Goal: Find specific page/section: Find specific page/section

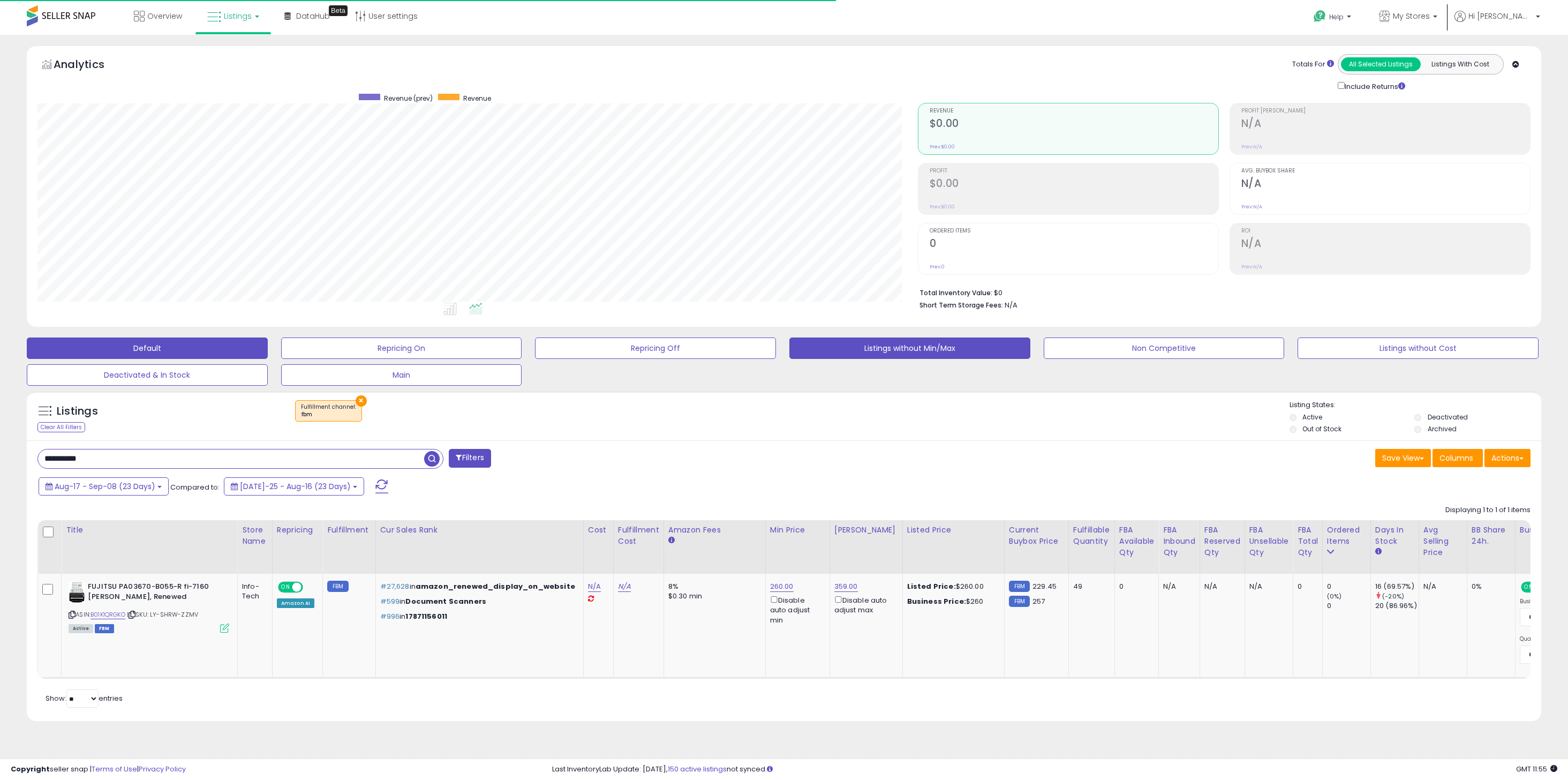
scroll to position [219, 880]
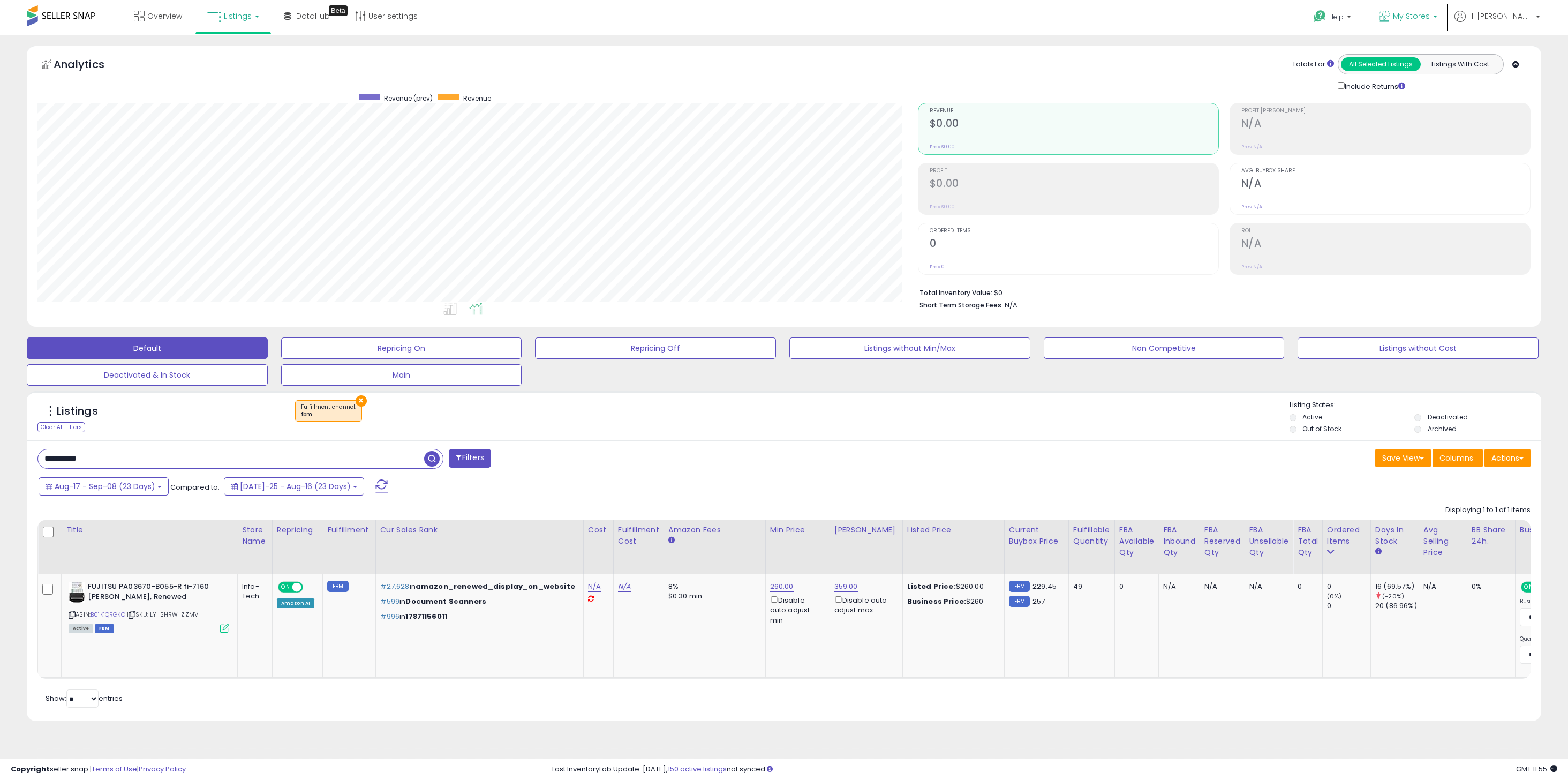
click at [1437, 22] on p "My Stores" at bounding box center [1408, 17] width 59 height 13
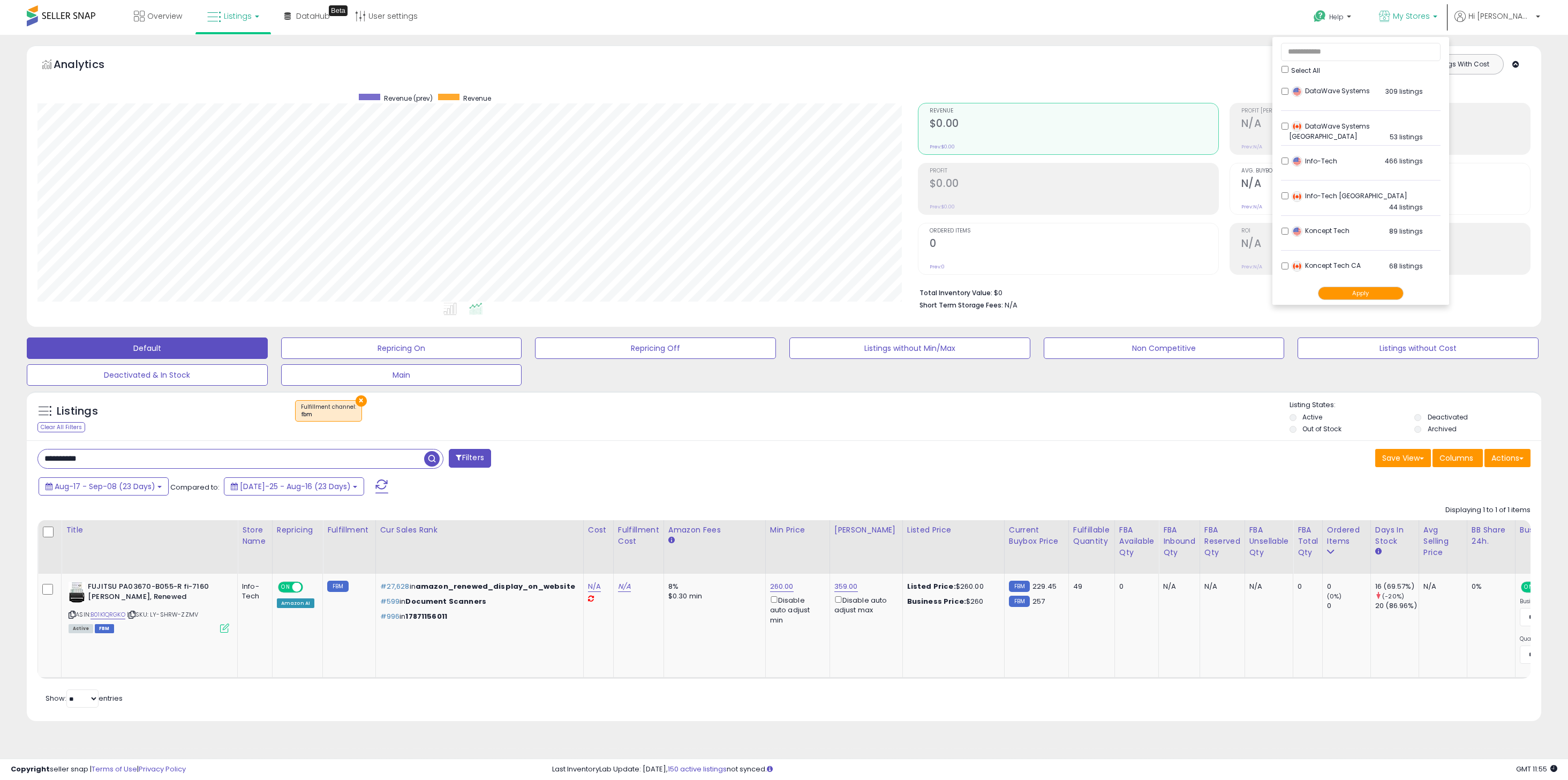
click at [1400, 293] on button "Apply" at bounding box center [1360, 293] width 86 height 13
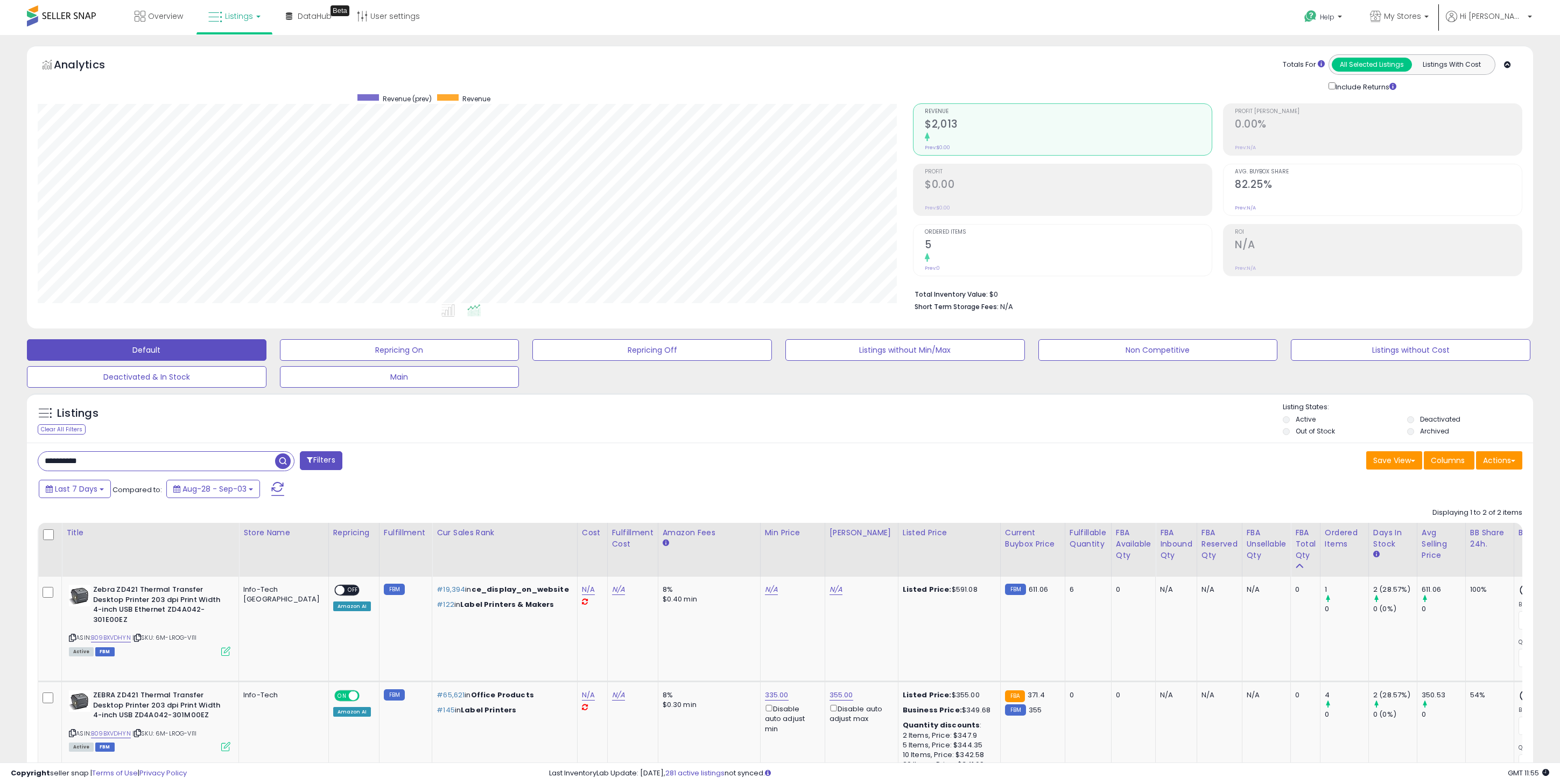
scroll to position [220, 876]
click at [582, 463] on div "**********" at bounding box center [405, 462] width 751 height 22
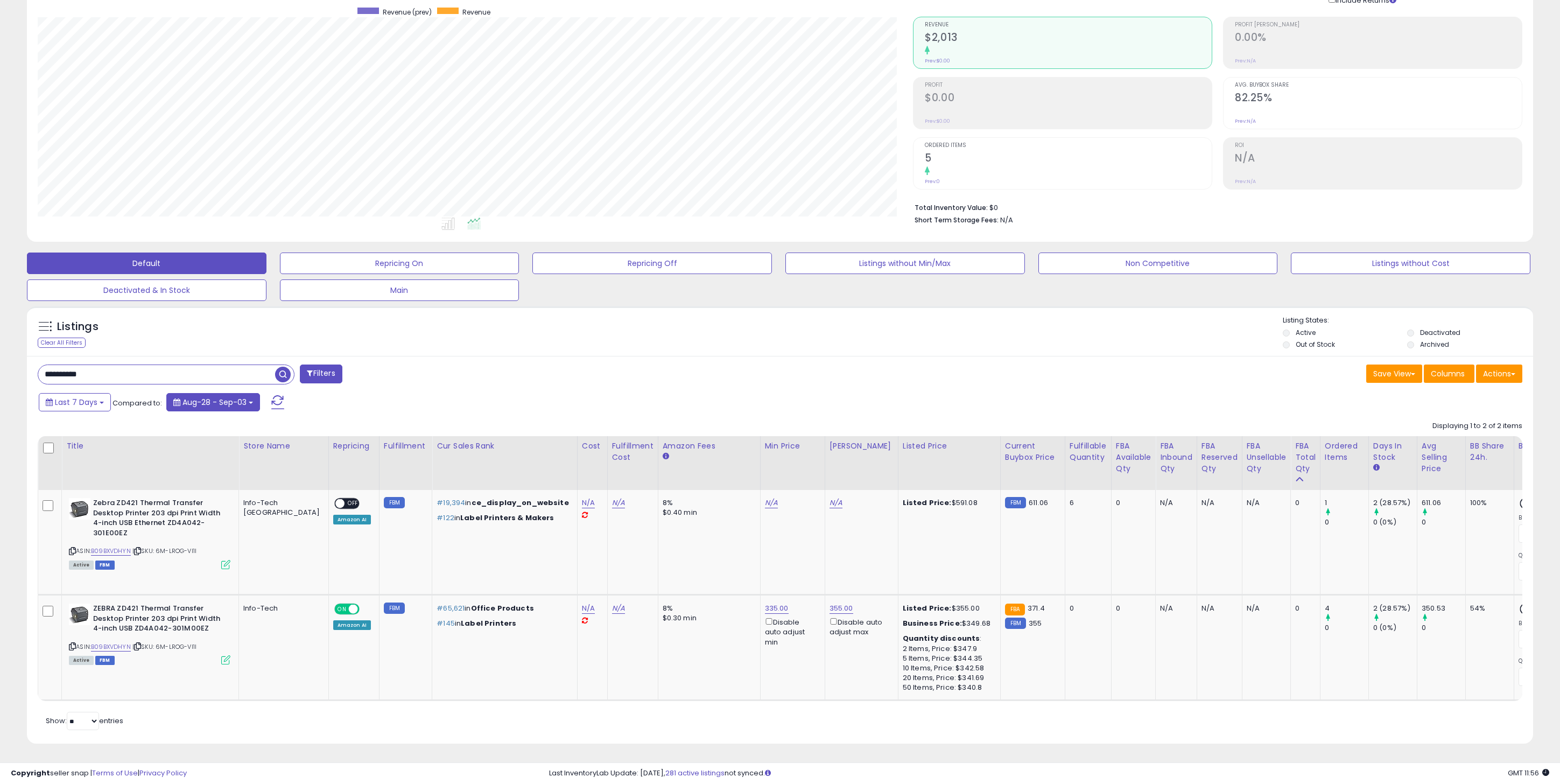
scroll to position [103, 0]
click at [191, 365] on input "**********" at bounding box center [156, 374] width 237 height 19
paste input "**"
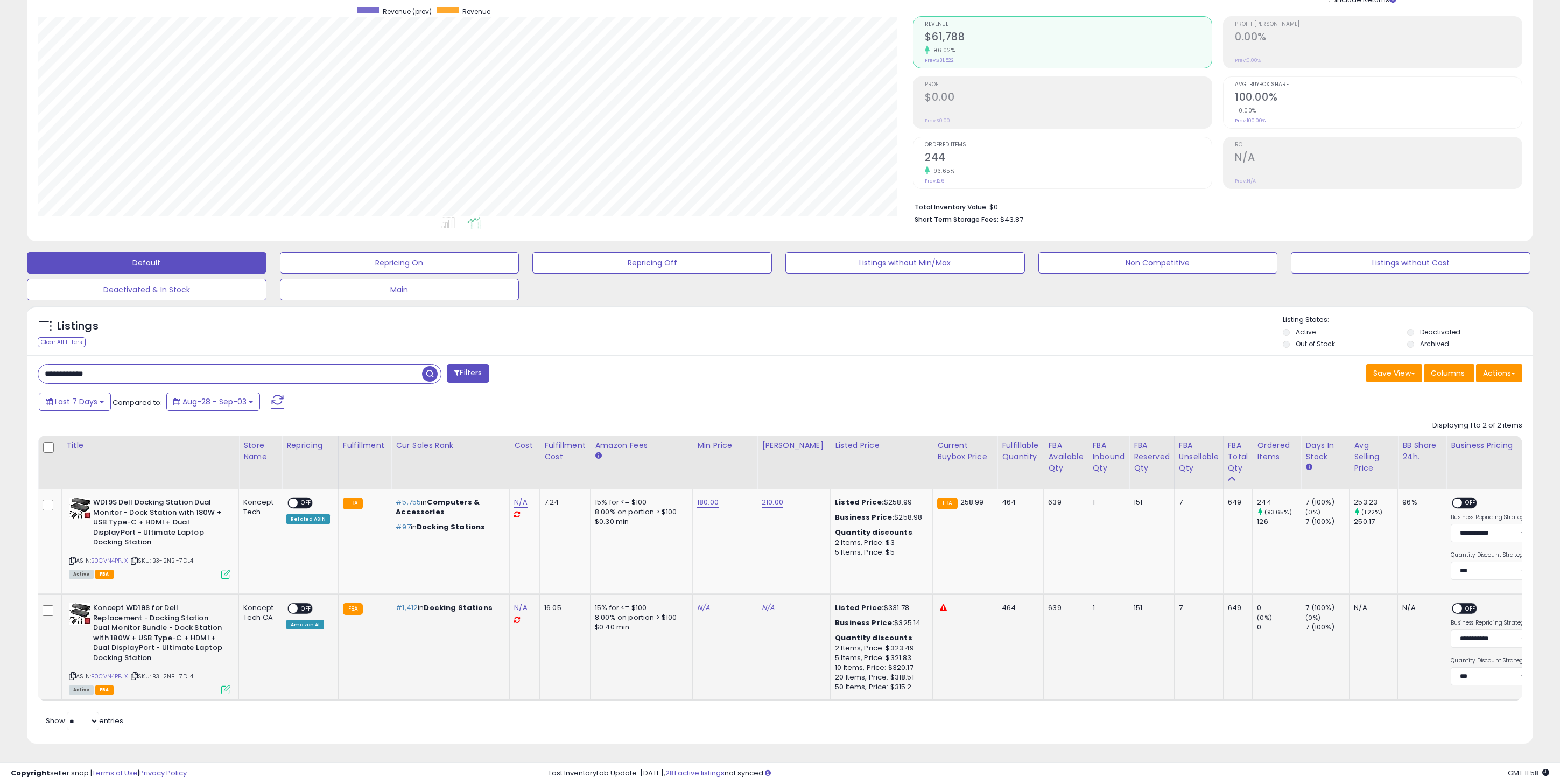
scroll to position [103, 0]
paste input "text"
type input "**********"
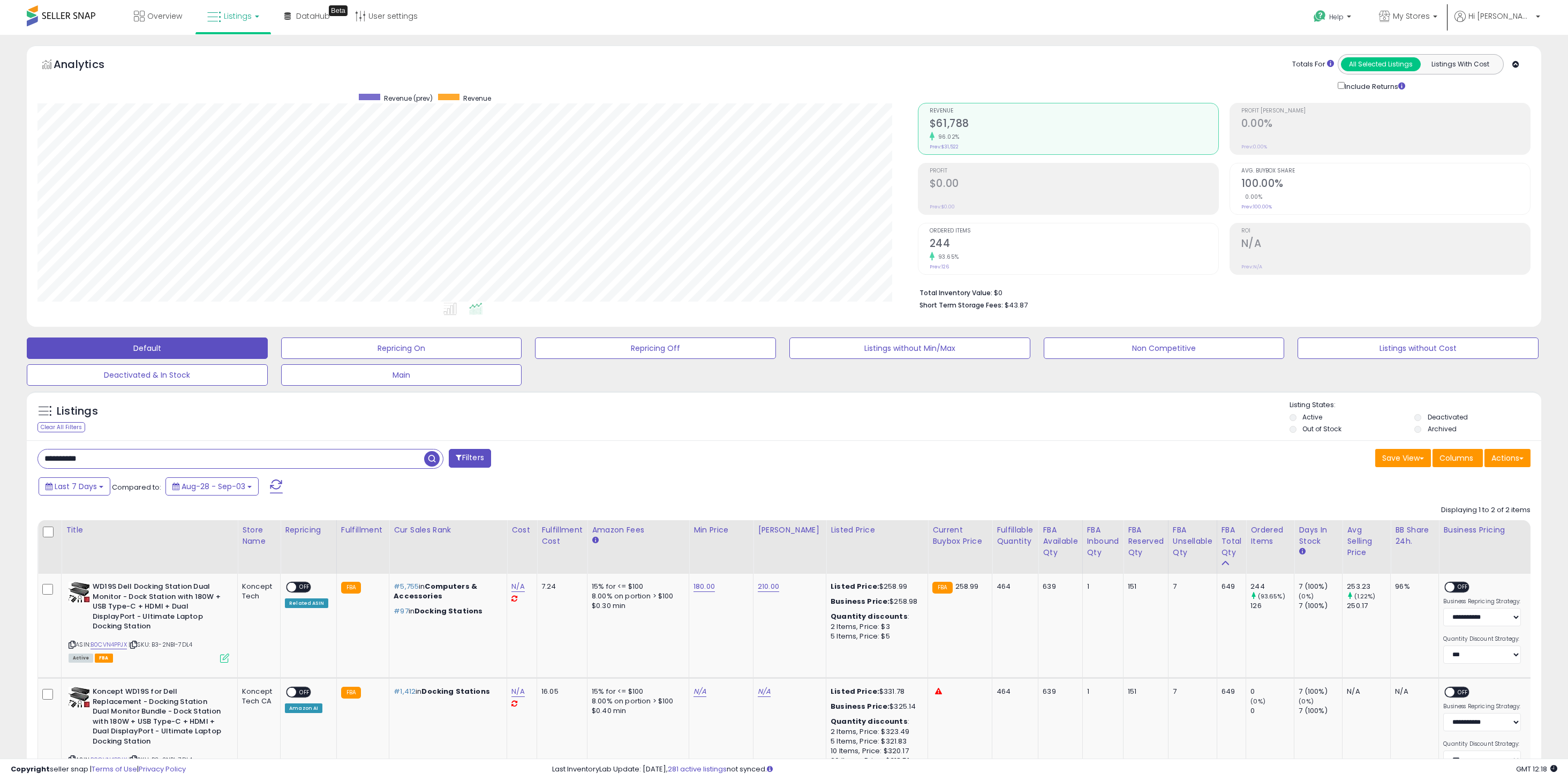
scroll to position [219, 880]
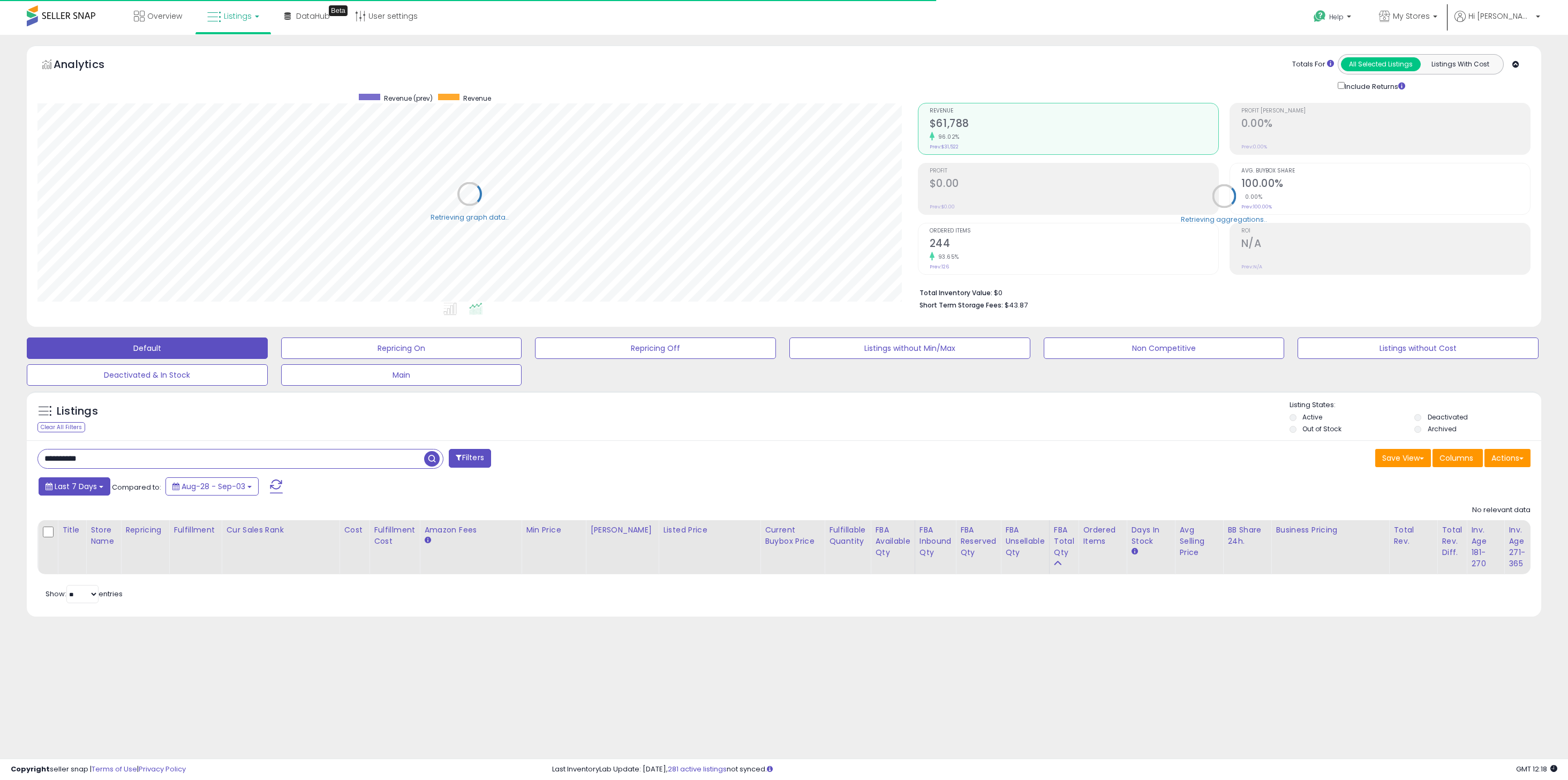
click at [86, 490] on span "Last 7 Days" at bounding box center [75, 486] width 42 height 11
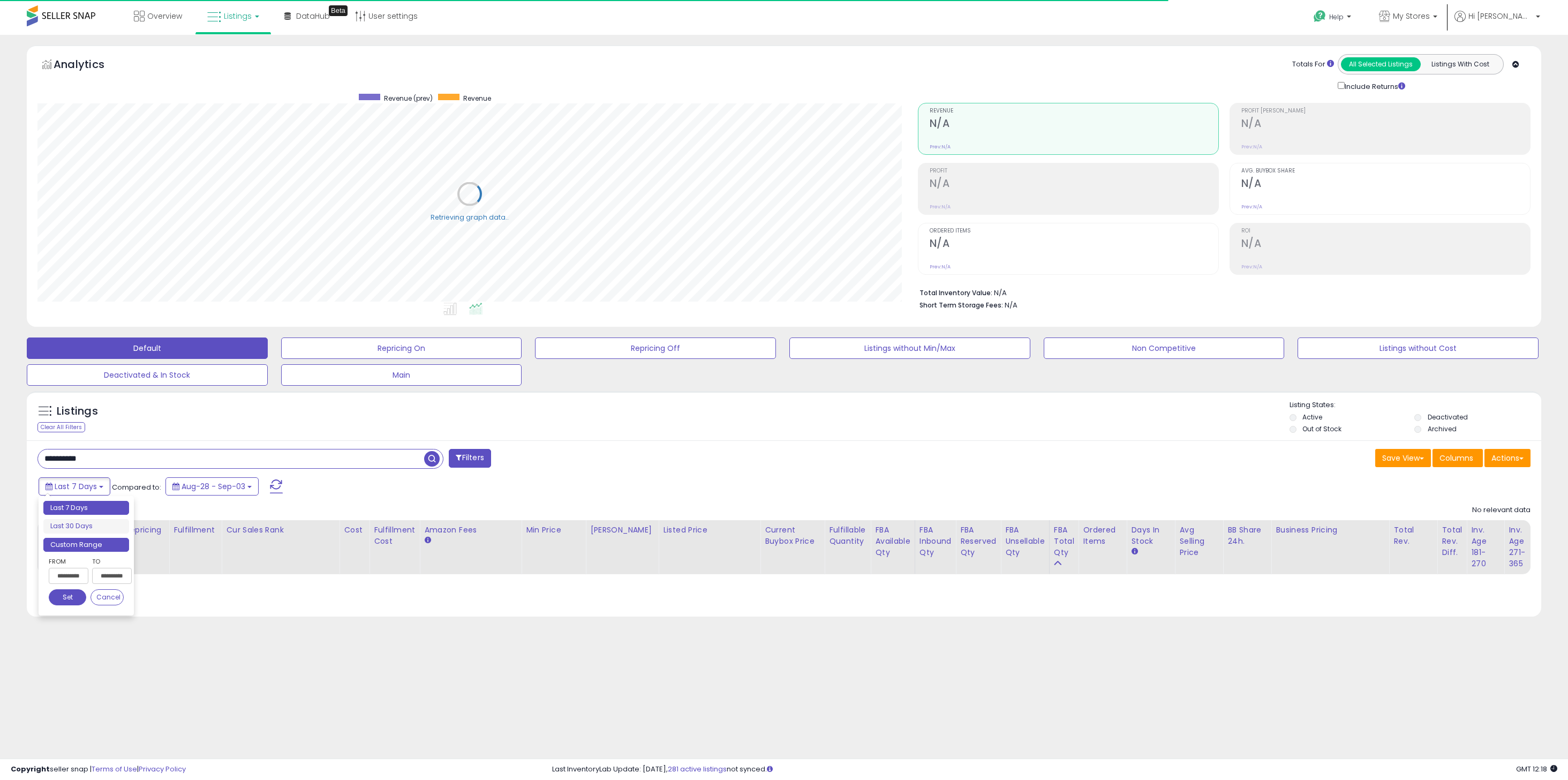
click at [107, 540] on li "Custom Range" at bounding box center [86, 544] width 86 height 14
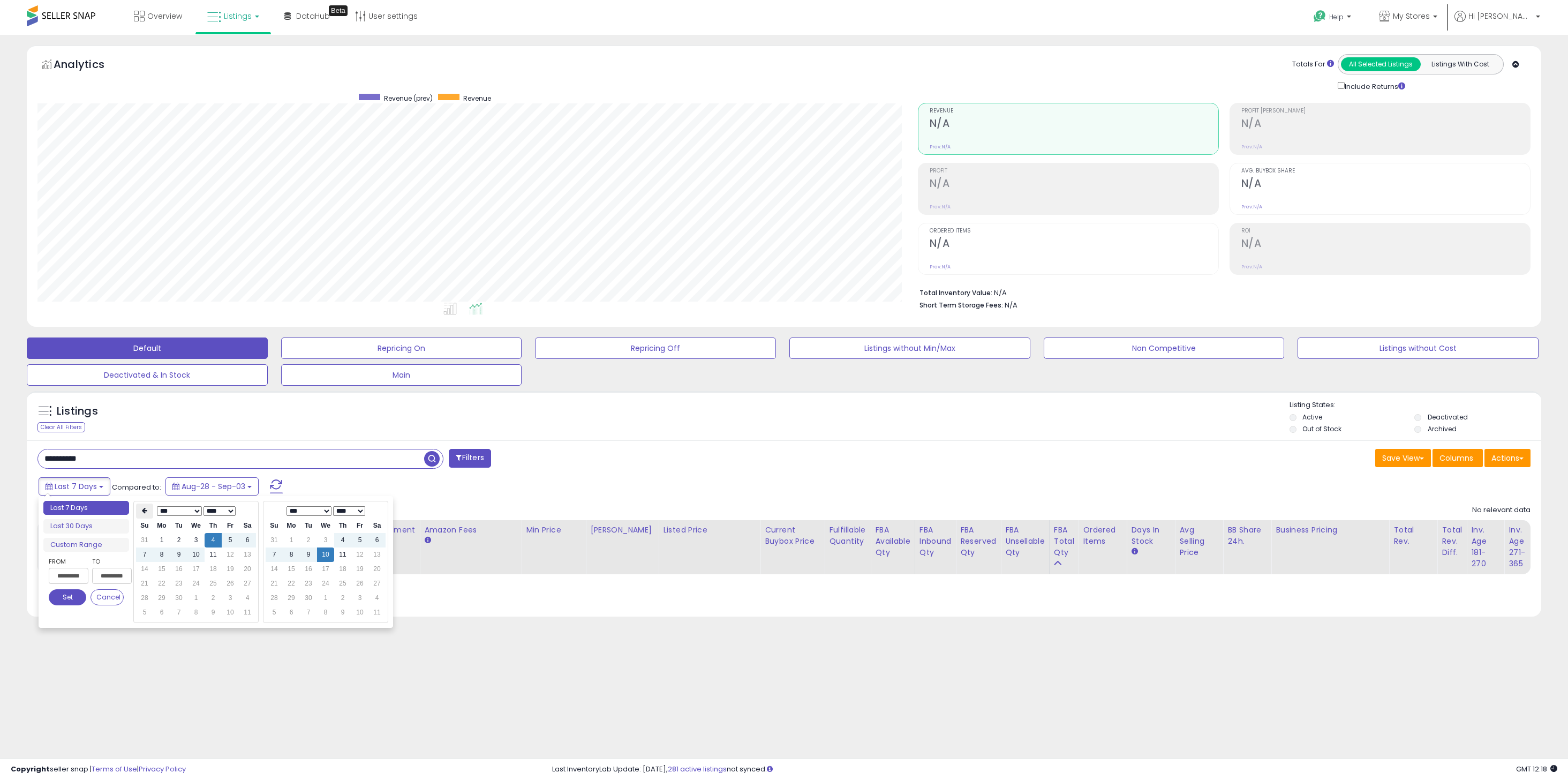
click at [145, 514] on icon at bounding box center [145, 510] width 5 height 7
click at [216, 540] on td "1" at bounding box center [213, 539] width 17 height 14
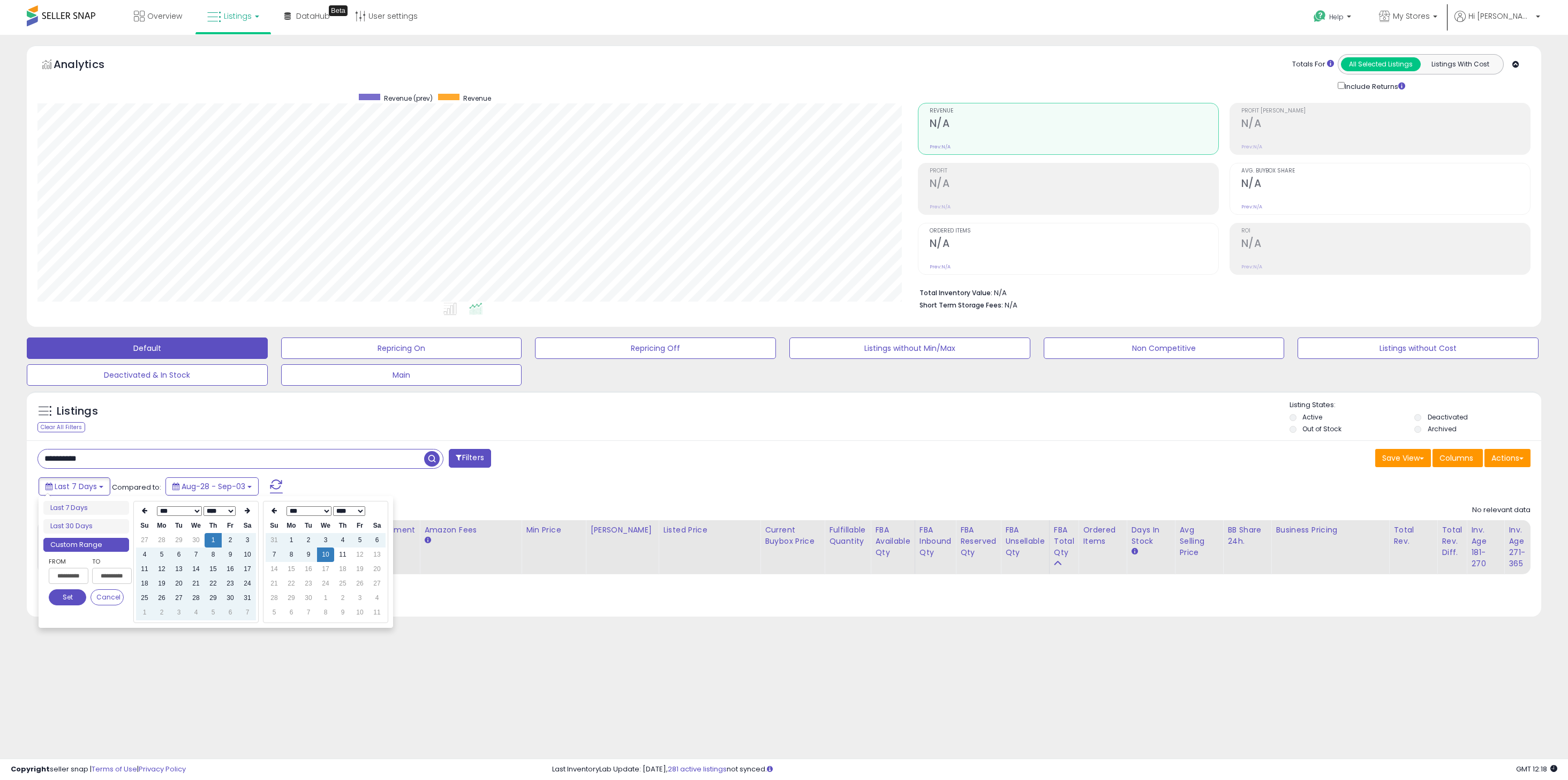
type input "**********"
click at [69, 602] on button "Set" at bounding box center [67, 596] width 37 height 16
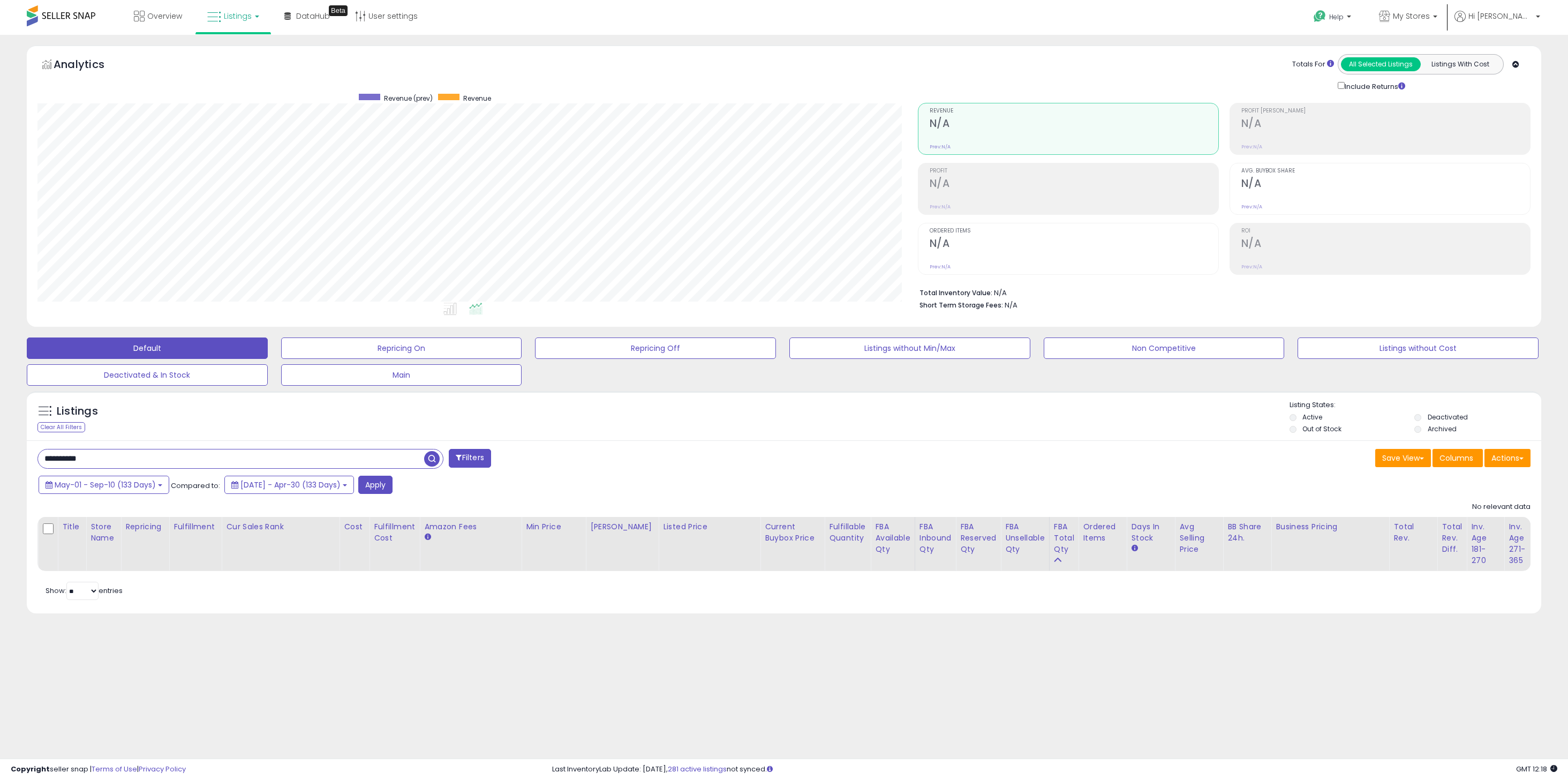
click at [141, 451] on input "**********" at bounding box center [231, 458] width 386 height 19
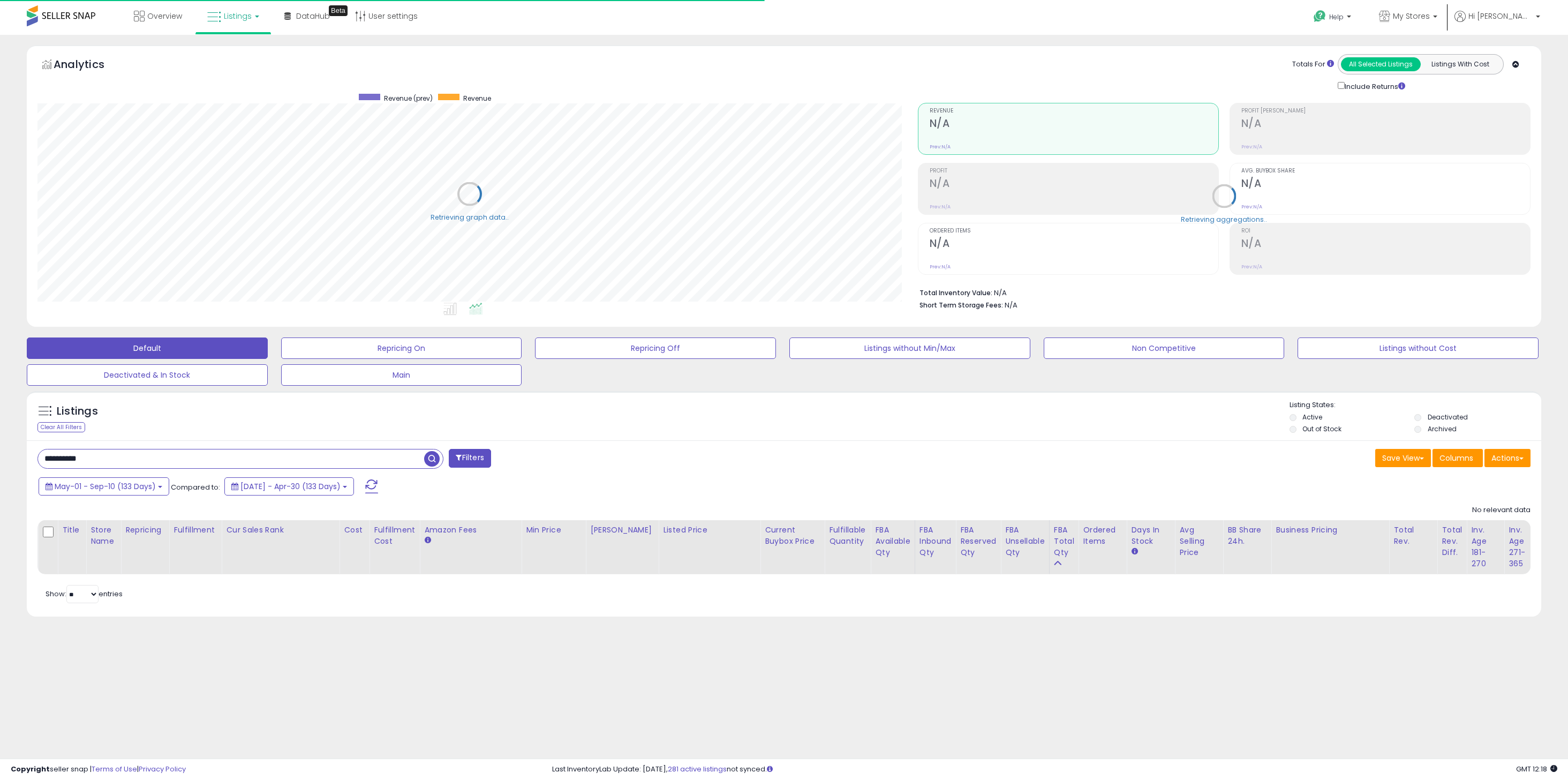
click at [1297, 429] on li "Out of Stock" at bounding box center [1351, 430] width 124 height 12
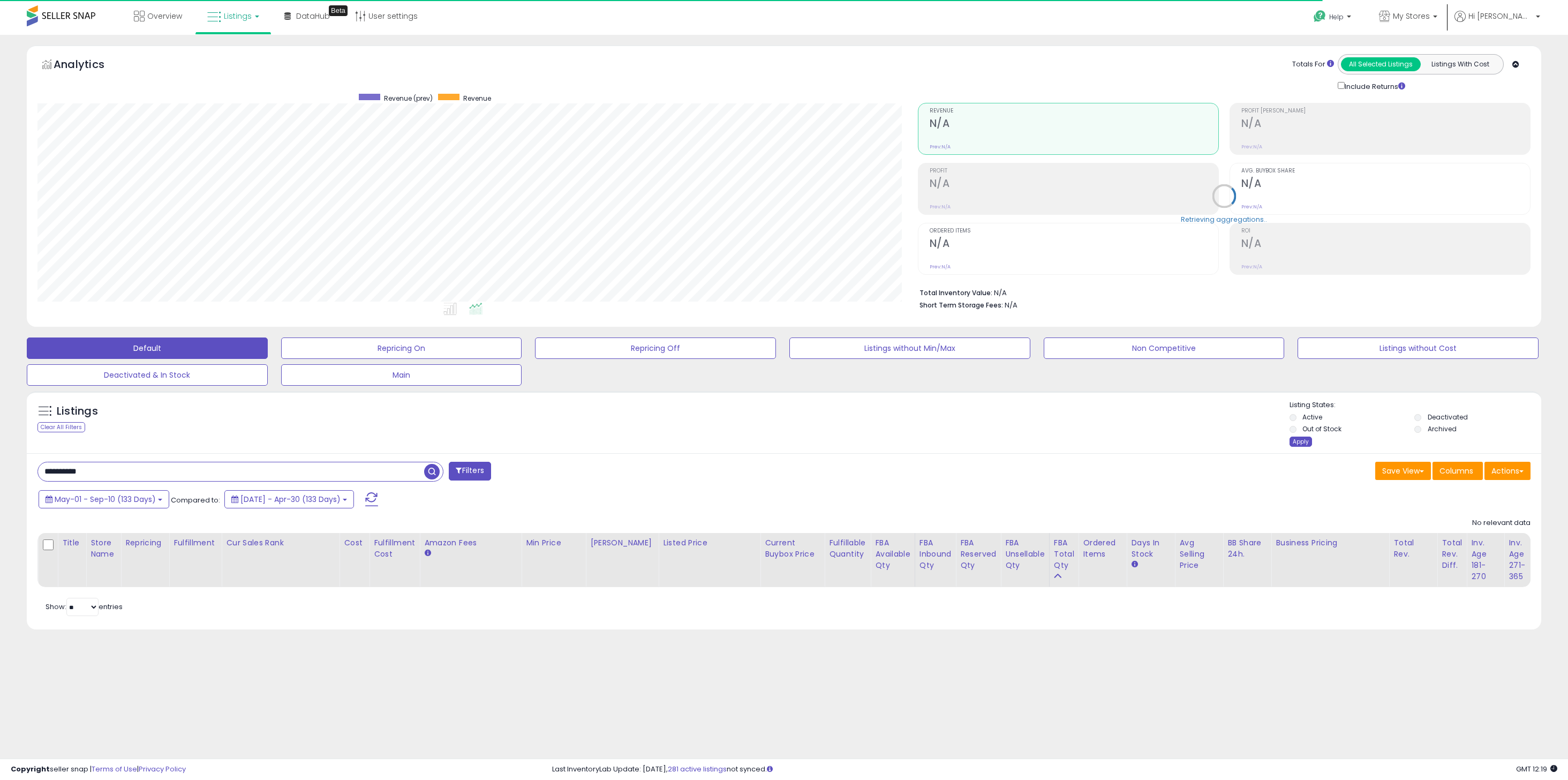
click at [1307, 444] on div "Apply" at bounding box center [1300, 442] width 22 height 10
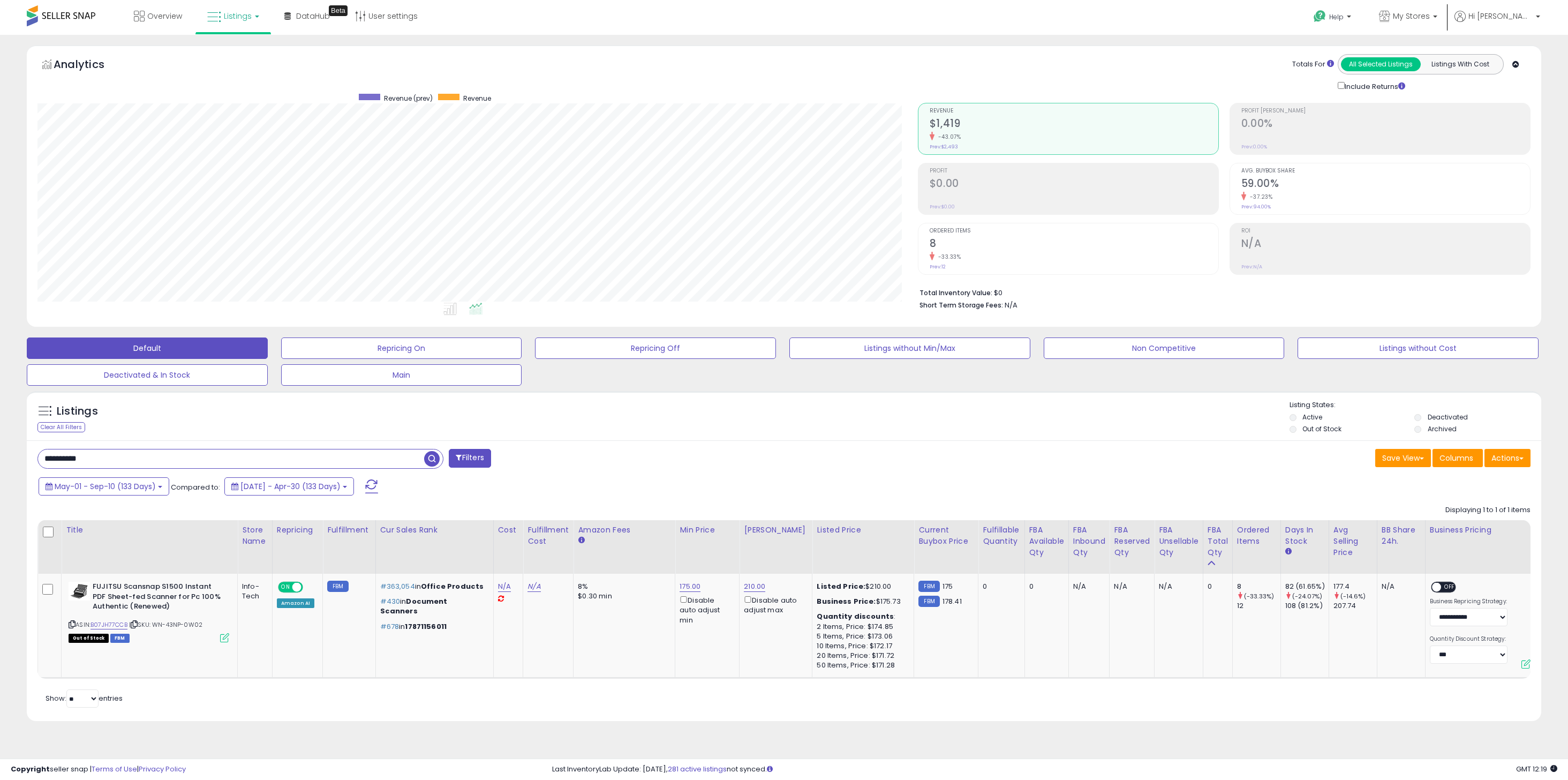
click at [239, 451] on input "**********" at bounding box center [231, 458] width 386 height 19
paste input "text"
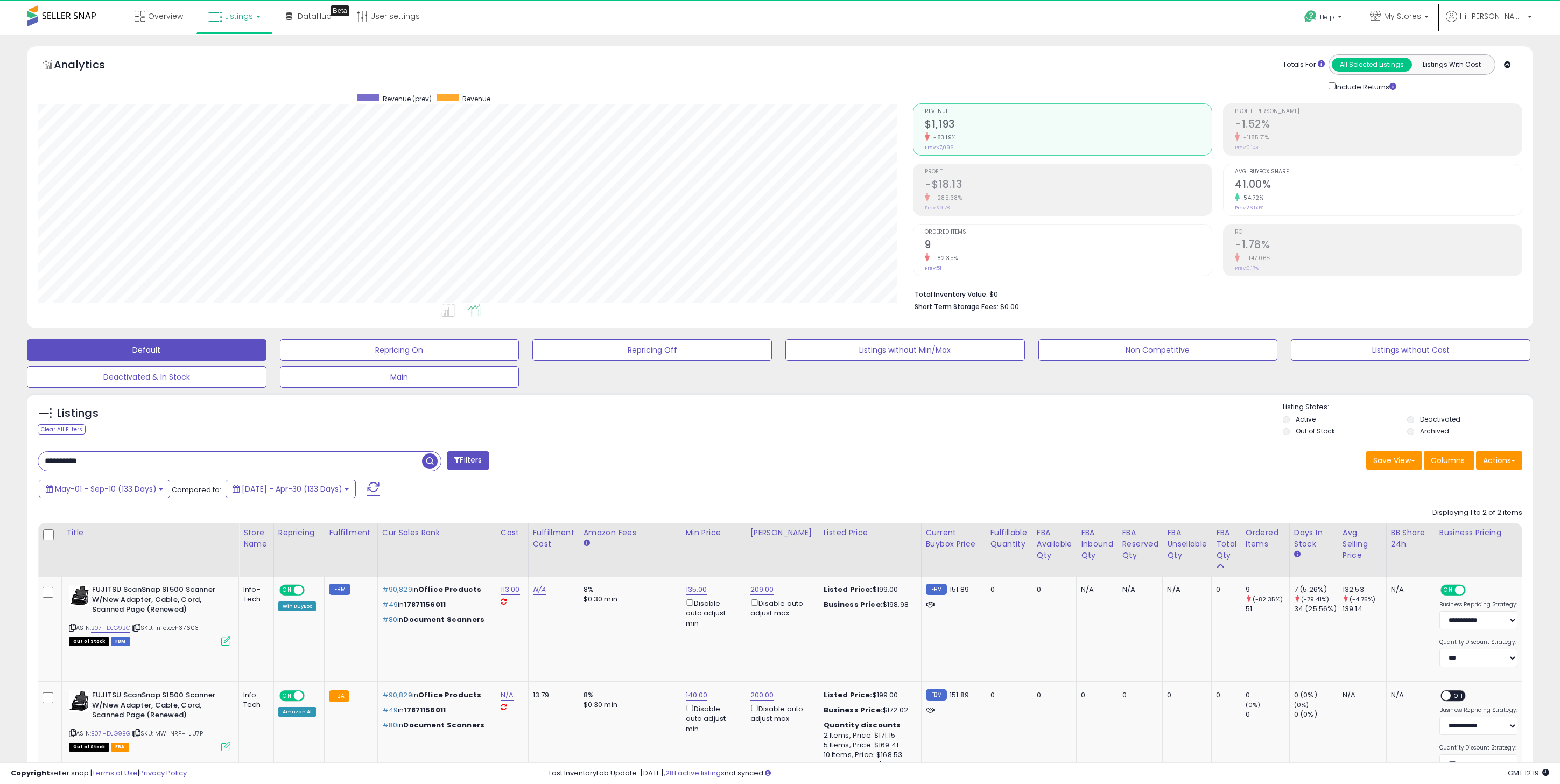
scroll to position [220, 876]
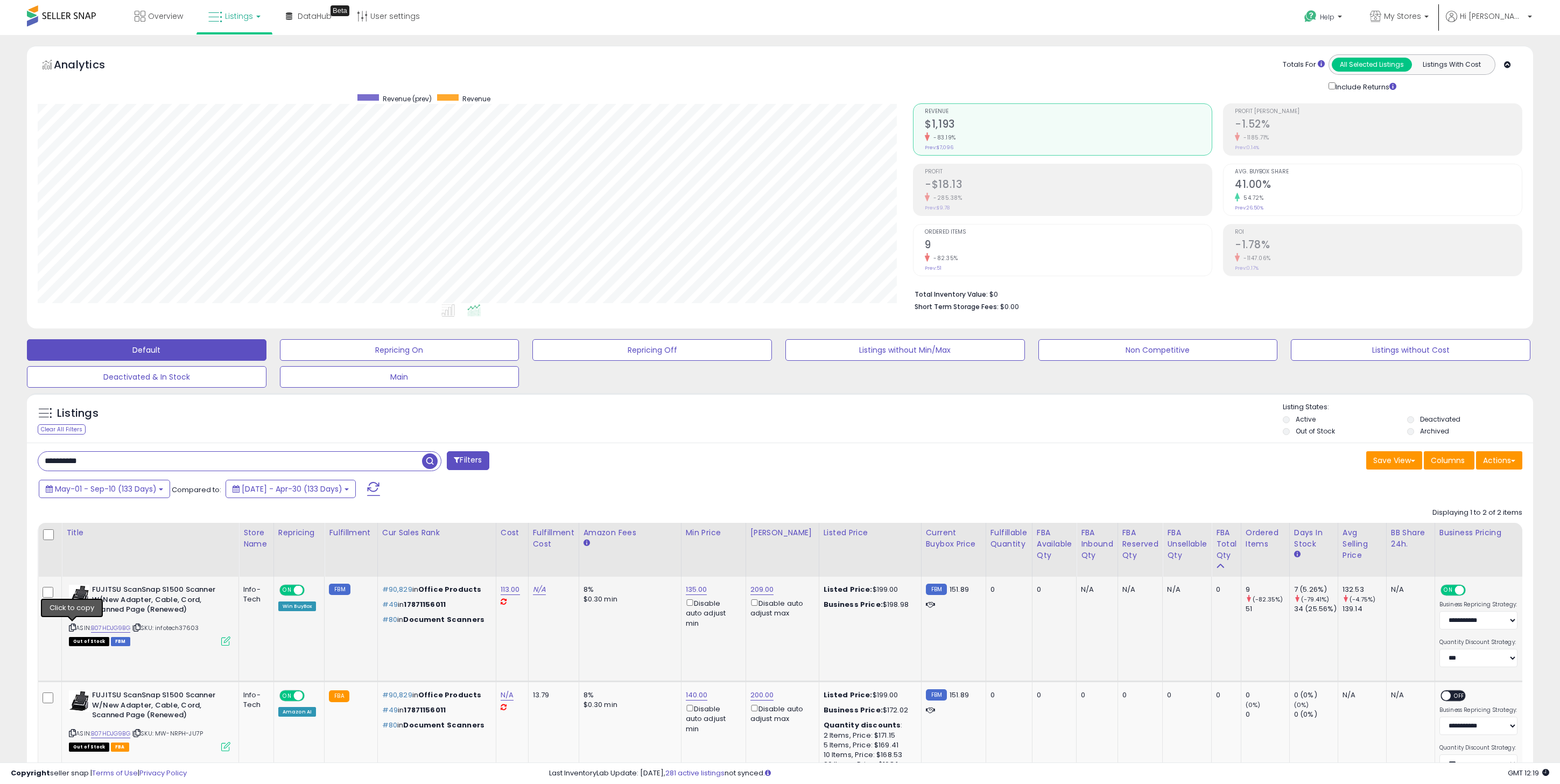
click at [72, 628] on icon at bounding box center [72, 627] width 7 height 6
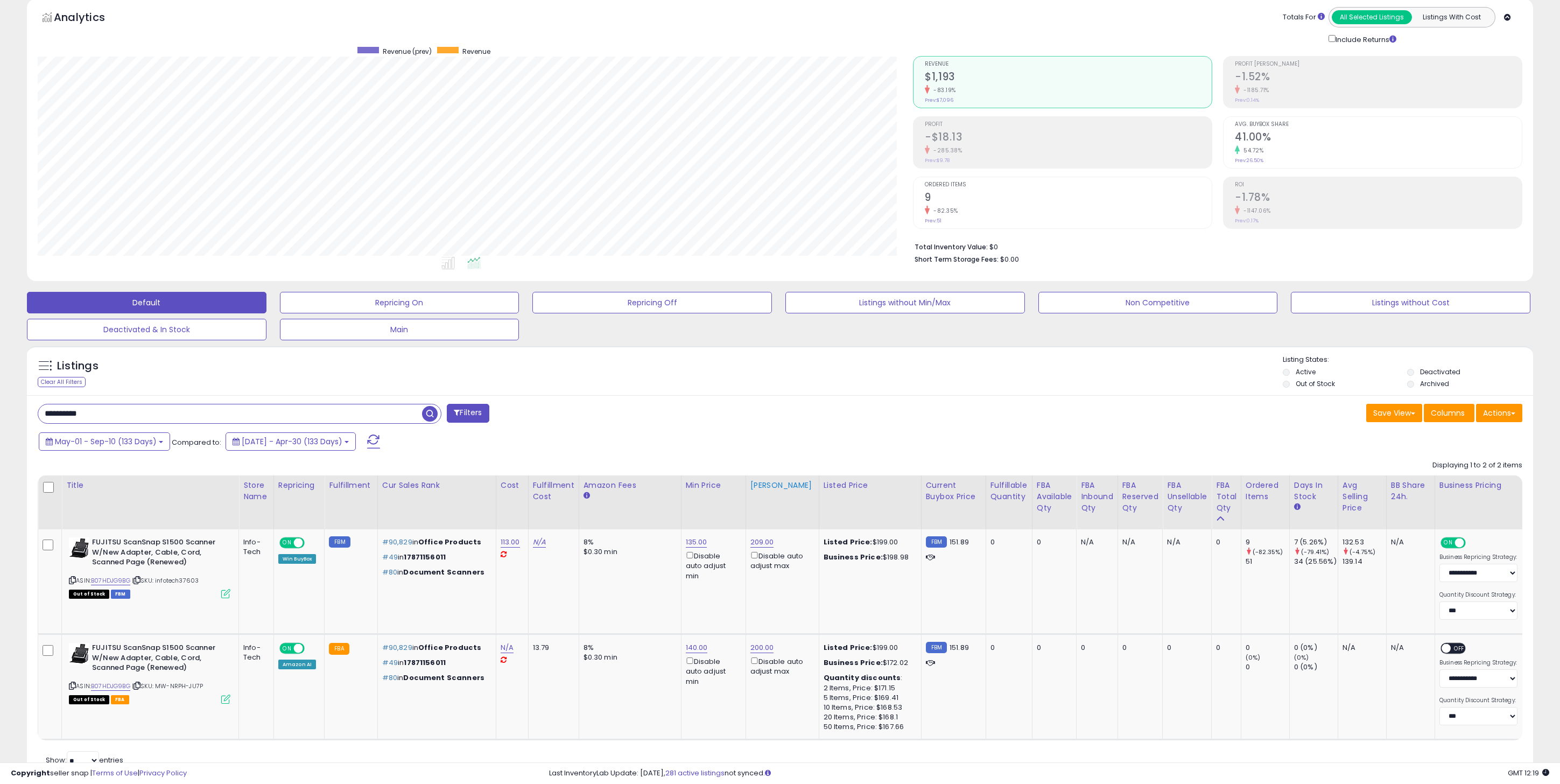
scroll to position [52, 0]
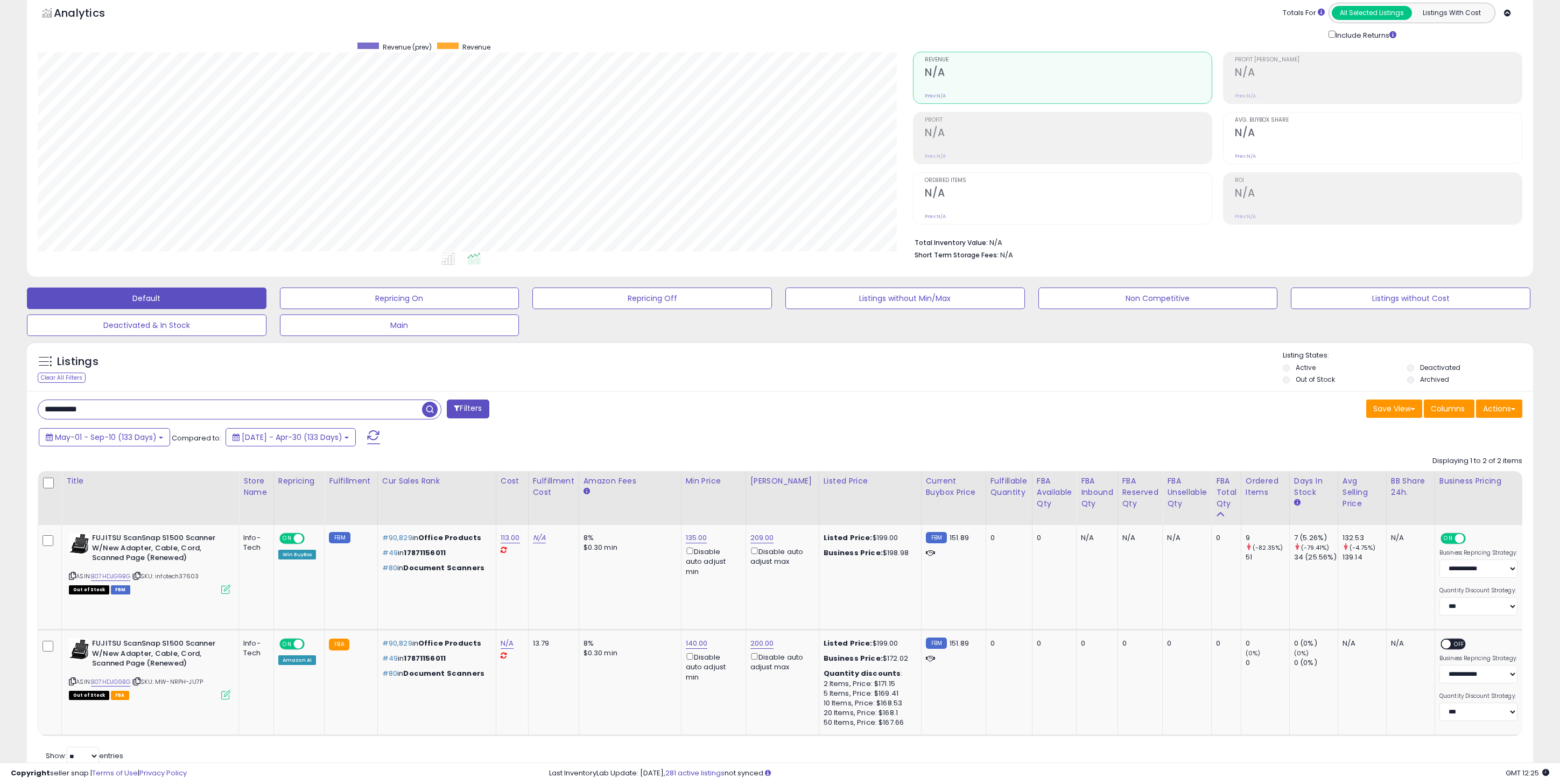
click at [299, 422] on div "**********" at bounding box center [780, 584] width 1507 height 388
click at [277, 416] on input "**********" at bounding box center [230, 409] width 384 height 19
paste input "text"
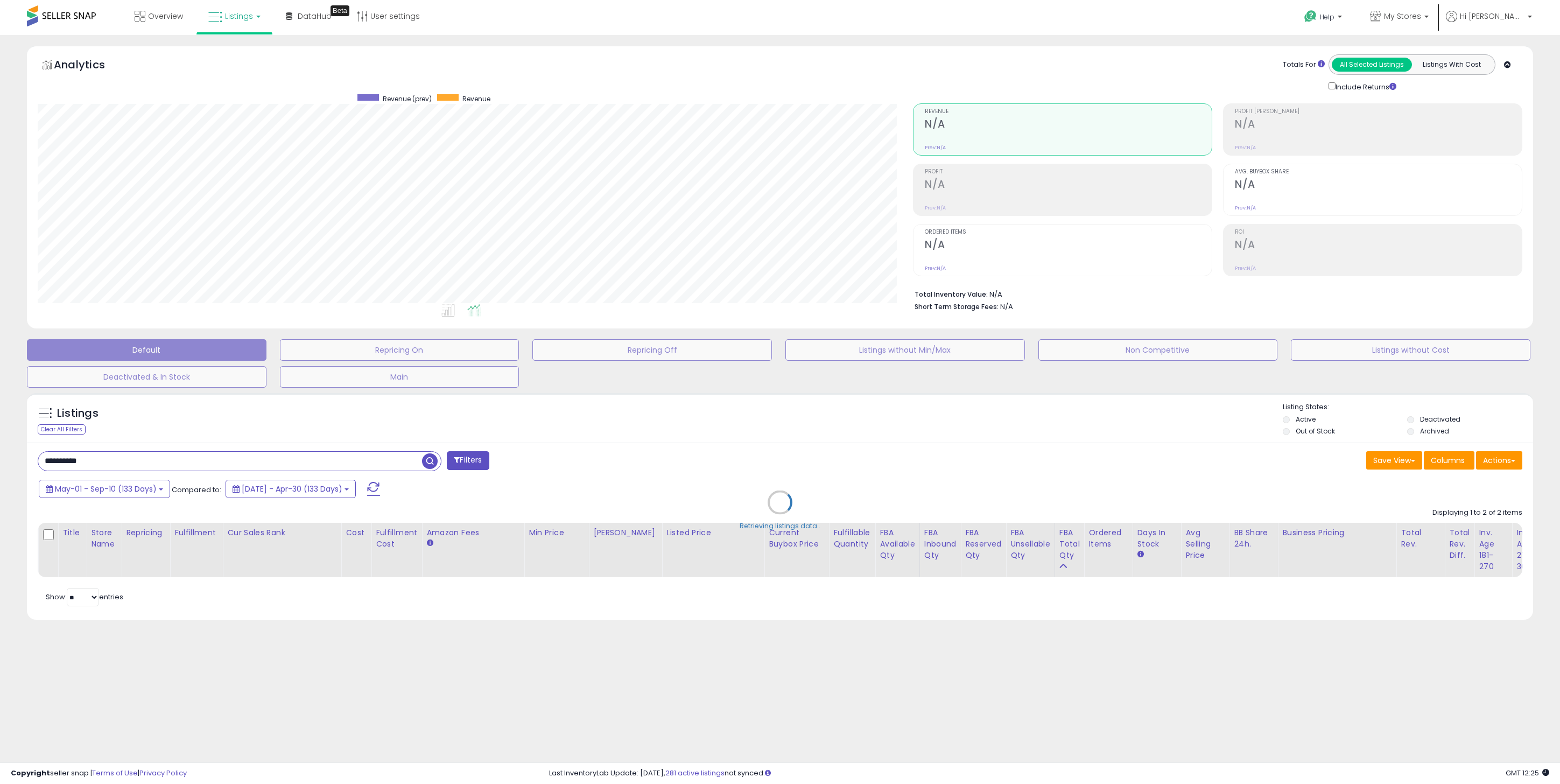
type input "**********"
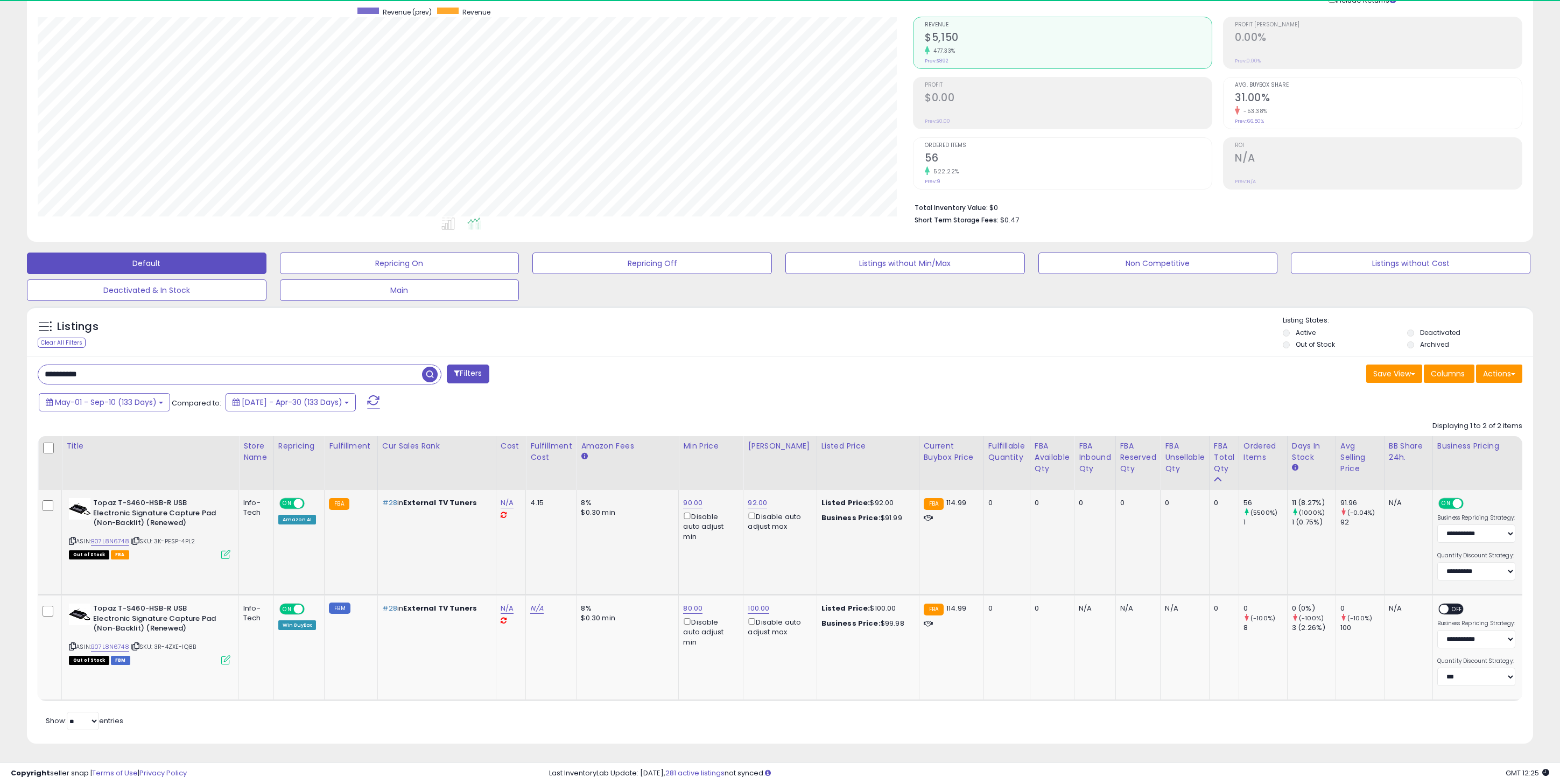
scroll to position [220, 876]
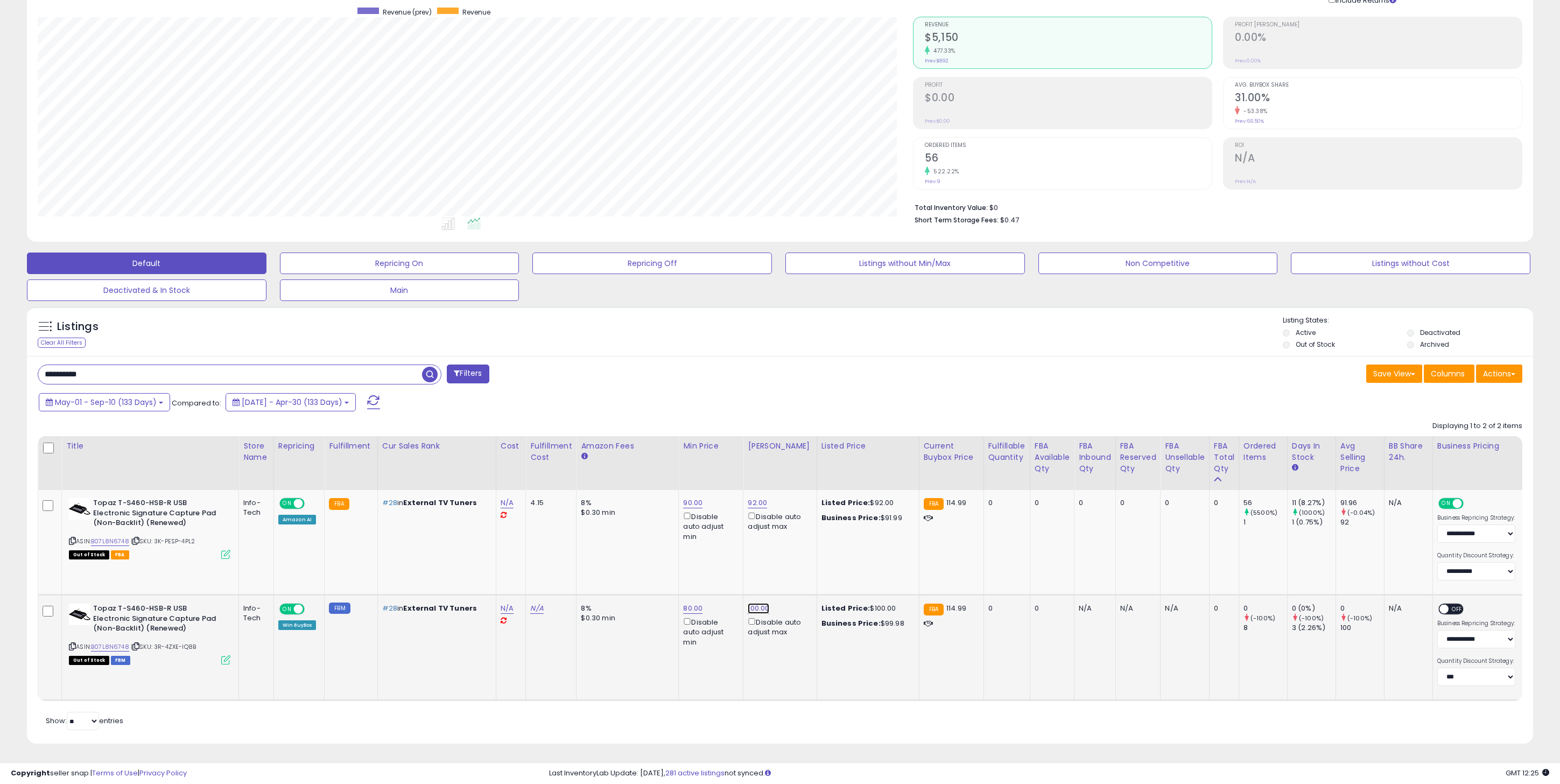
click at [763, 603] on link "100.00" at bounding box center [758, 608] width 22 height 11
type input "***"
click button "submit" at bounding box center [792, 570] width 18 height 16
click at [518, 640] on td "N/A" at bounding box center [511, 647] width 30 height 106
click at [223, 328] on div "Listings Clear All Filters" at bounding box center [156, 333] width 251 height 36
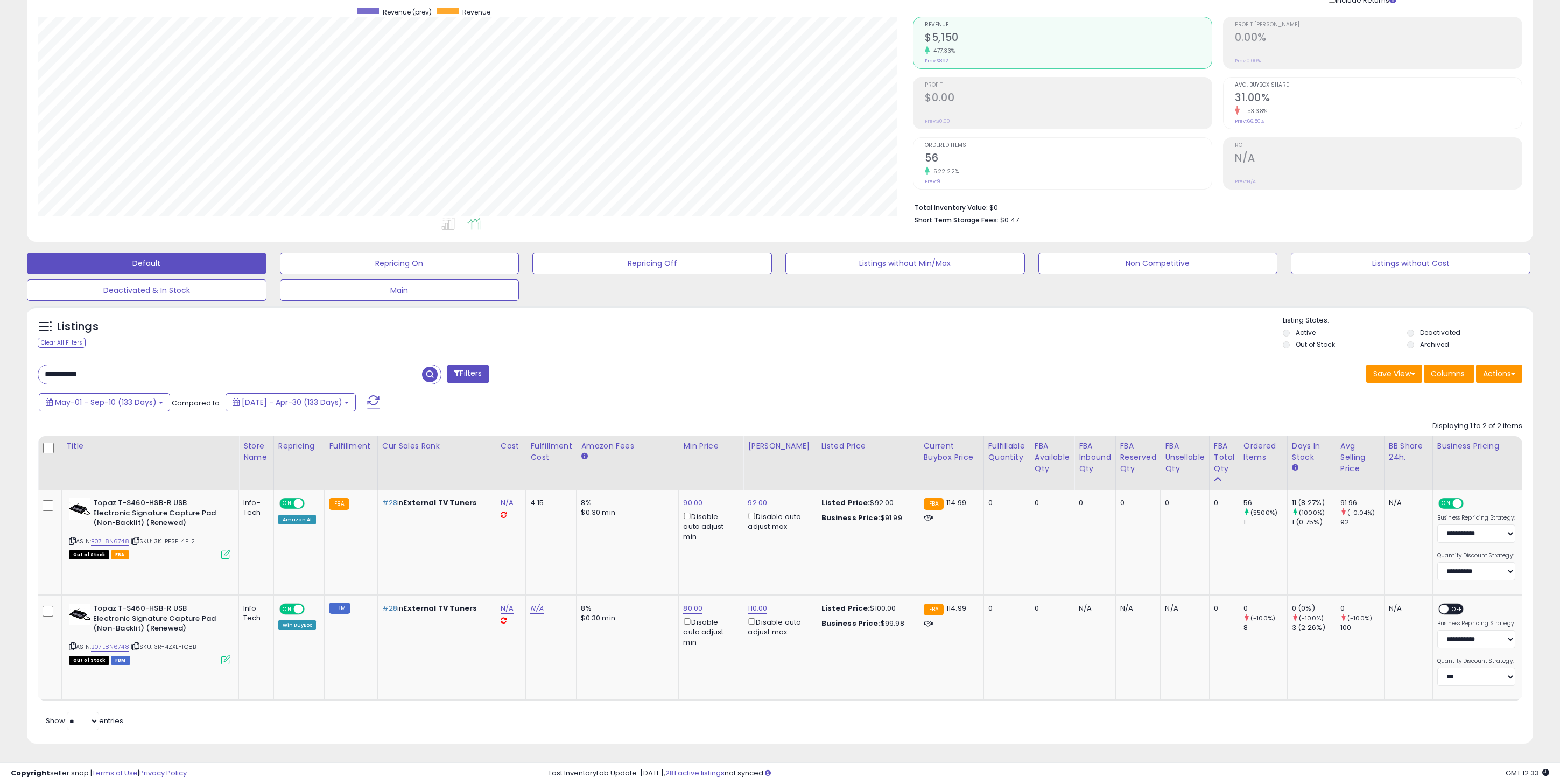
click at [217, 365] on input "**********" at bounding box center [230, 374] width 384 height 19
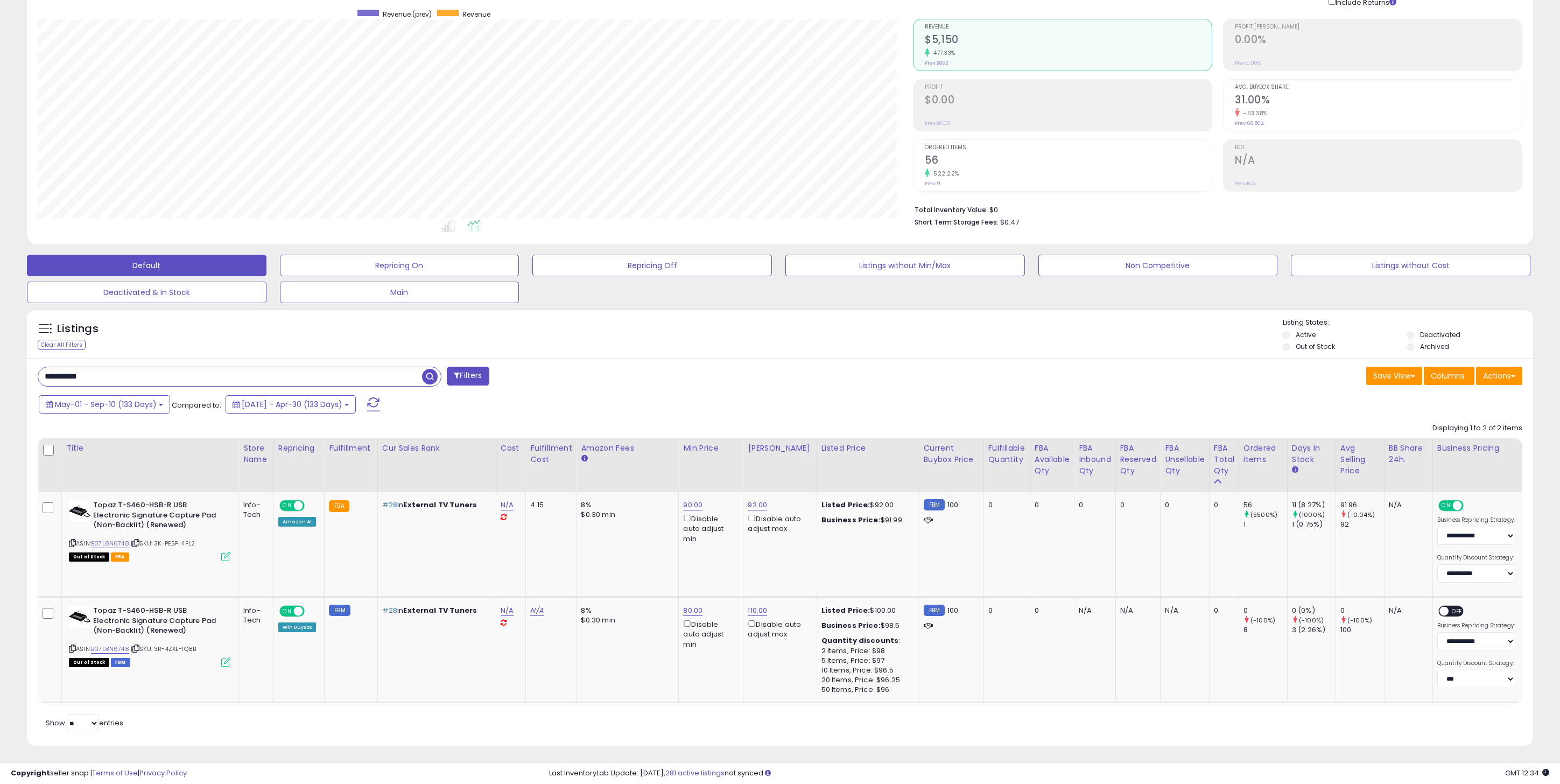
scroll to position [81, 0]
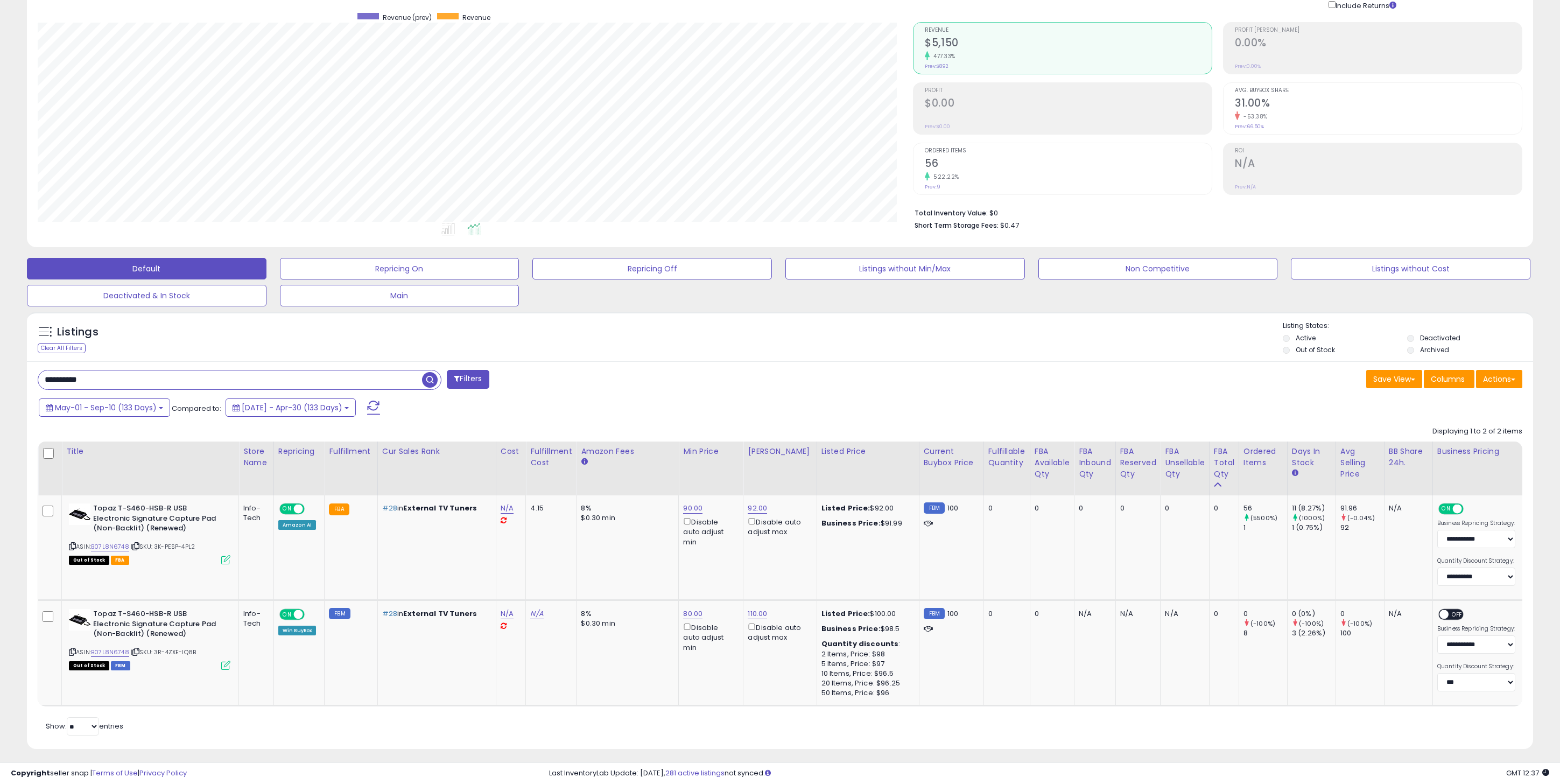
paste input "text"
type input "**********"
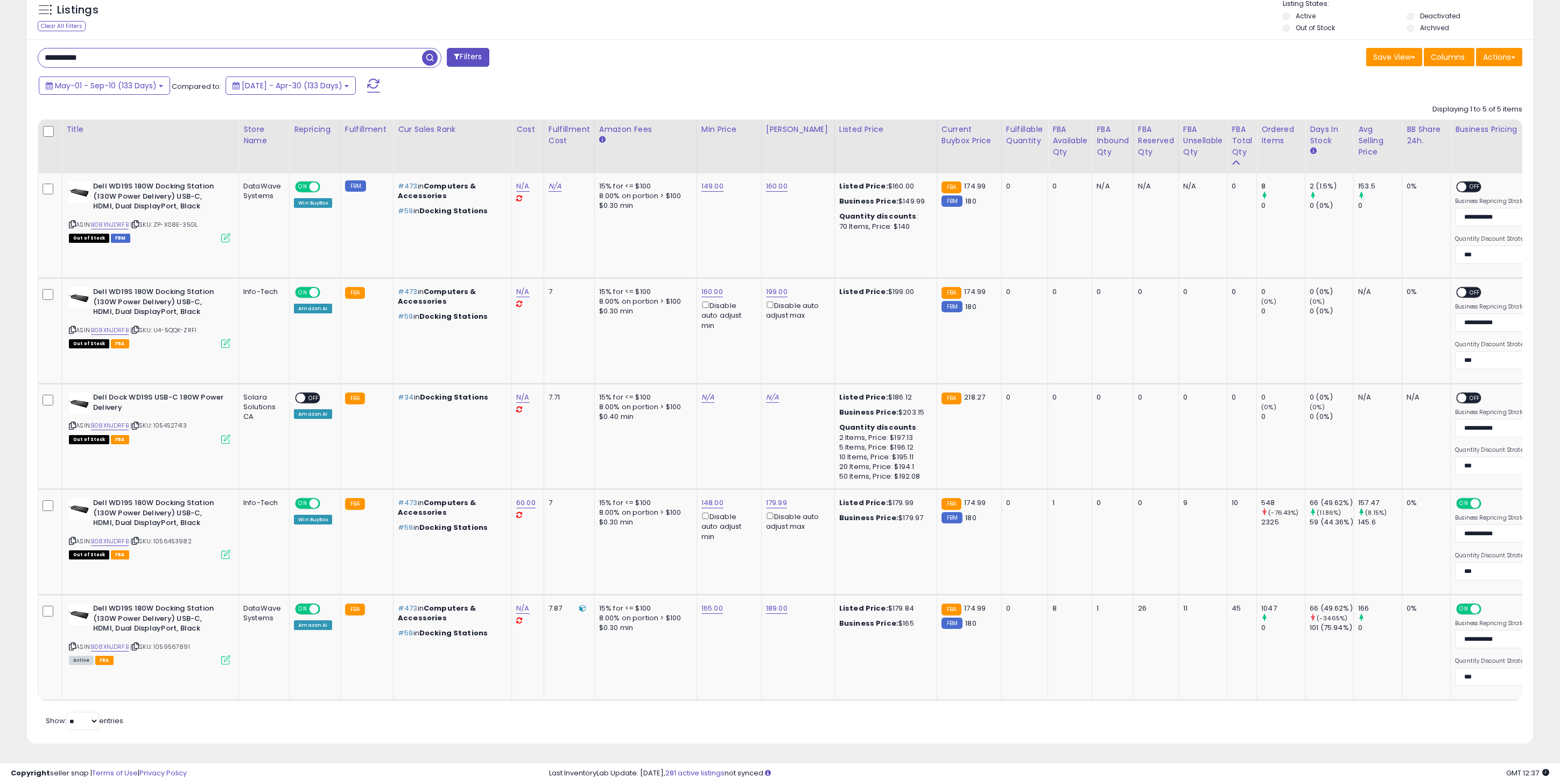
scroll to position [220, 876]
click at [71, 643] on icon at bounding box center [72, 646] width 7 height 6
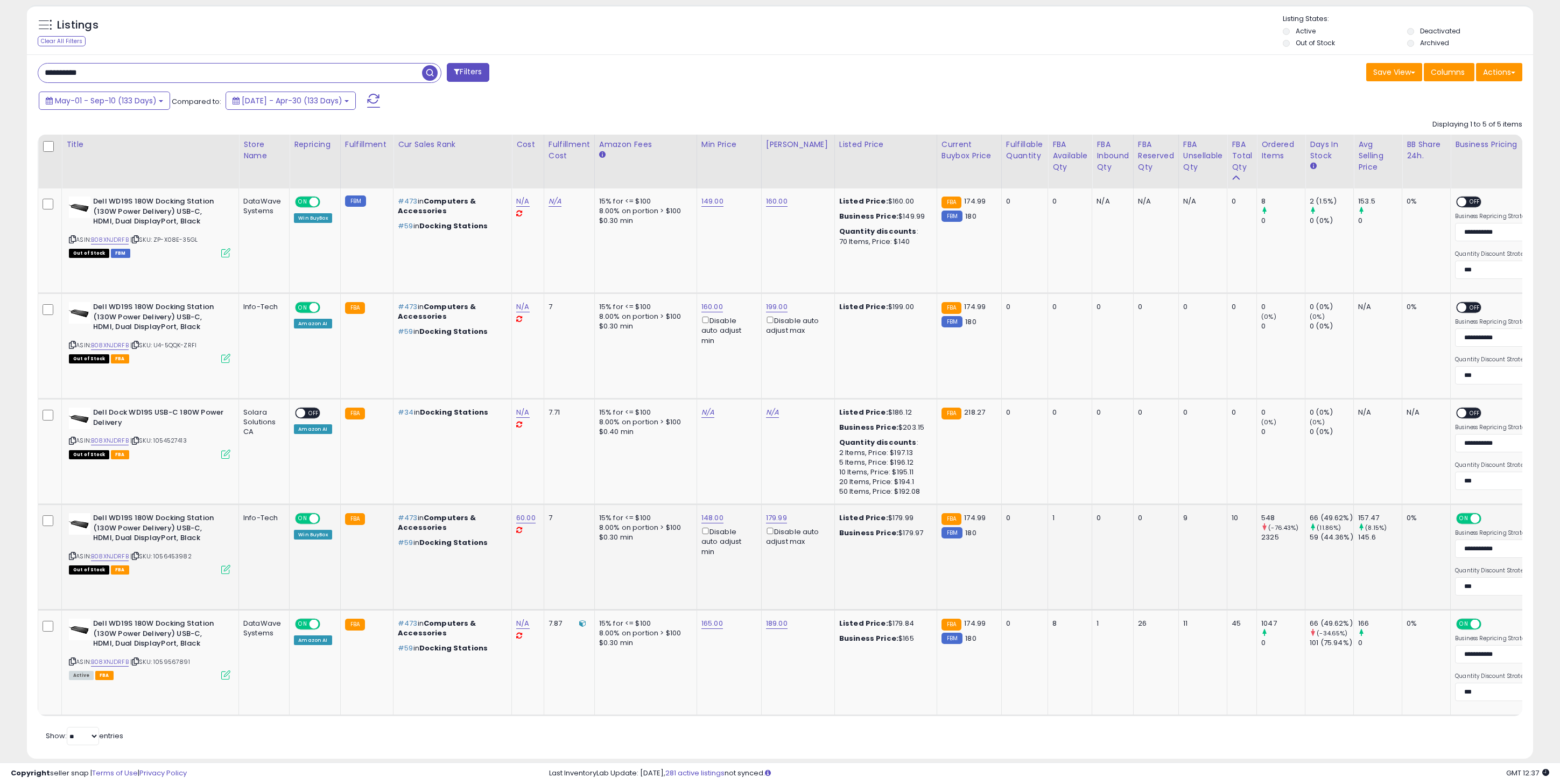
click at [240, 477] on td "Solara Solutions CA" at bounding box center [264, 451] width 51 height 106
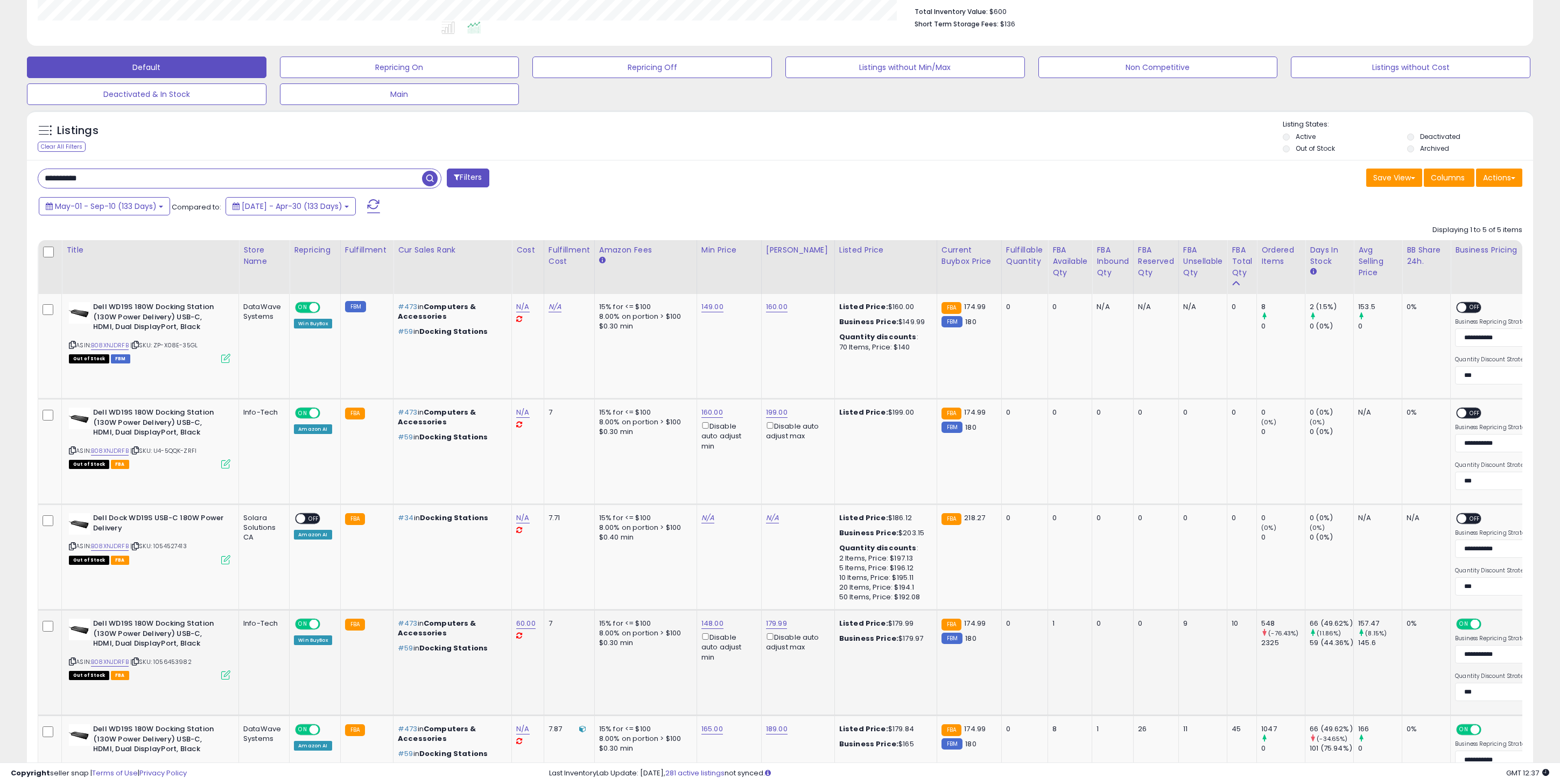
scroll to position [244, 0]
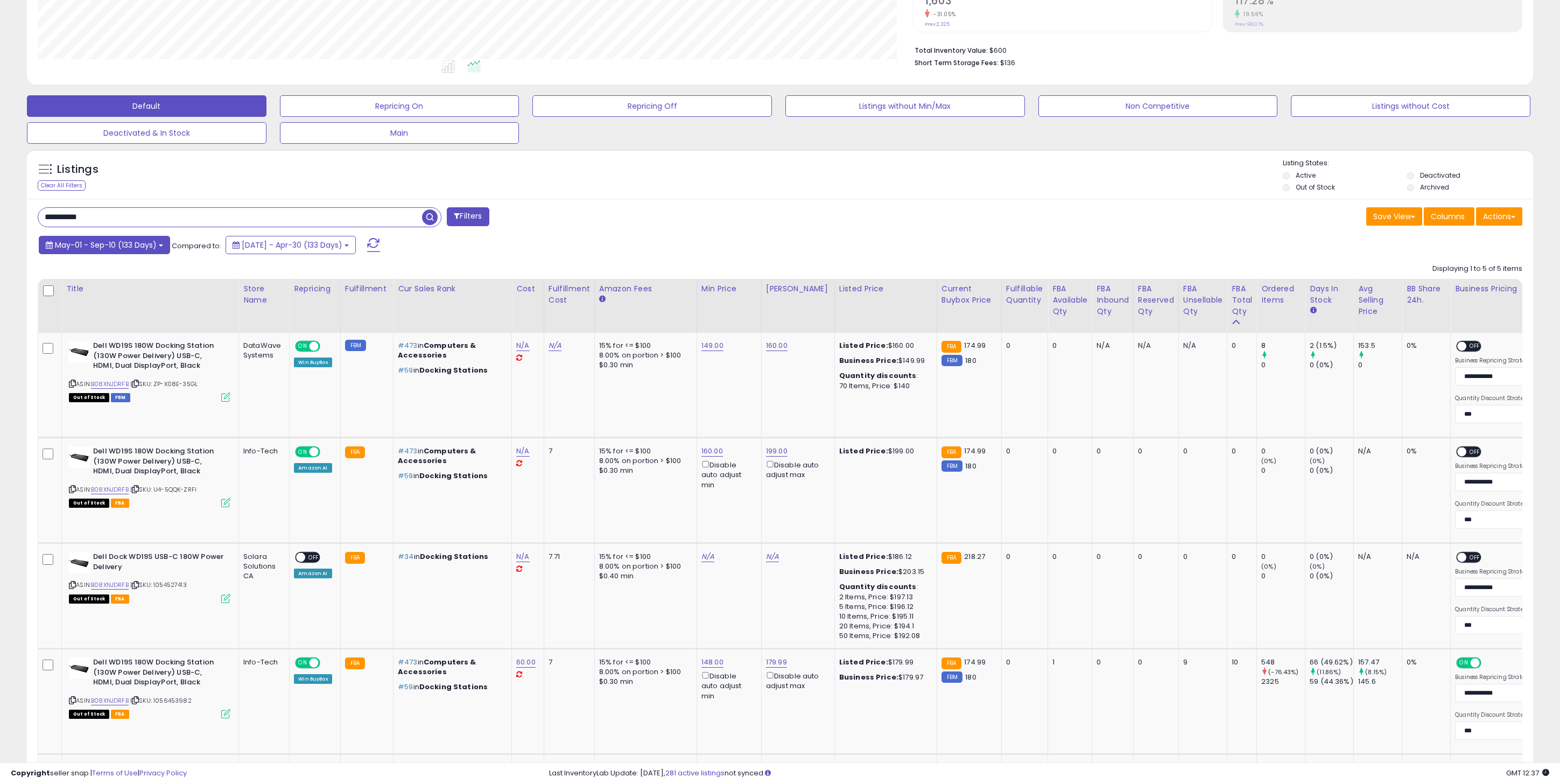
click at [141, 245] on span "May-01 - Sep-10 (133 Days)" at bounding box center [106, 244] width 101 height 11
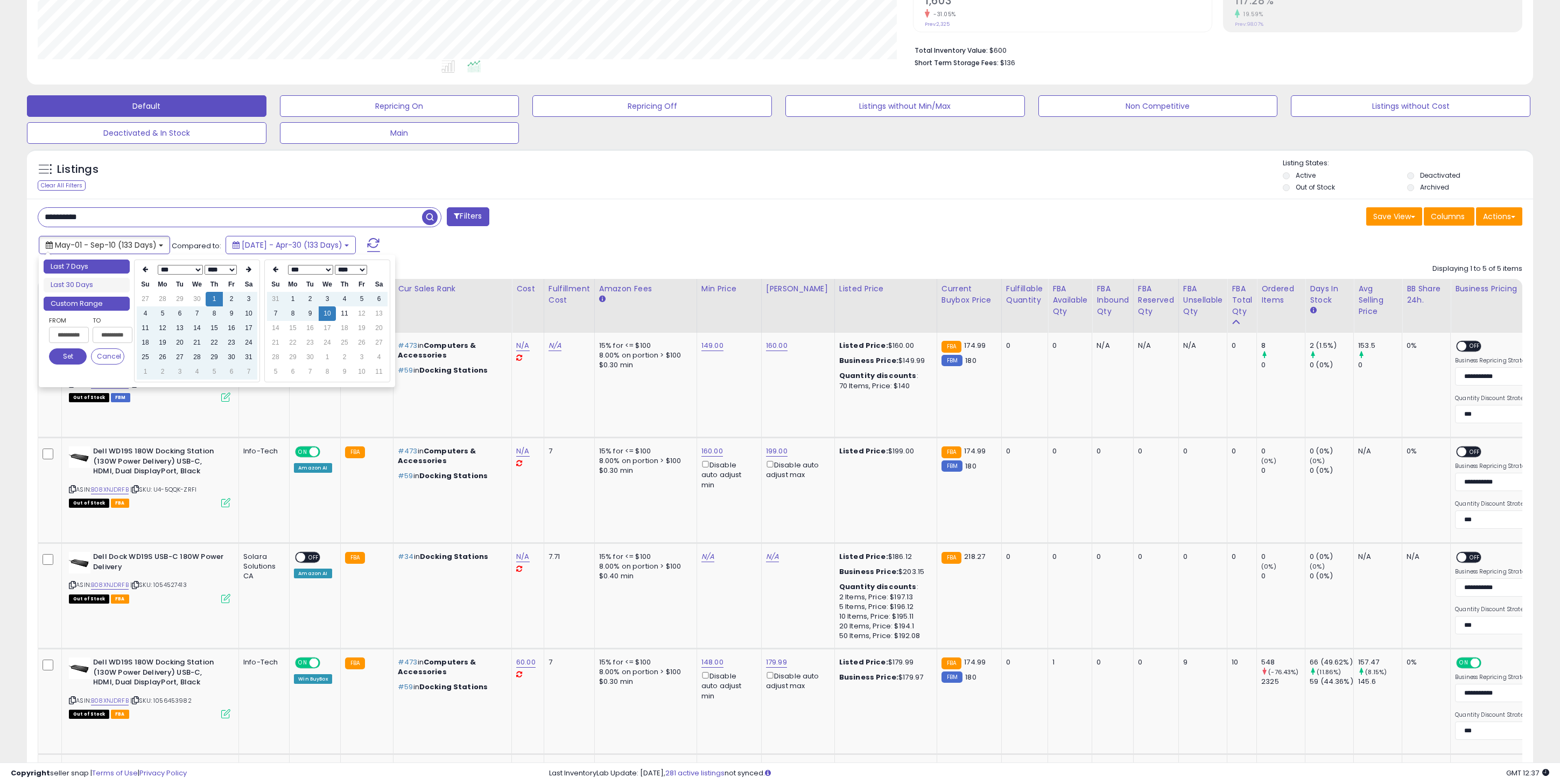
type input "**********"
click at [89, 262] on li "Last 7 Days" at bounding box center [86, 266] width 86 height 14
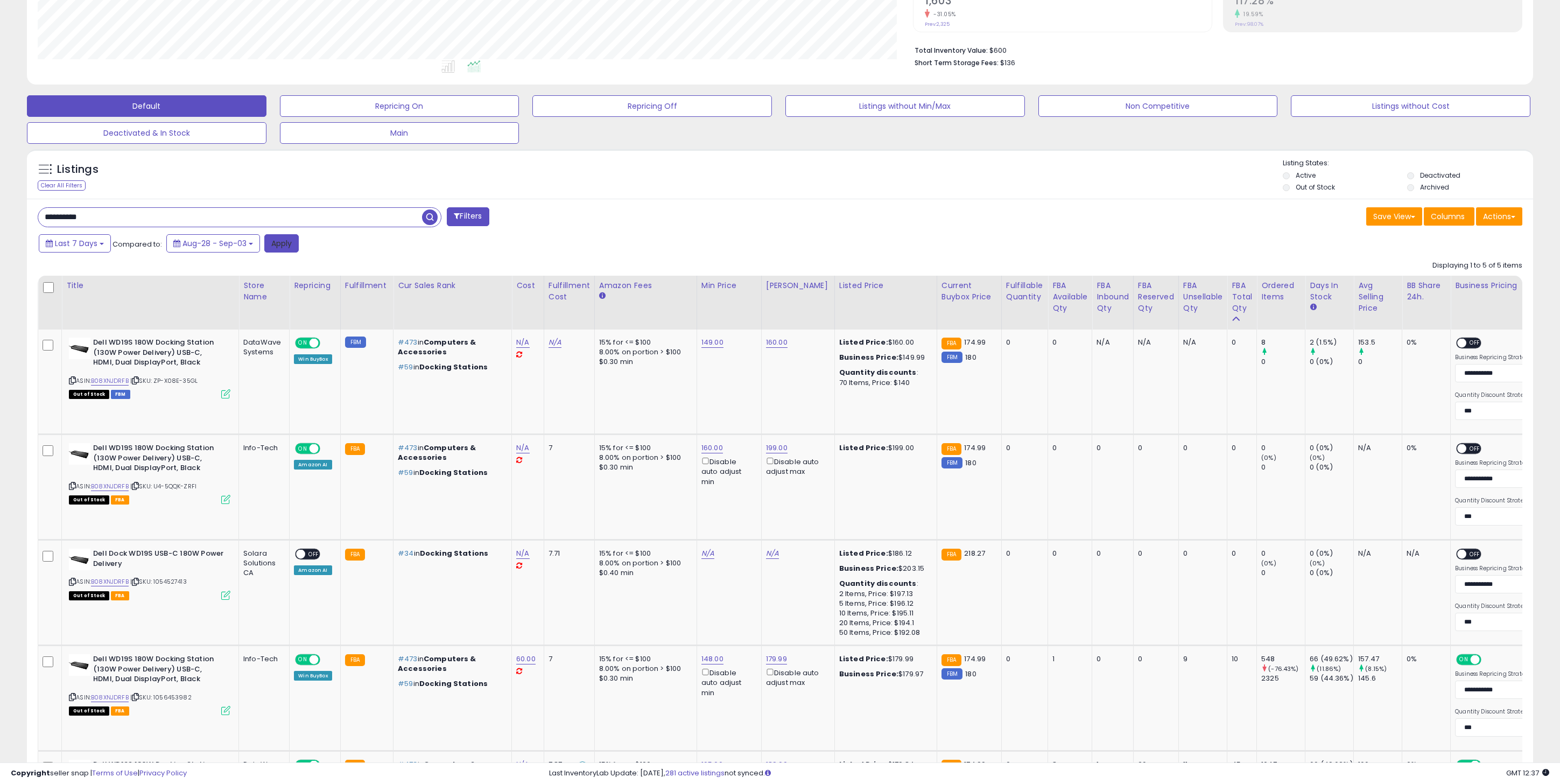
click at [280, 242] on button "Apply" at bounding box center [281, 244] width 34 height 18
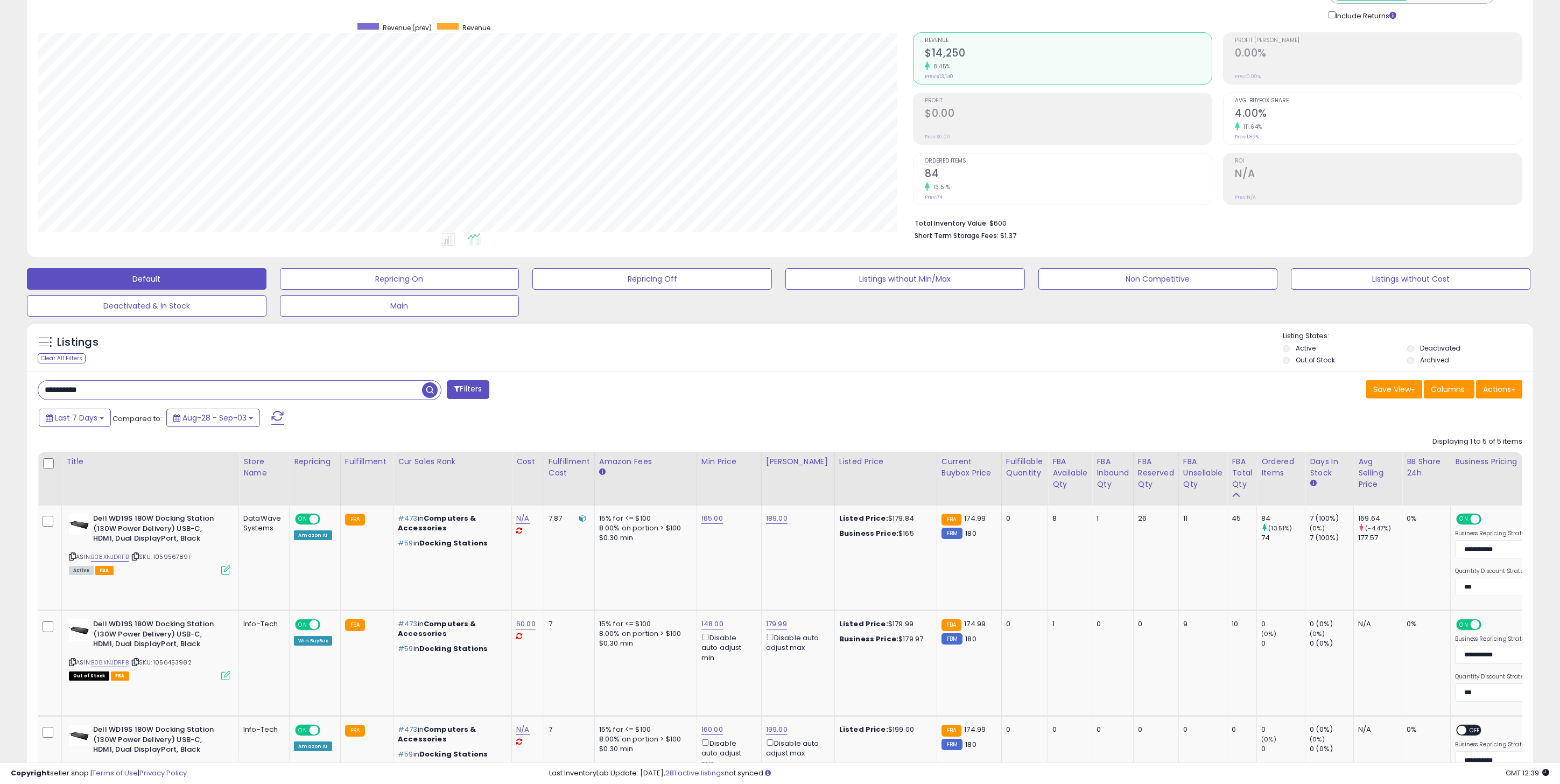
scroll to position [116, 0]
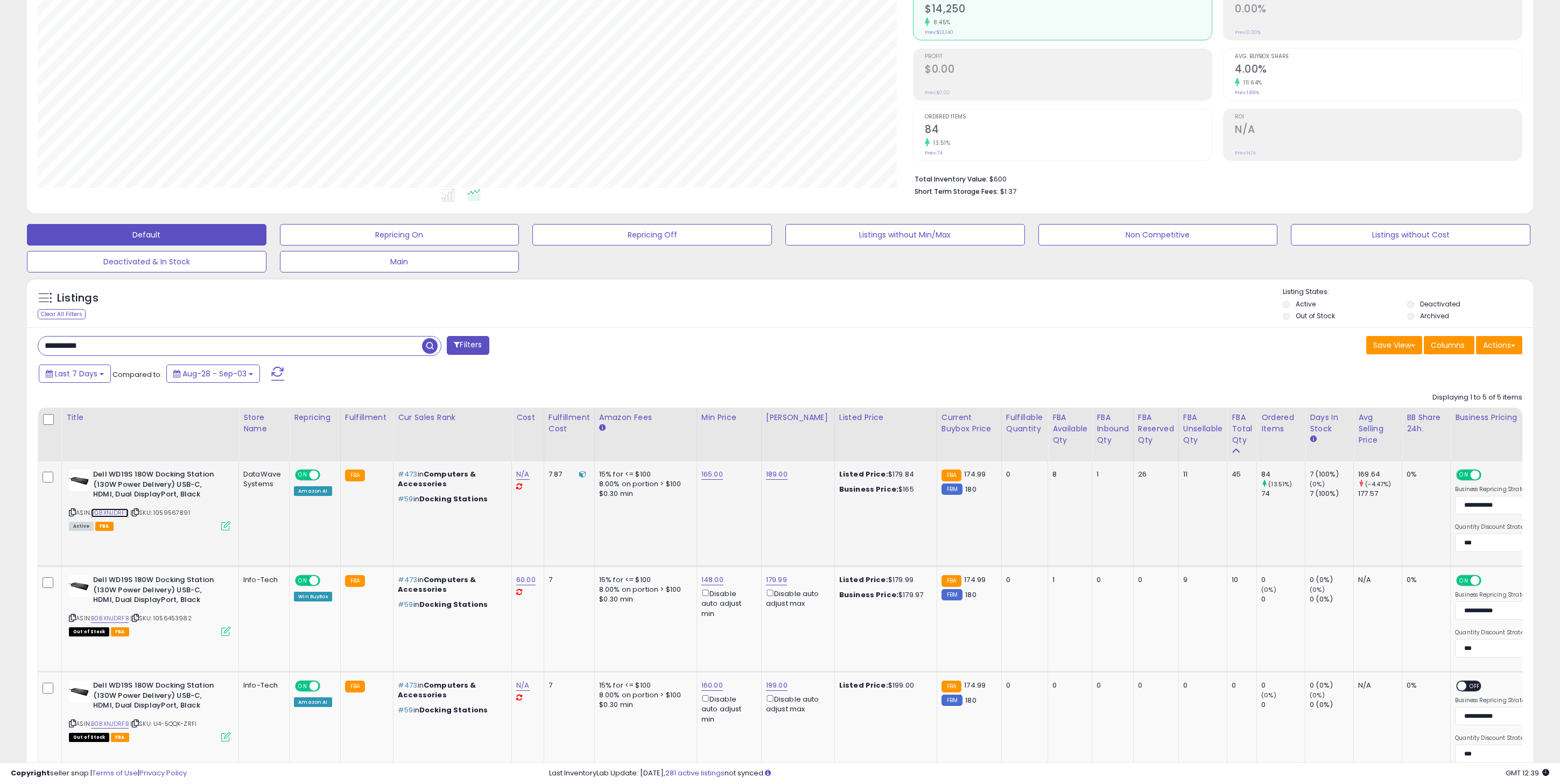
click at [111, 515] on link "B08XNJDRFB" at bounding box center [109, 512] width 37 height 9
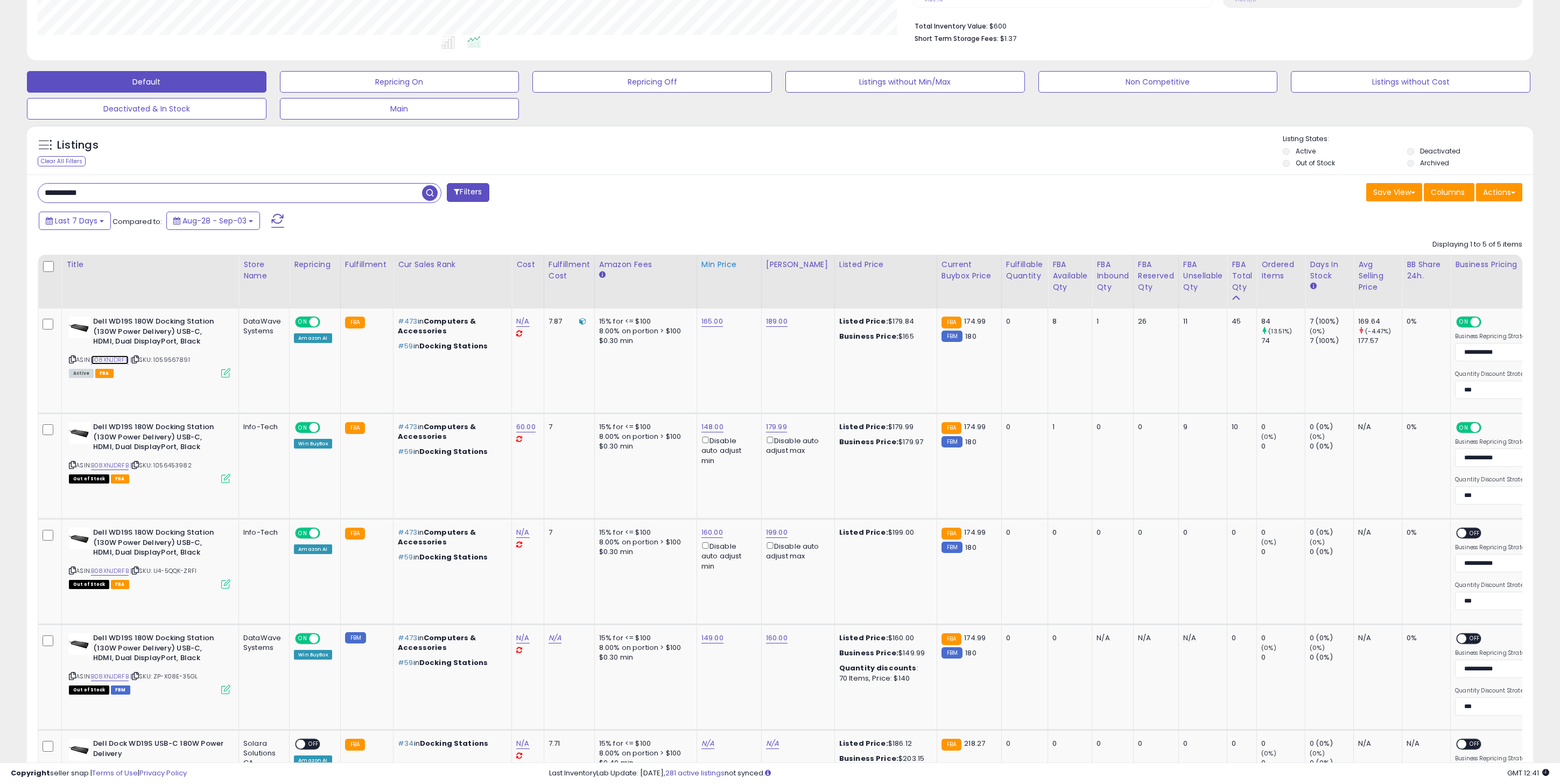
scroll to position [277, 0]
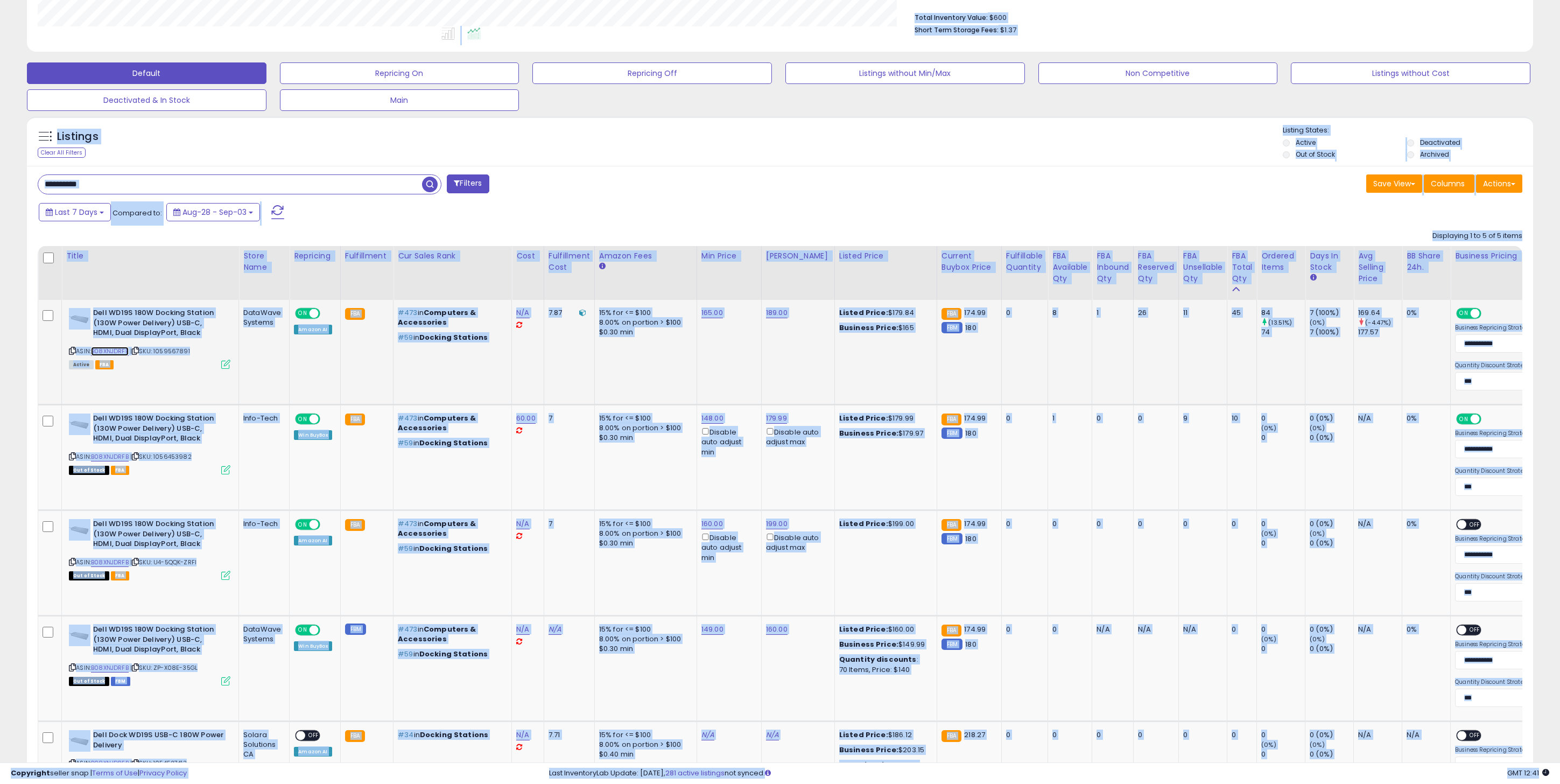
click at [91, 347] on link "B08XNJDRFB" at bounding box center [109, 351] width 37 height 9
click at [131, 187] on input "**********" at bounding box center [230, 184] width 384 height 19
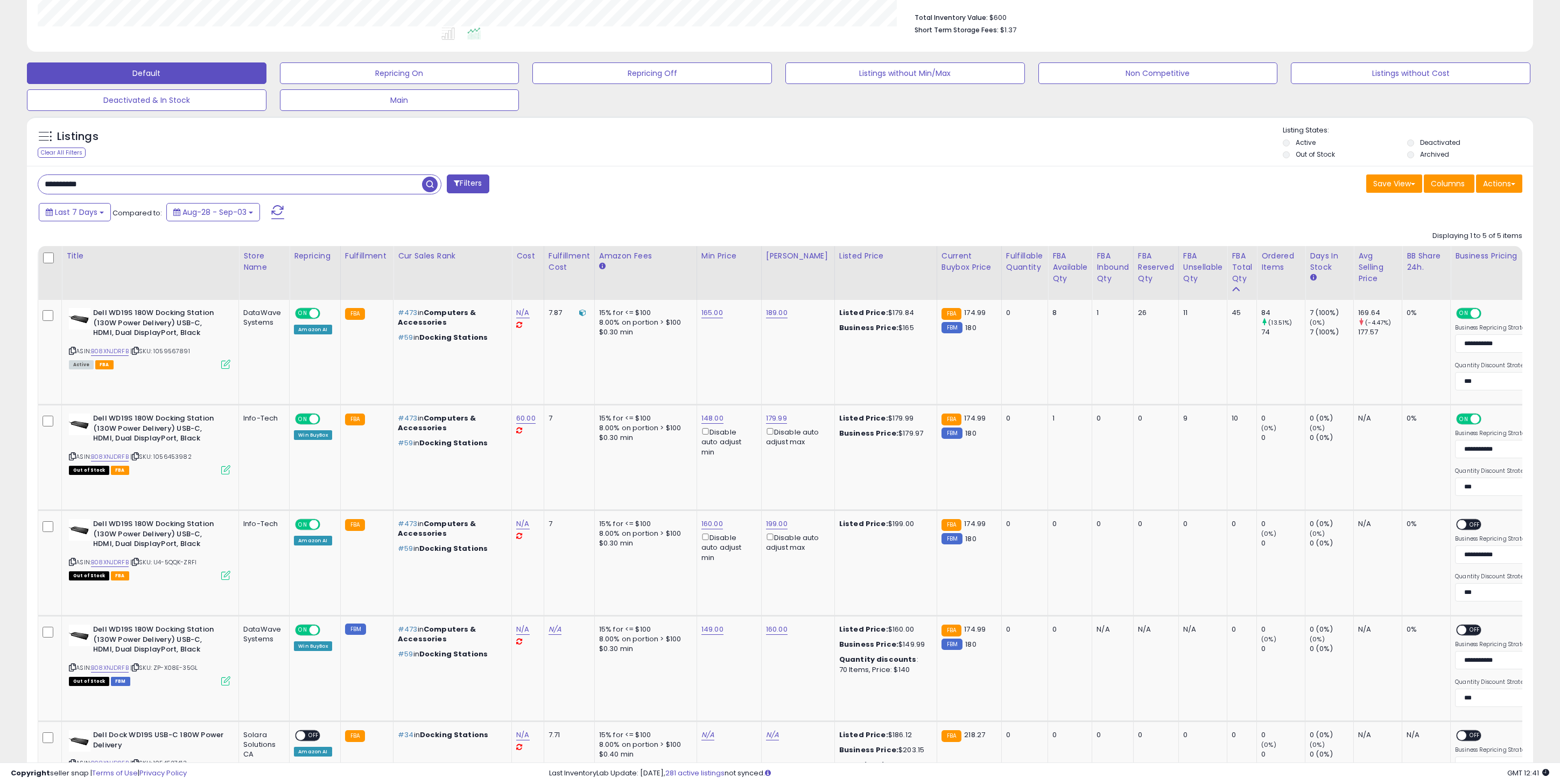
paste input "text"
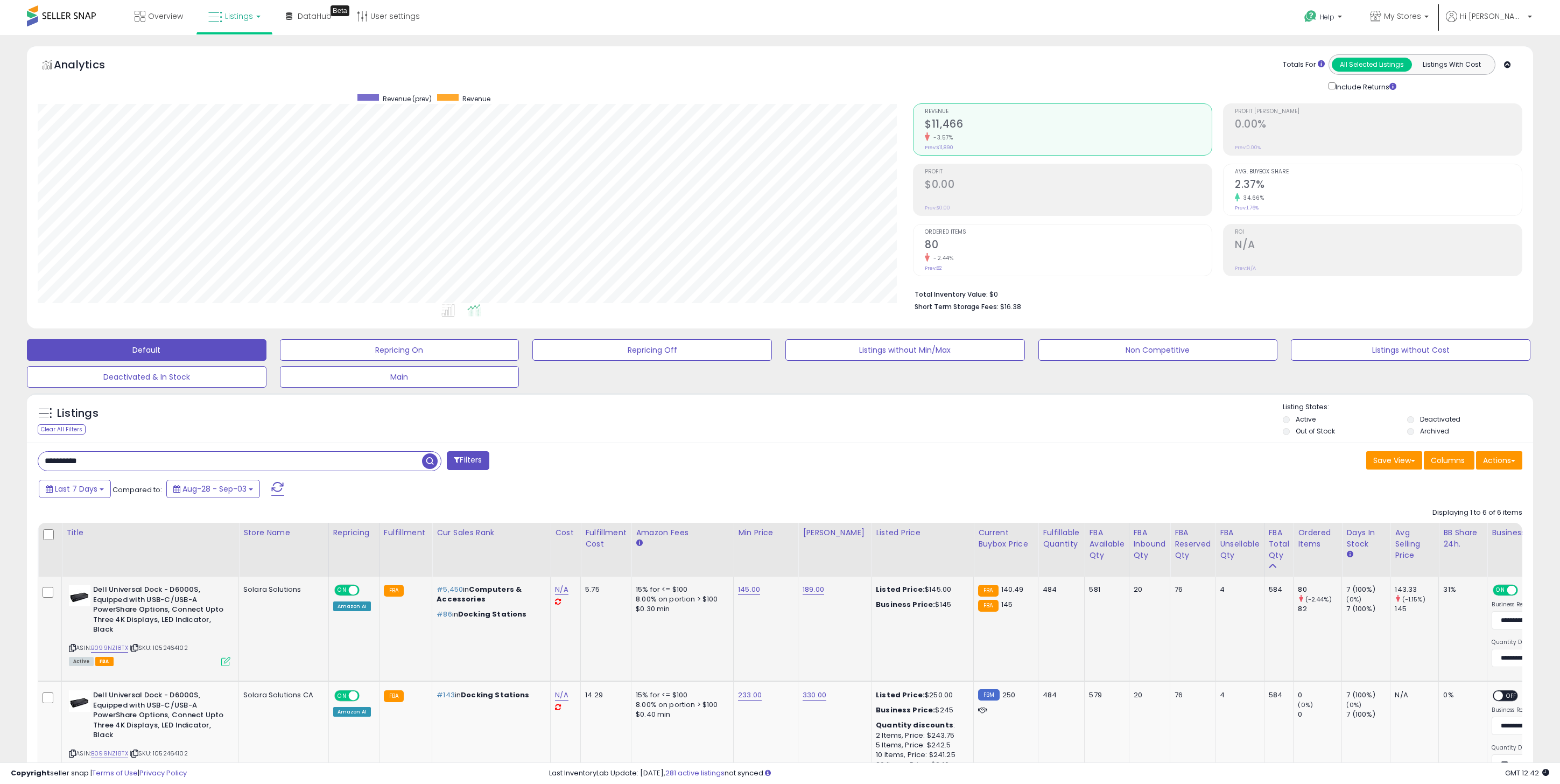
scroll to position [22, 0]
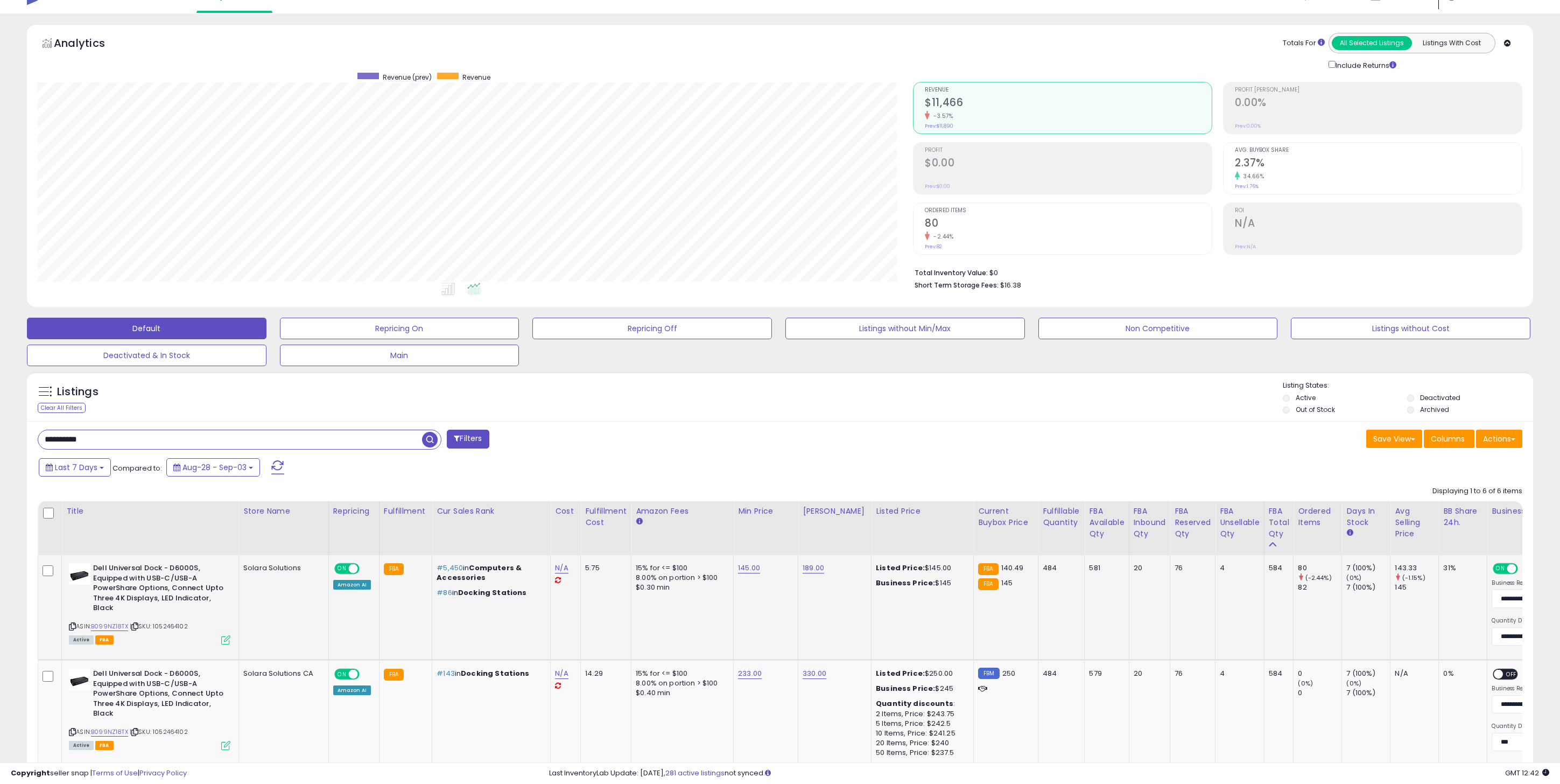
click at [128, 629] on div "ASIN: B099NZ18TX | SKU: 1052464102 Active FBA" at bounding box center [150, 603] width 161 height 80
click at [121, 629] on link "B099NZ18TX" at bounding box center [109, 626] width 37 height 9
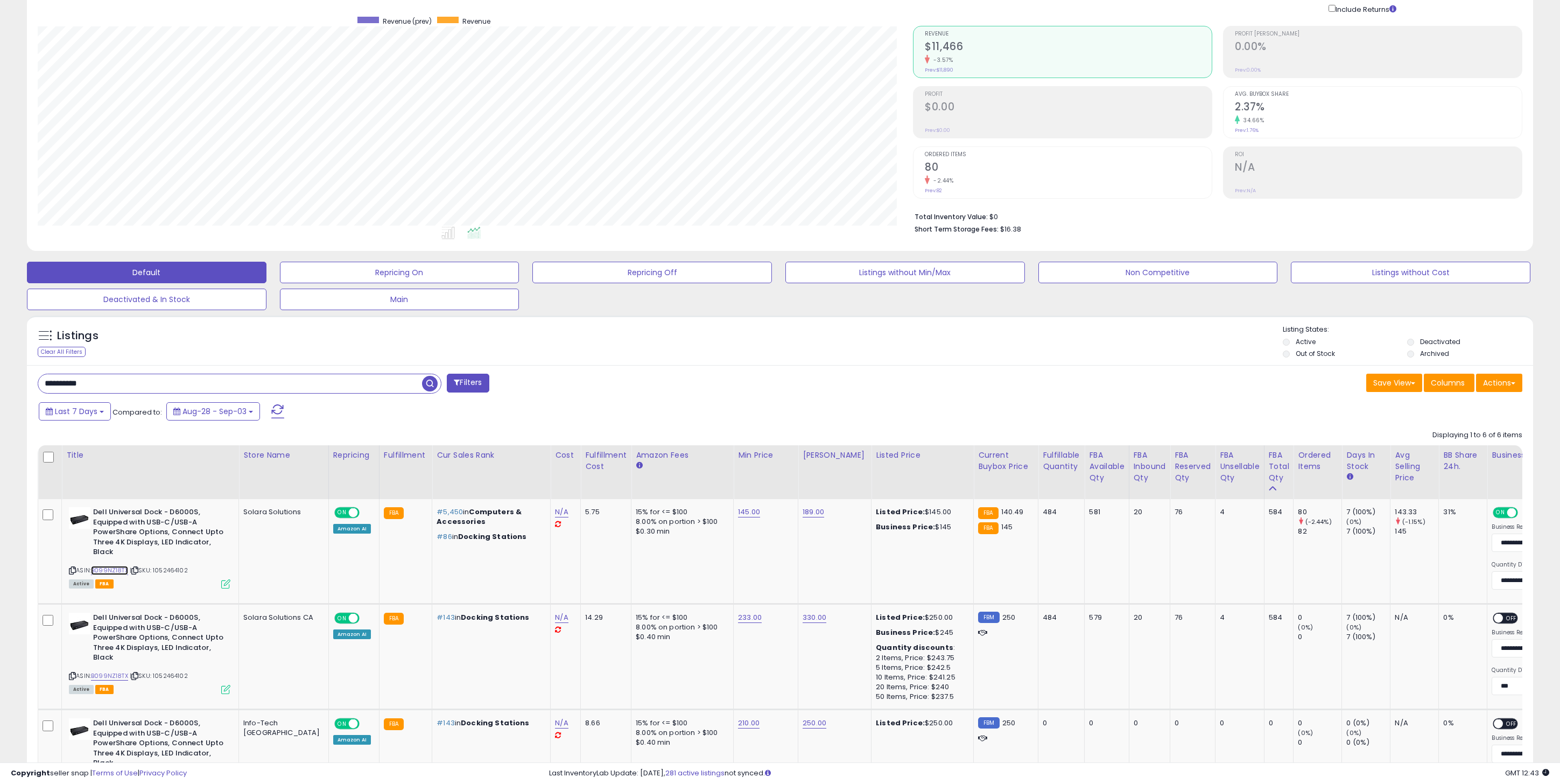
scroll to position [85, 0]
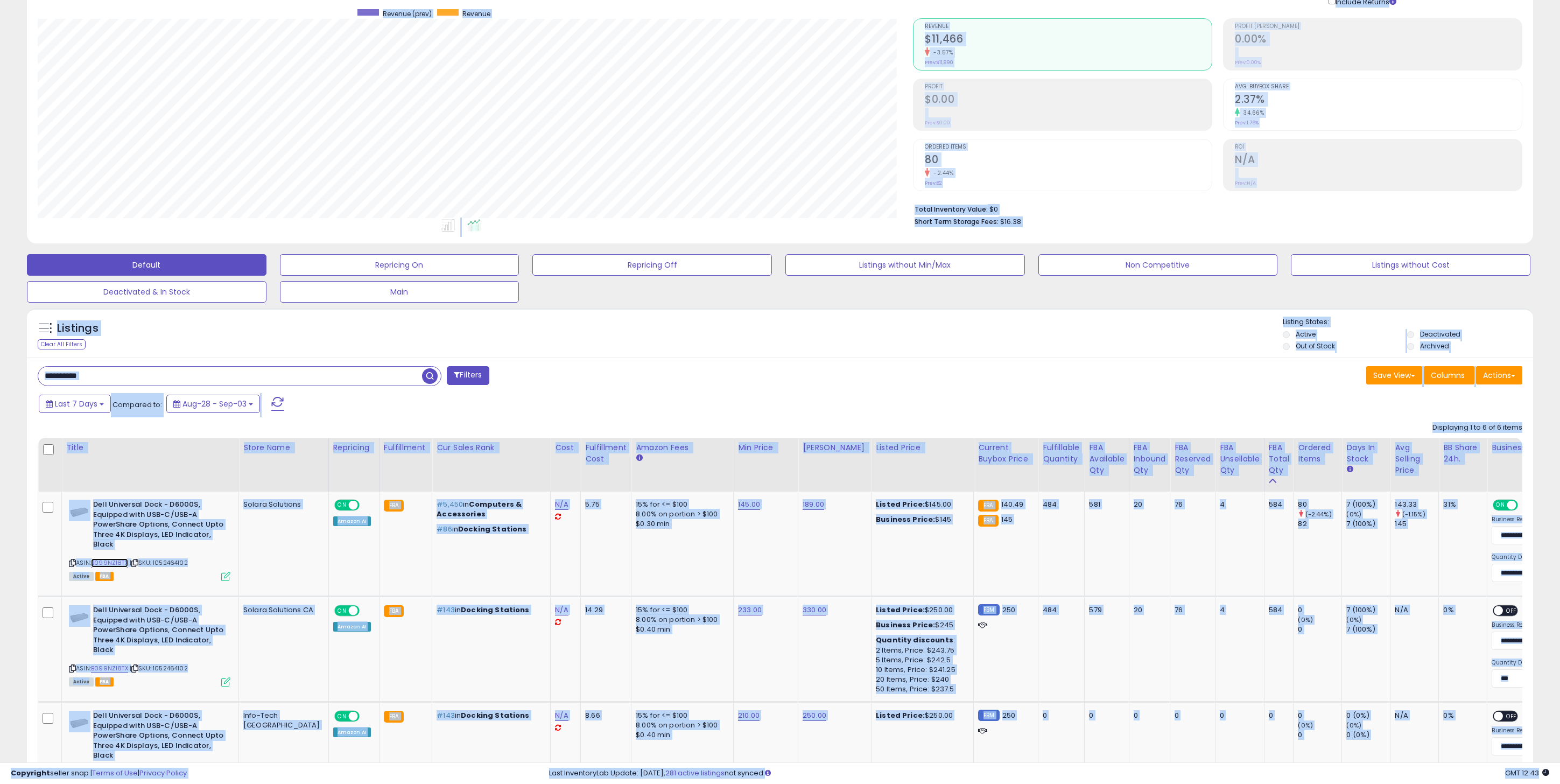
click at [91, 558] on link "B099NZ18TX" at bounding box center [109, 562] width 37 height 9
click at [146, 377] on input "**********" at bounding box center [230, 376] width 384 height 19
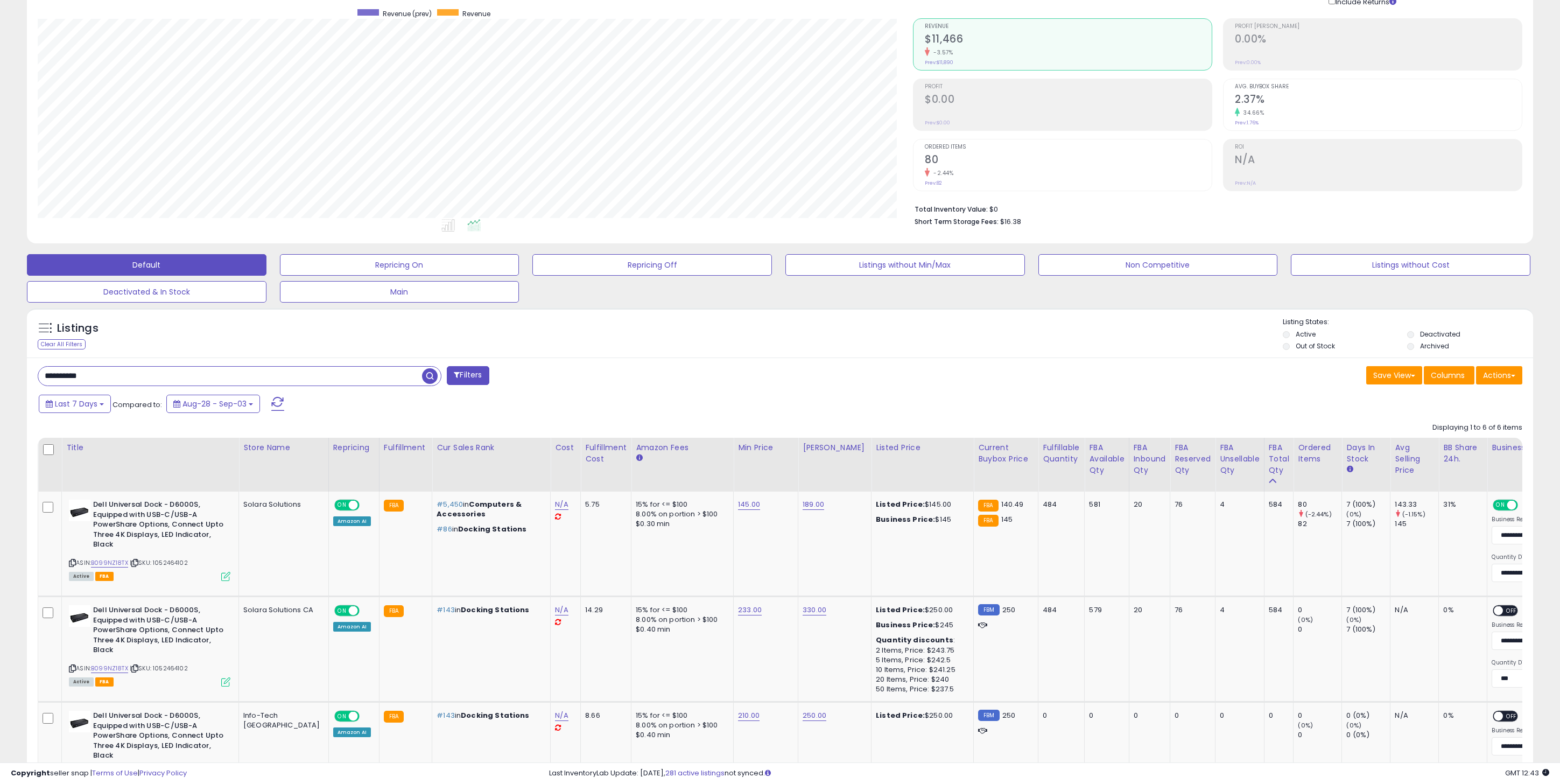
paste input "text"
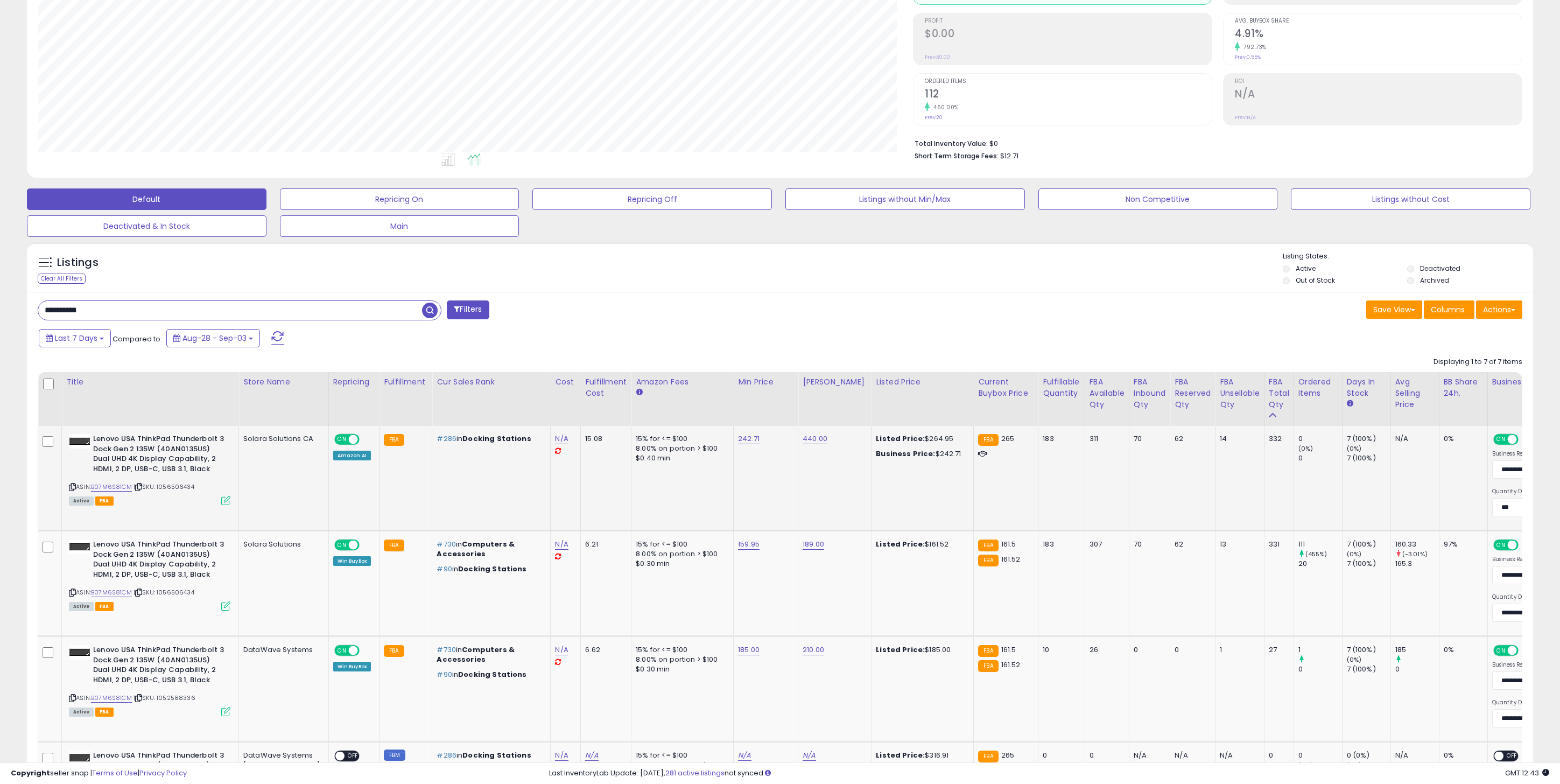
scroll to position [168, 0]
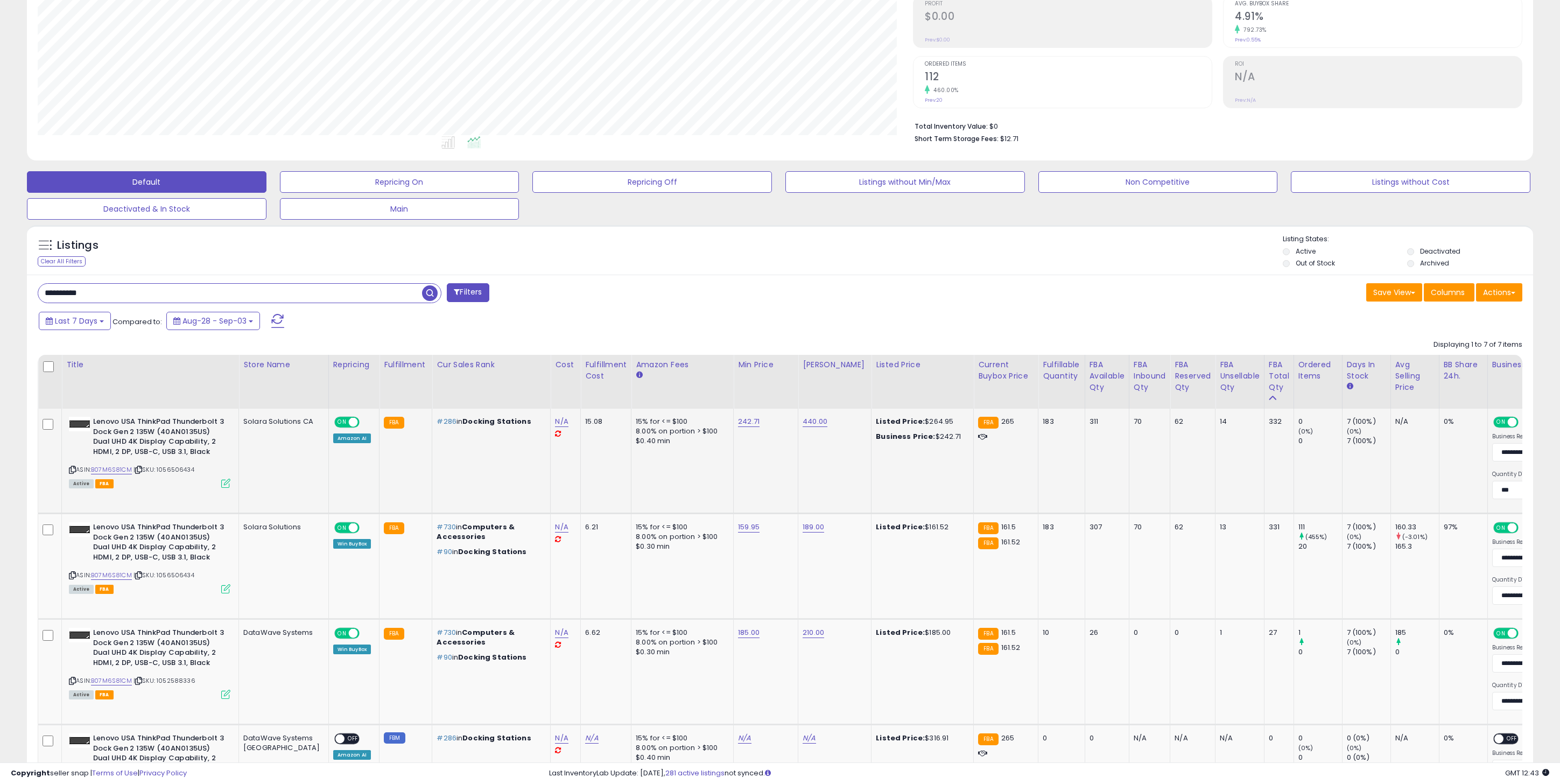
paste input "text"
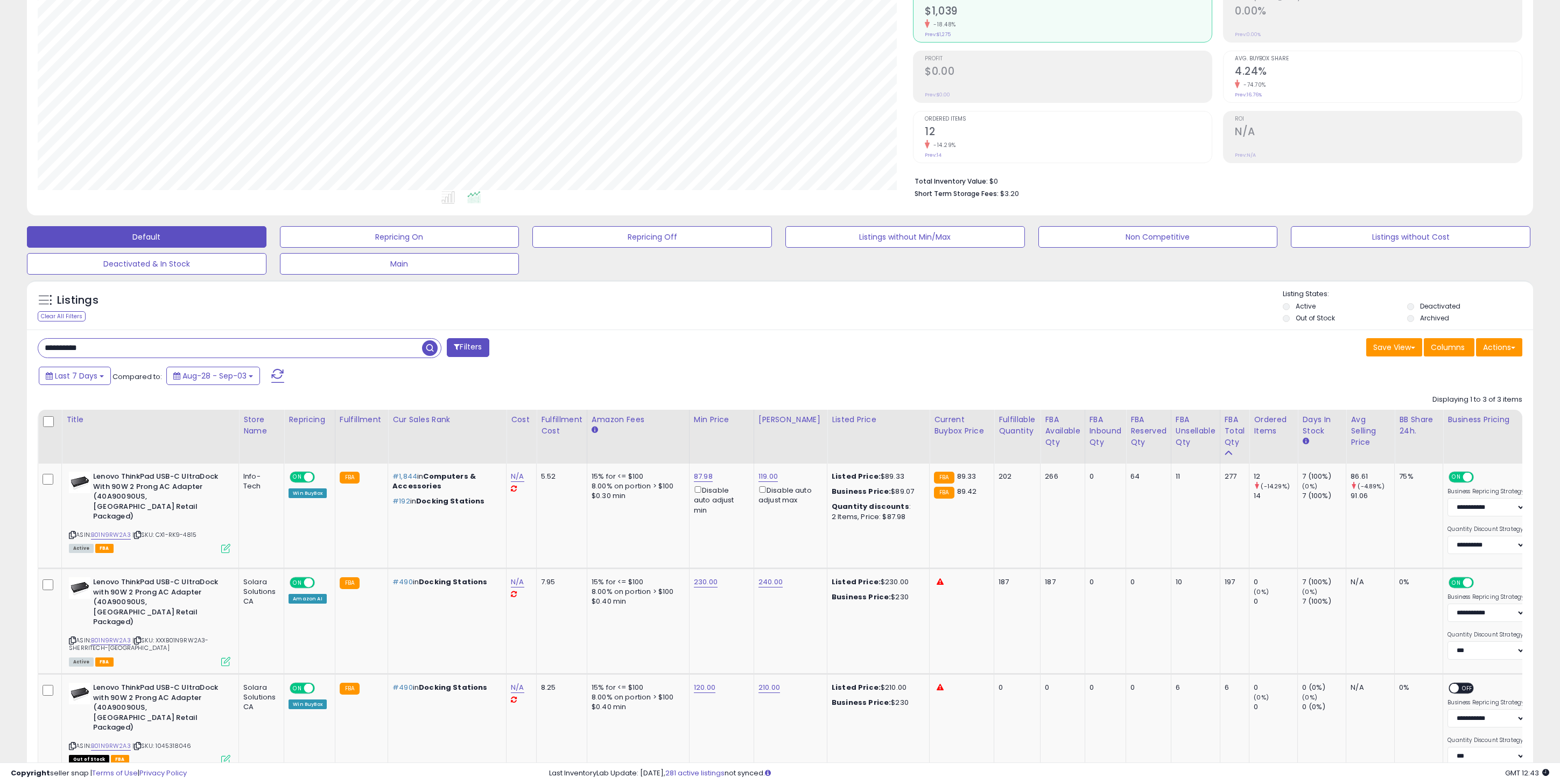
scroll to position [117, 0]
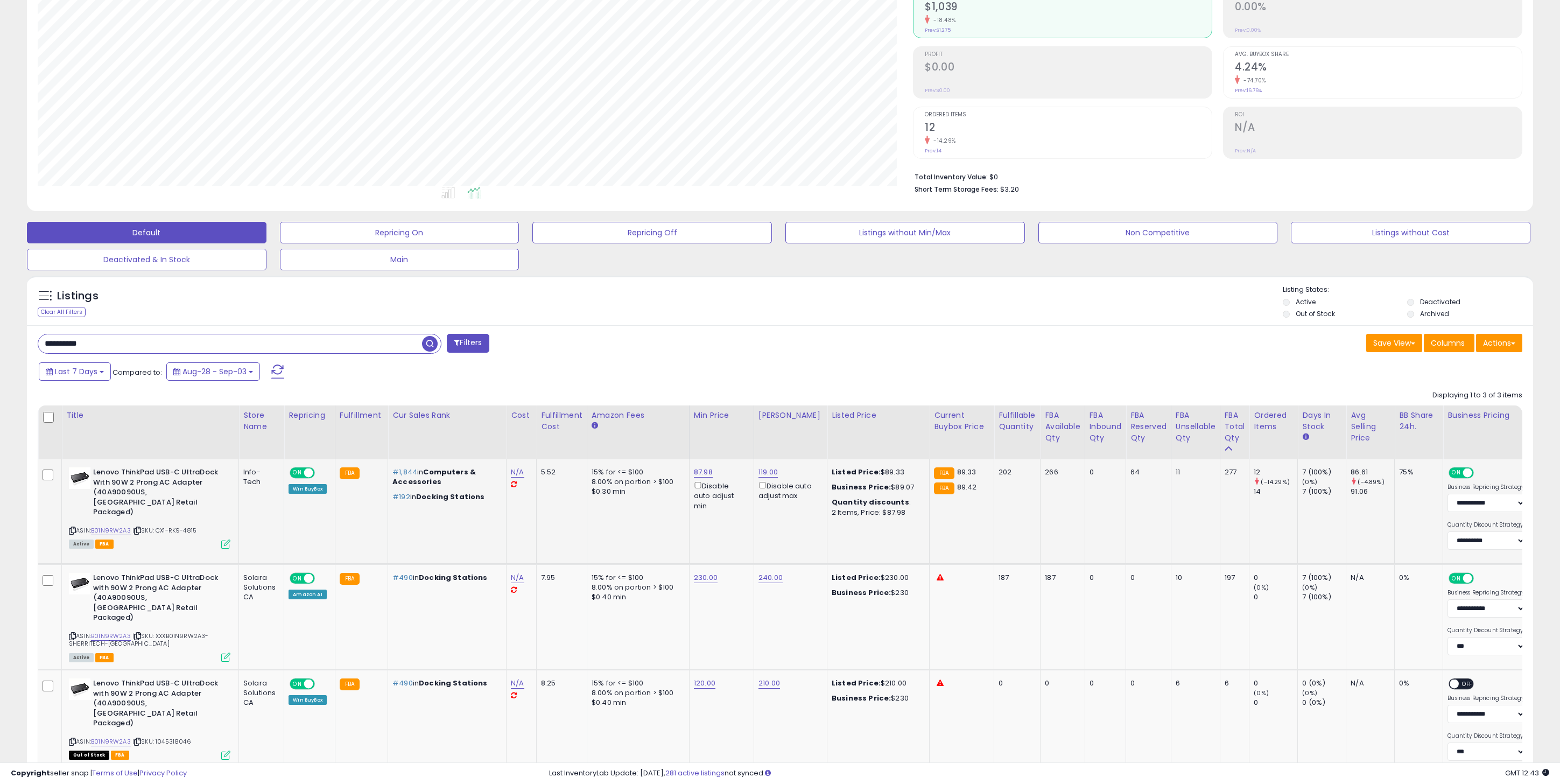
click at [106, 513] on div "ASIN: B01N9RW2A3 | SKU: CX1-RK9-4815 Active FBA" at bounding box center [150, 507] width 161 height 80
click at [109, 526] on link "B01N9RW2A3" at bounding box center [111, 530] width 40 height 9
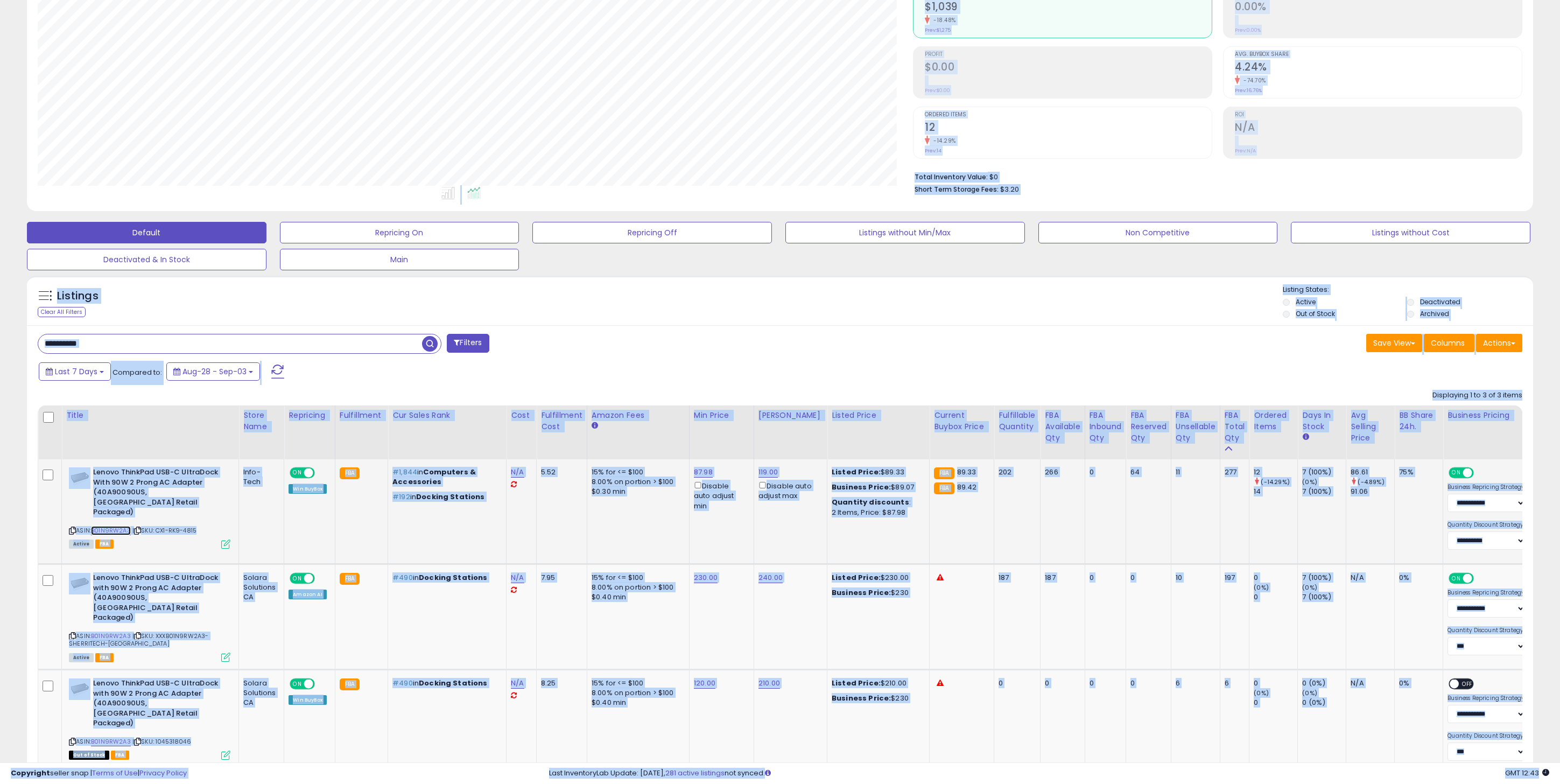
click at [91, 526] on link "B01N9RW2A3" at bounding box center [111, 530] width 40 height 9
click at [166, 340] on input "**********" at bounding box center [230, 343] width 384 height 19
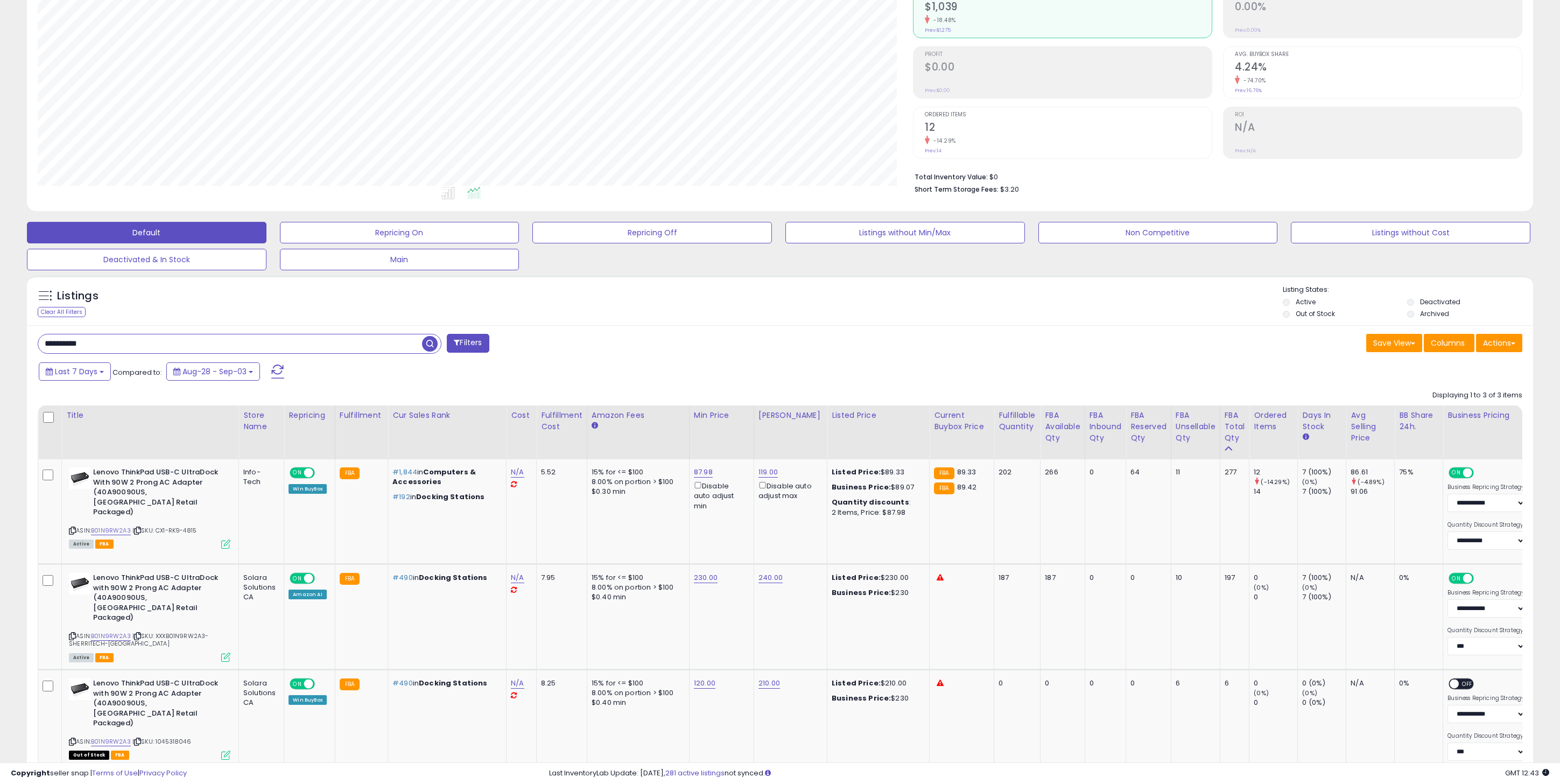
paste input "text"
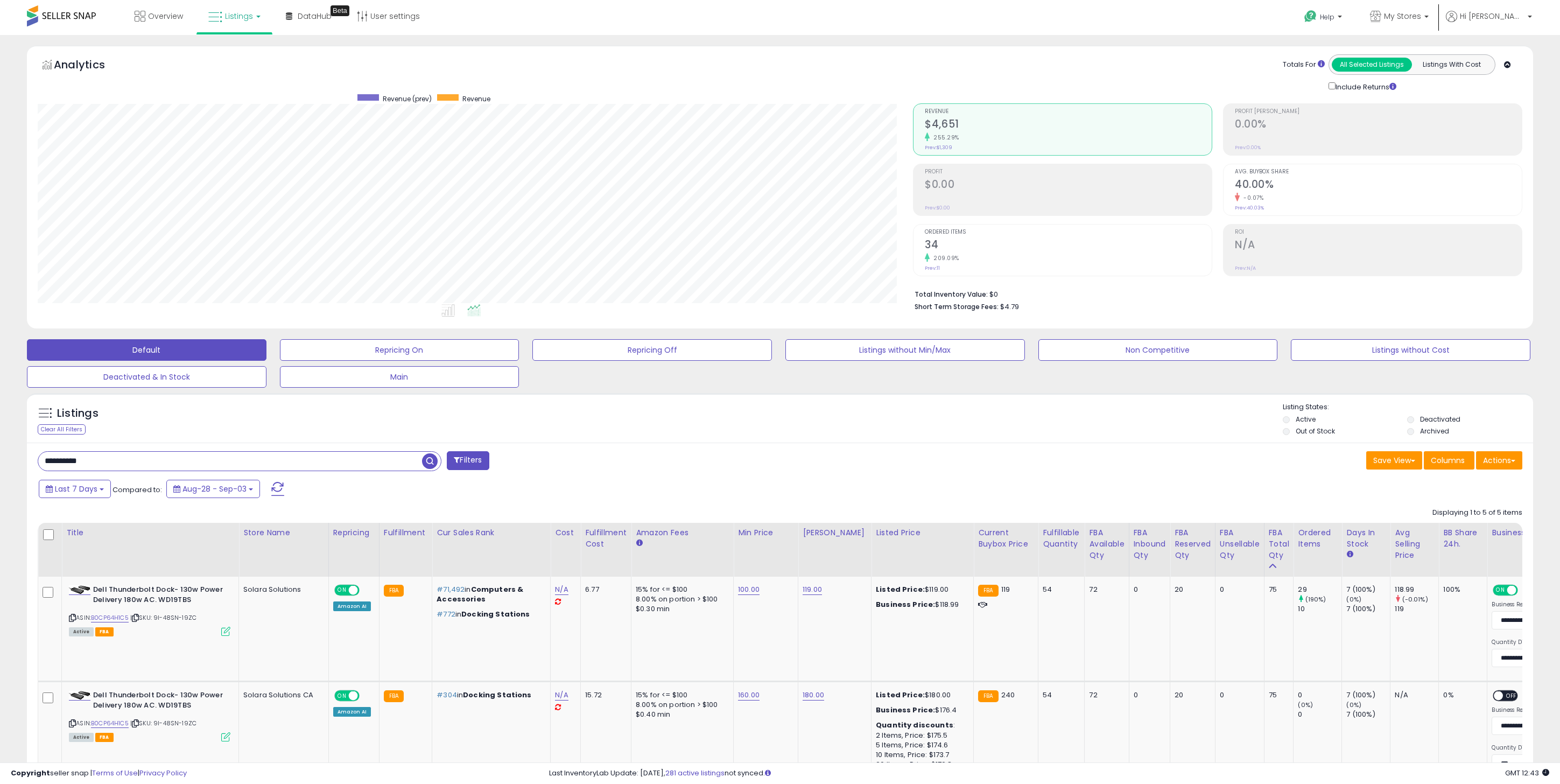
scroll to position [220, 876]
paste input "text"
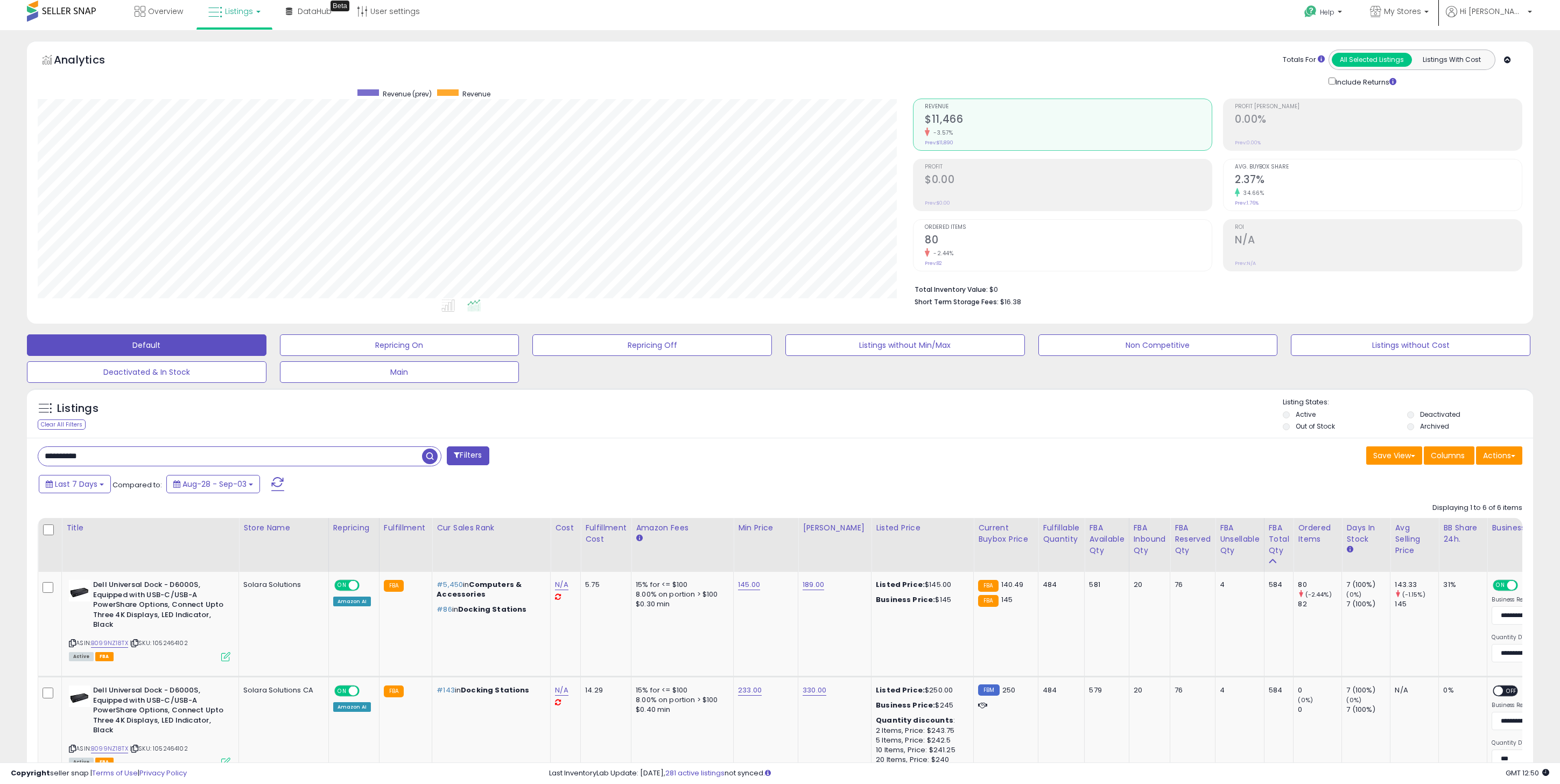
scroll to position [0, 0]
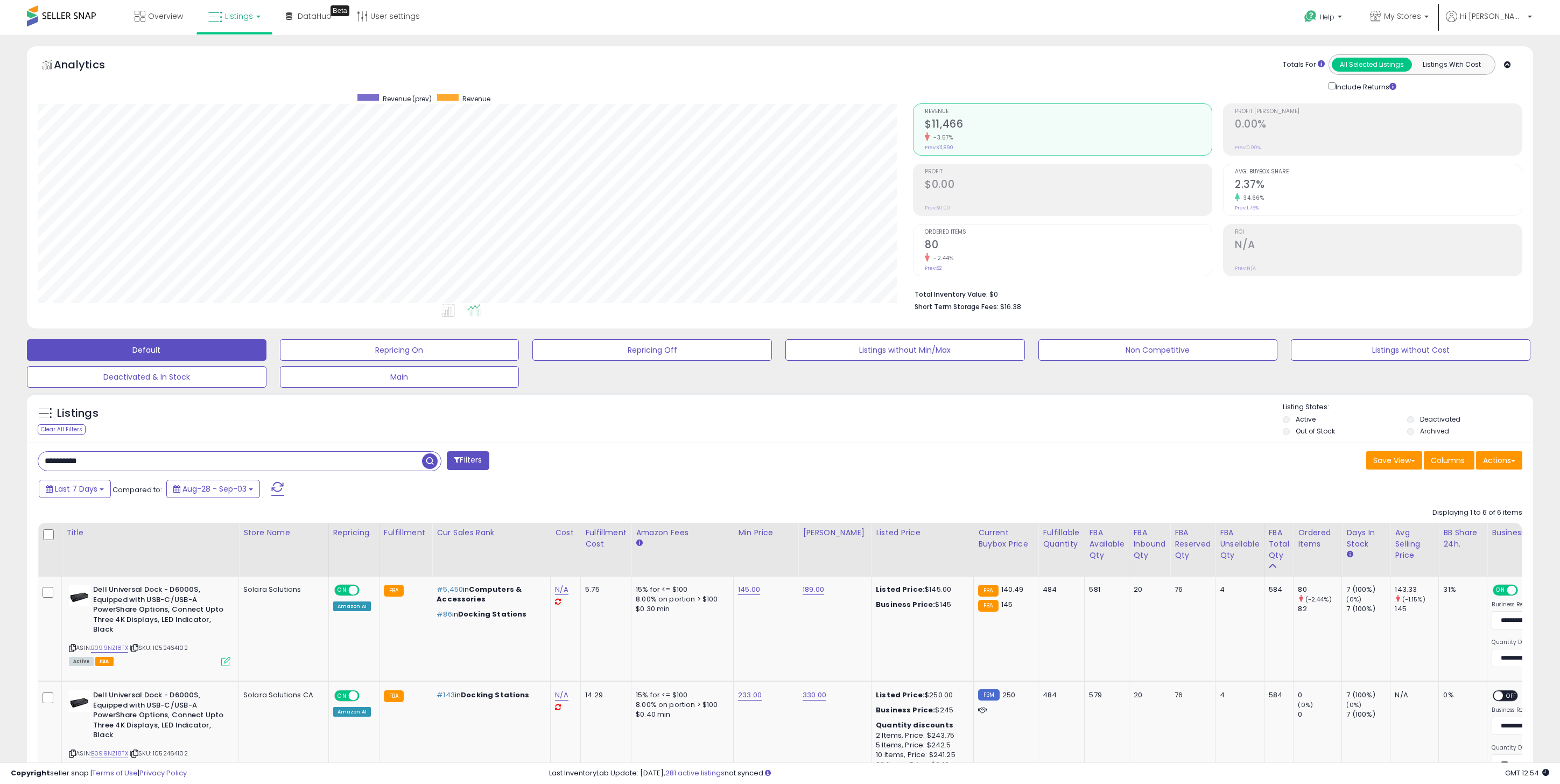
click at [620, 412] on div "Listings Clear All Filters Listing States:" at bounding box center [780, 421] width 1507 height 37
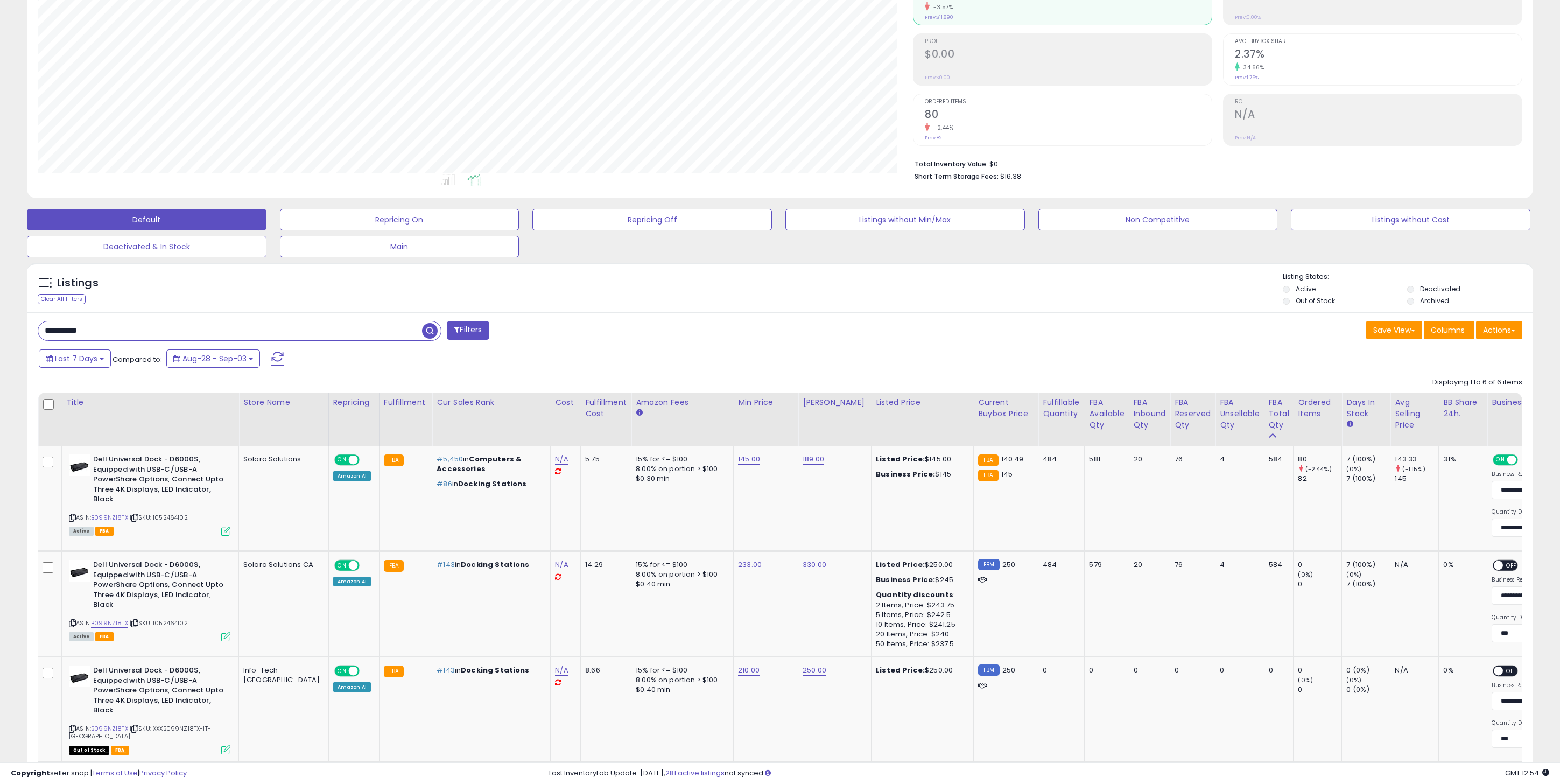
scroll to position [139, 0]
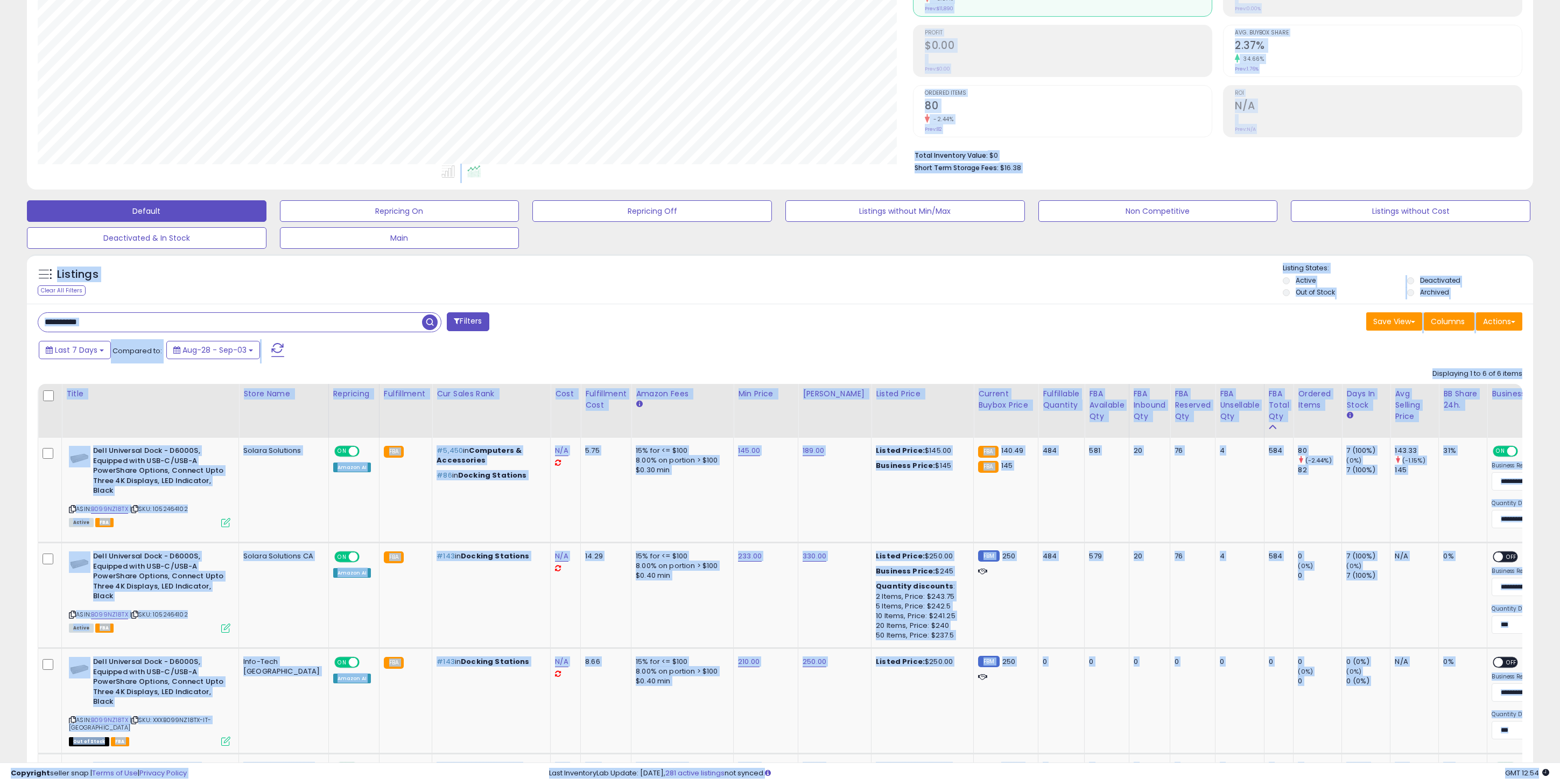
click at [257, 325] on input "**********" at bounding box center [230, 322] width 384 height 19
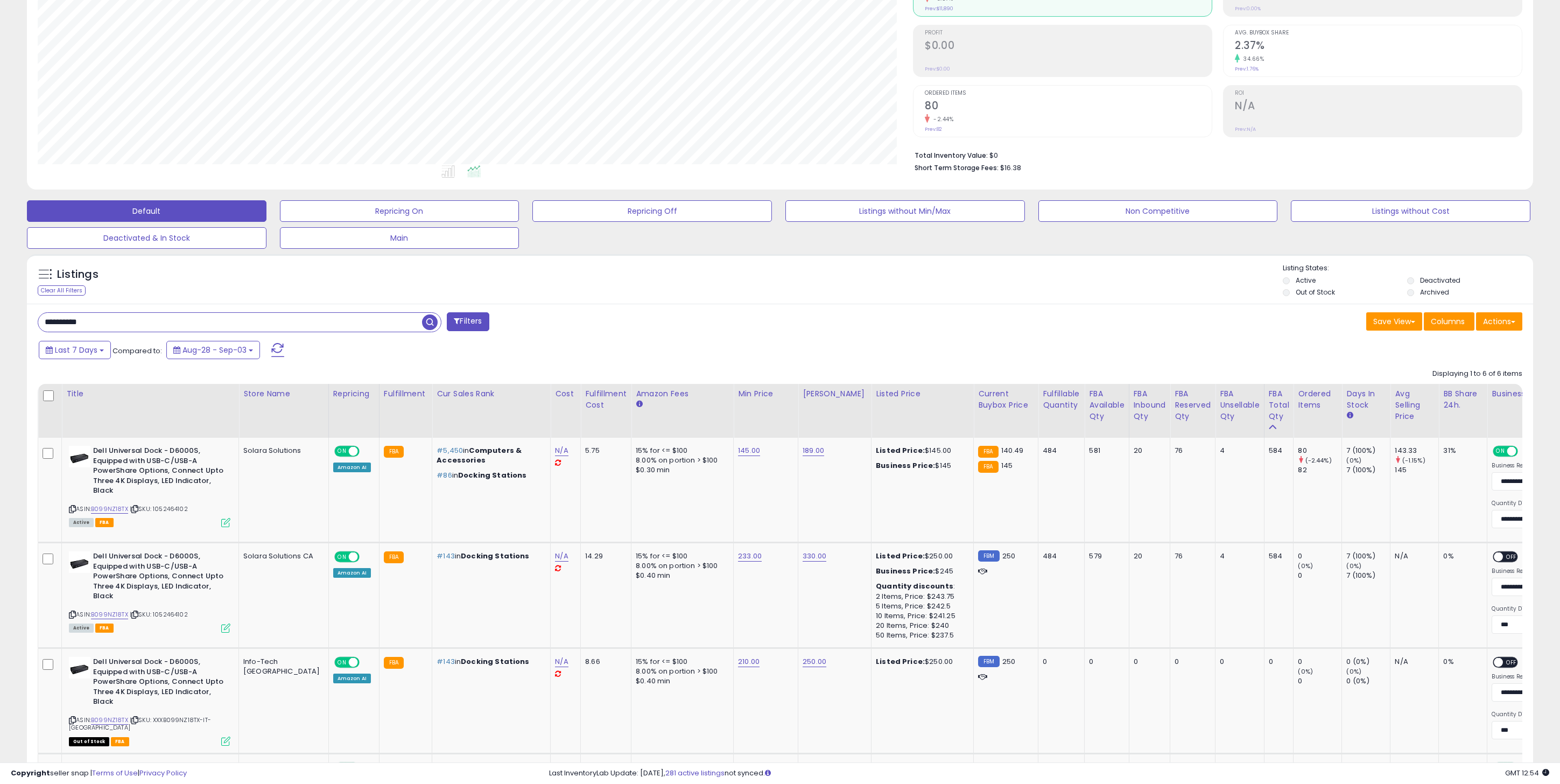
paste input "text"
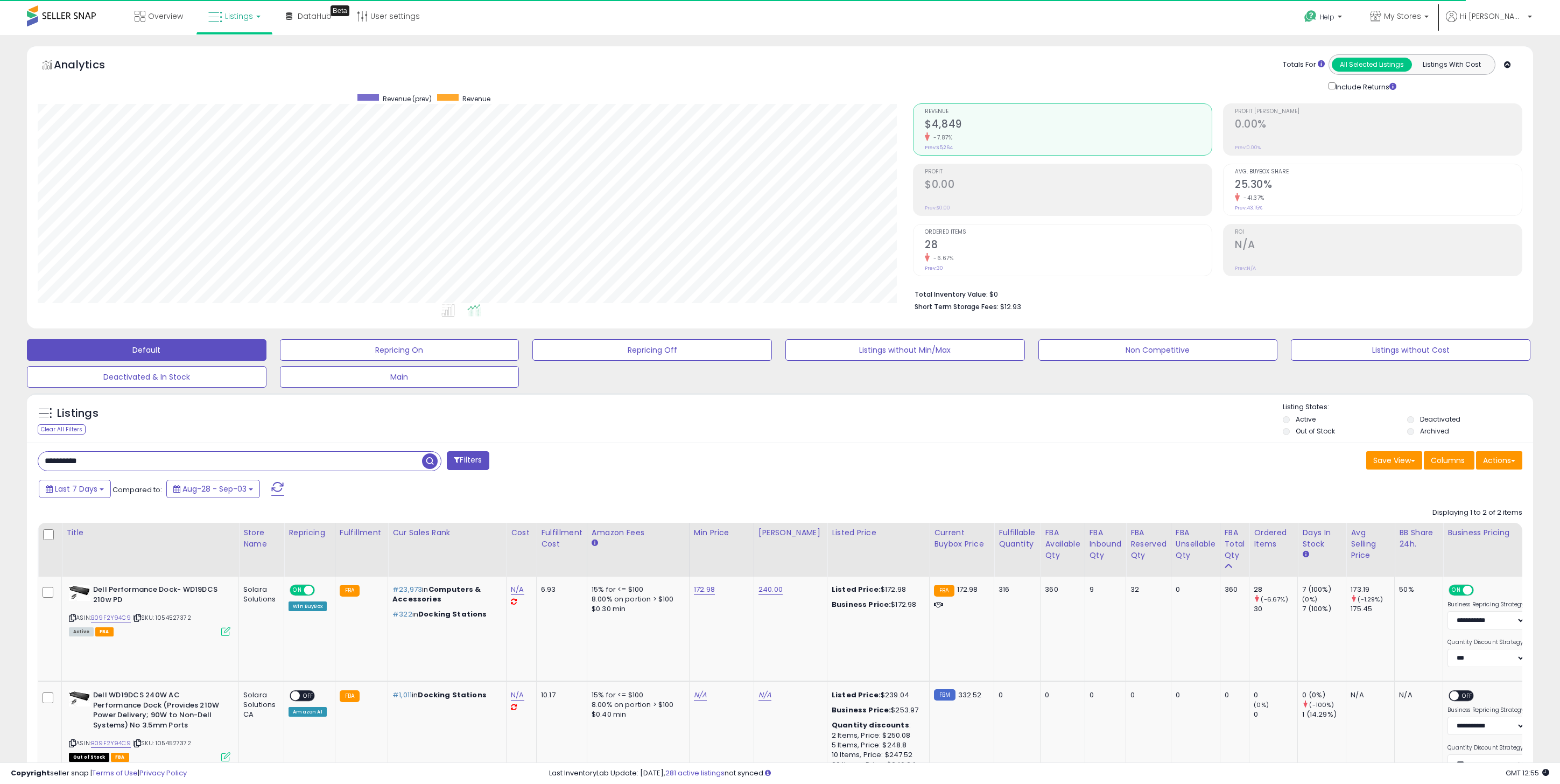
scroll to position [220, 876]
paste input "text"
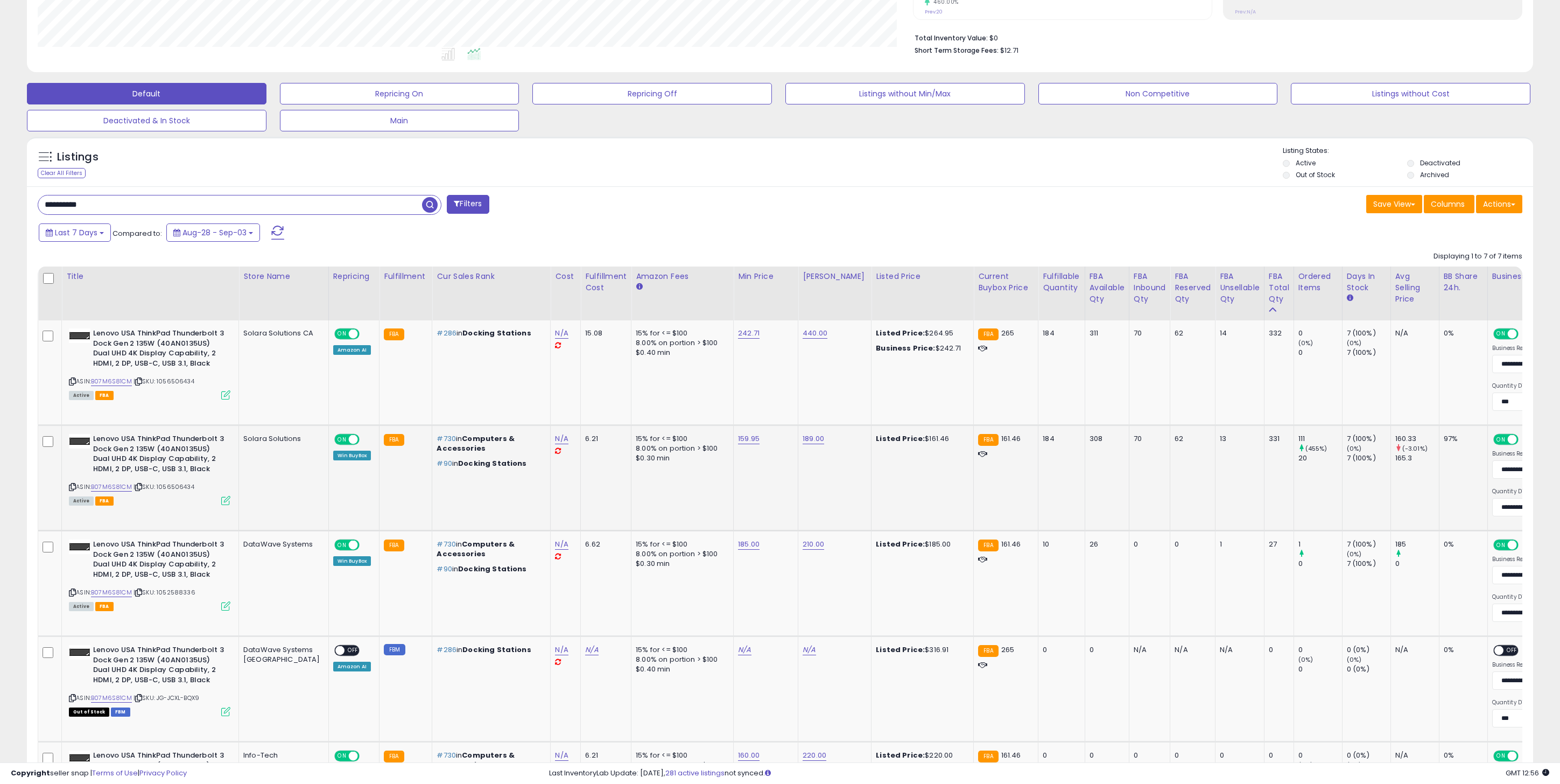
scroll to position [259, 0]
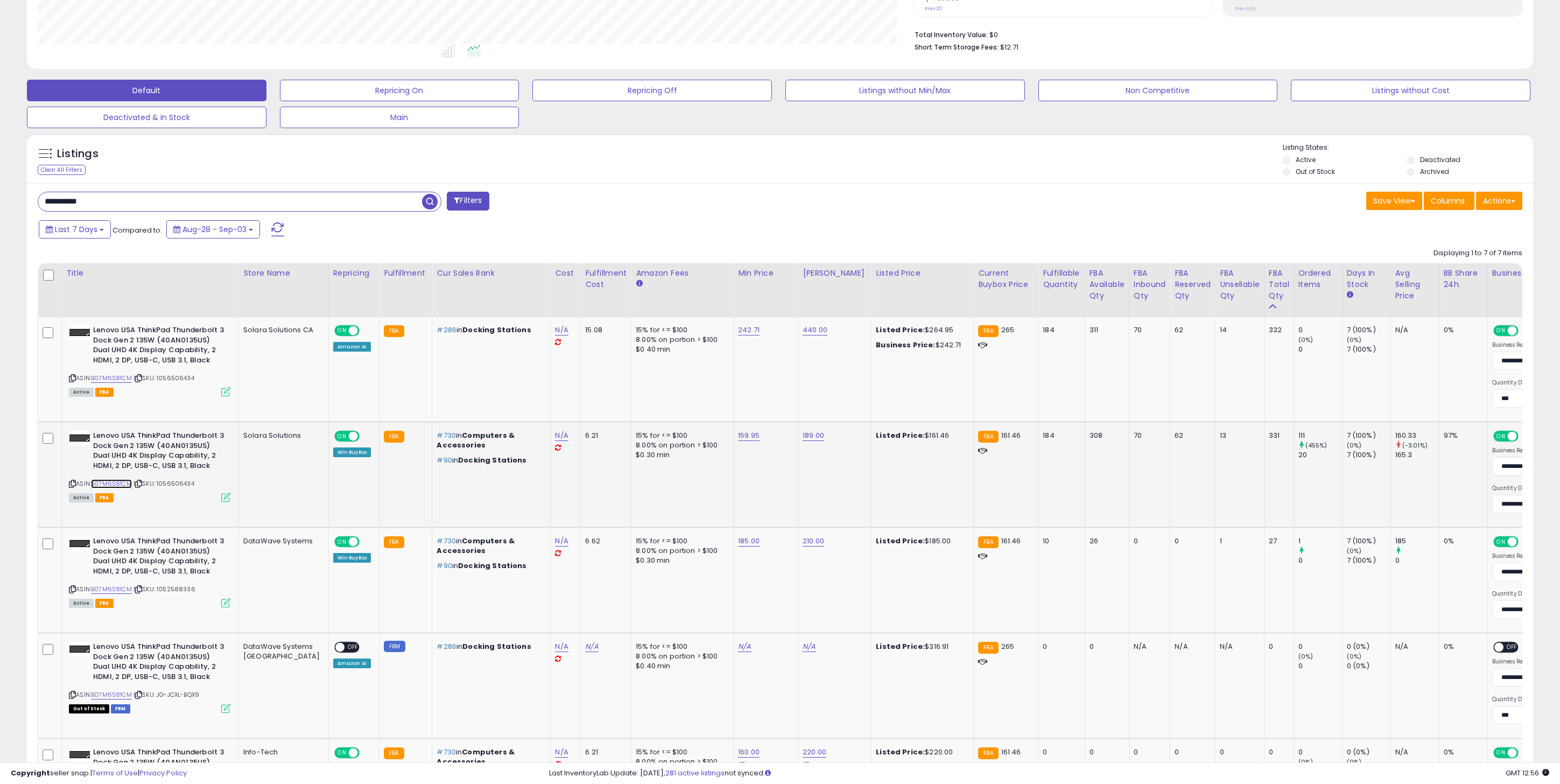
click at [120, 484] on link "B07M6S81CM" at bounding box center [111, 483] width 41 height 9
click at [112, 485] on link "B07M6S81CM" at bounding box center [111, 483] width 41 height 9
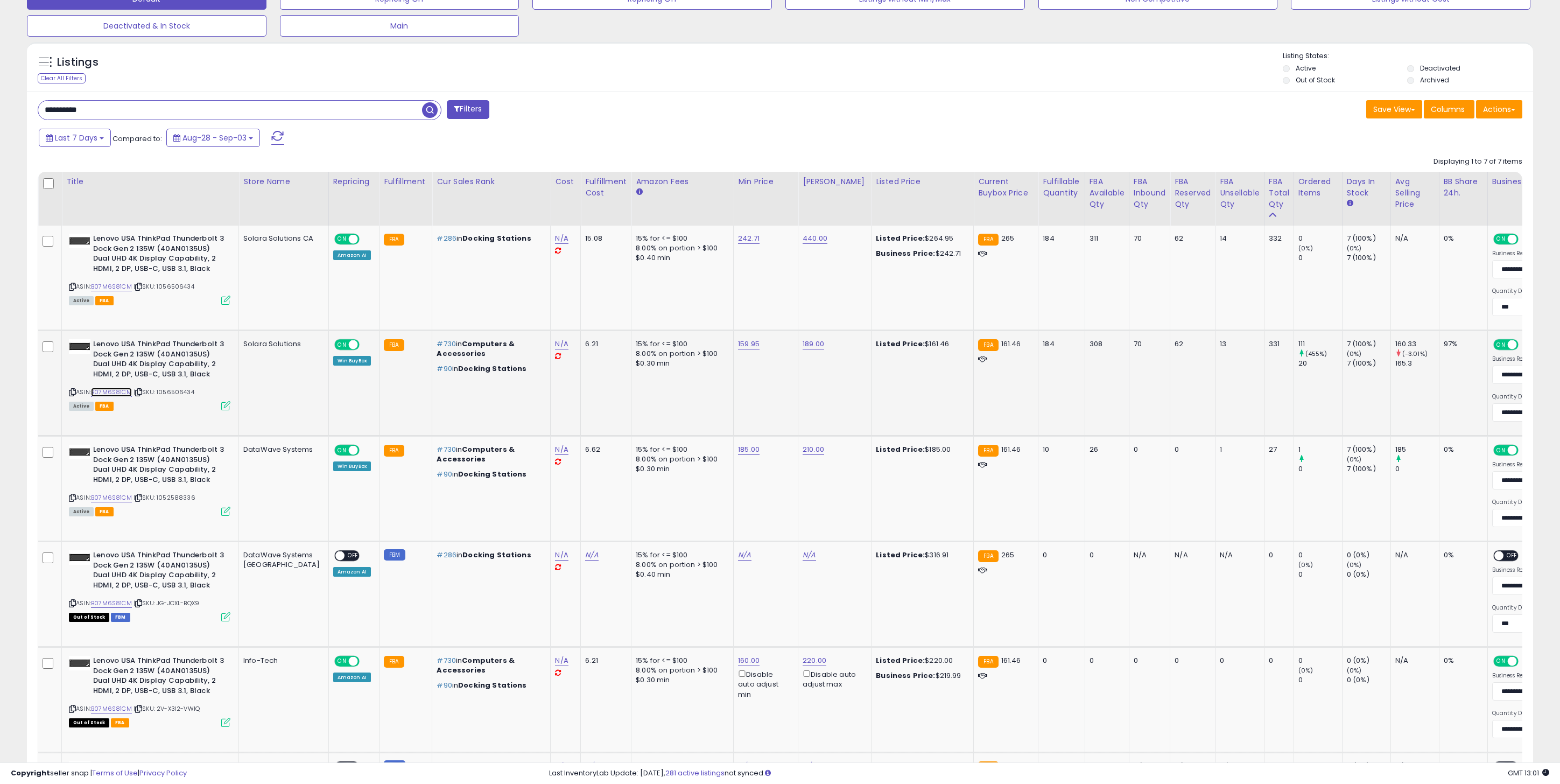
scroll to position [350, 0]
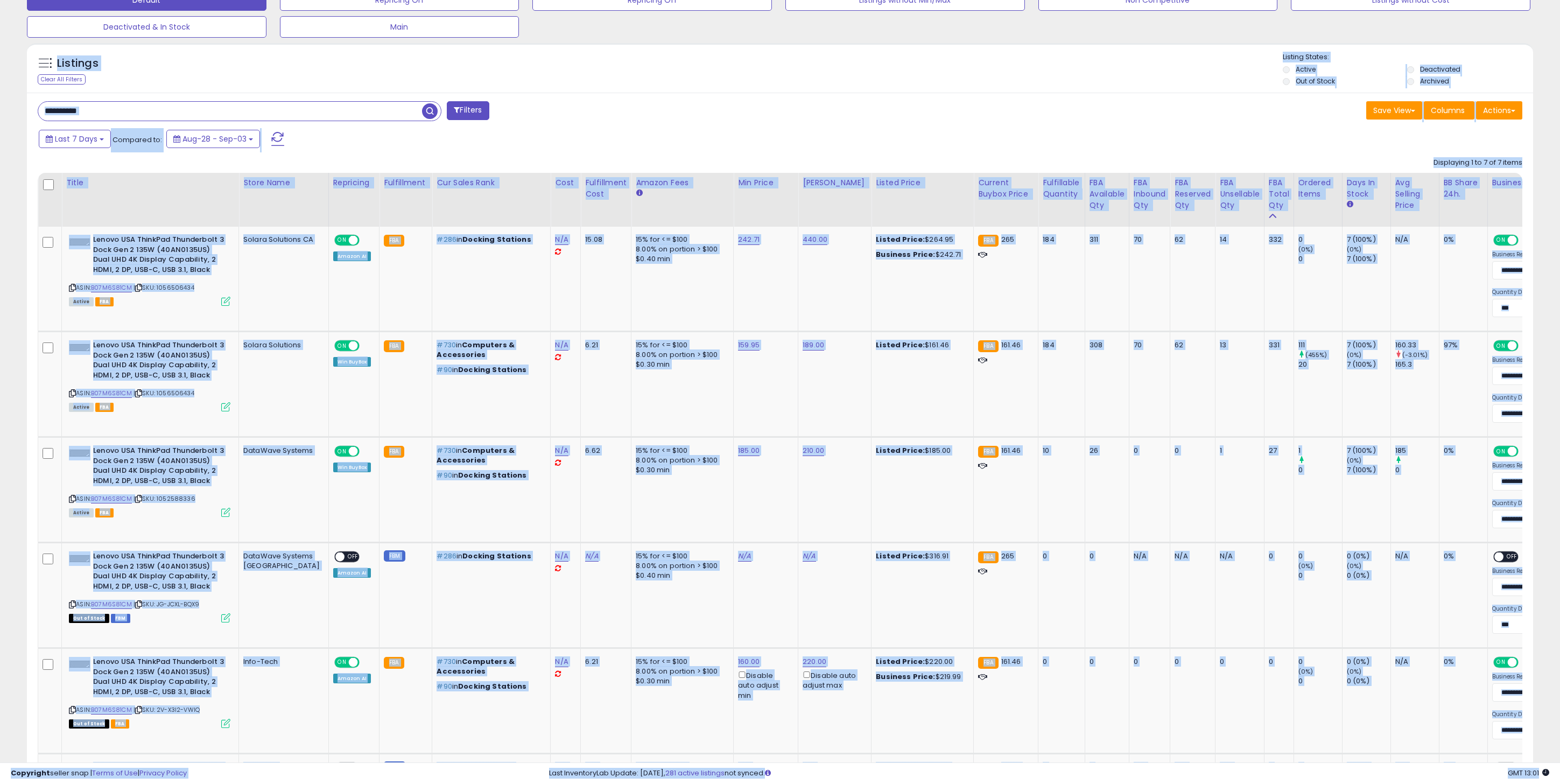
click at [139, 118] on input "**********" at bounding box center [230, 111] width 384 height 19
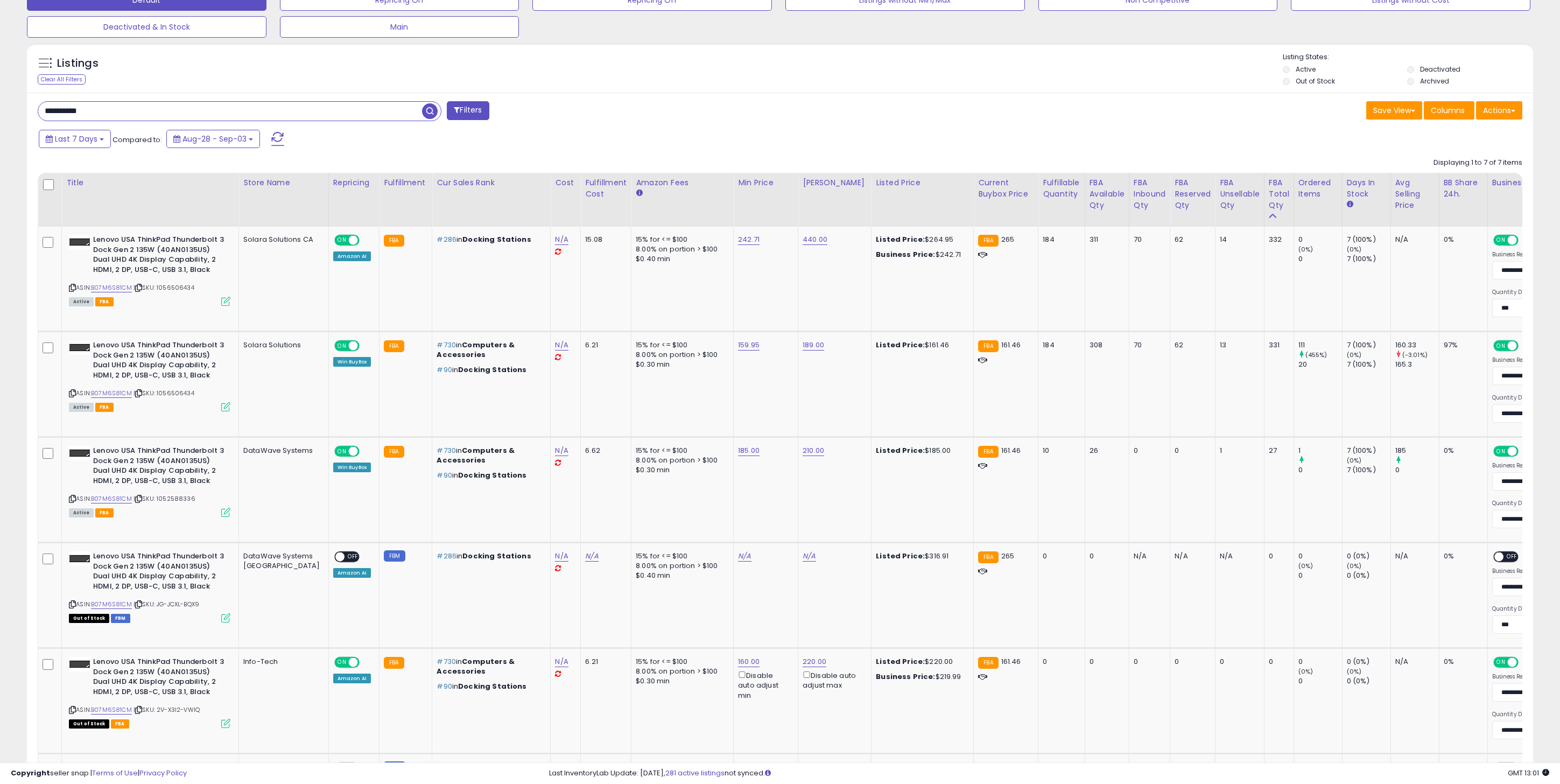
paste input "text"
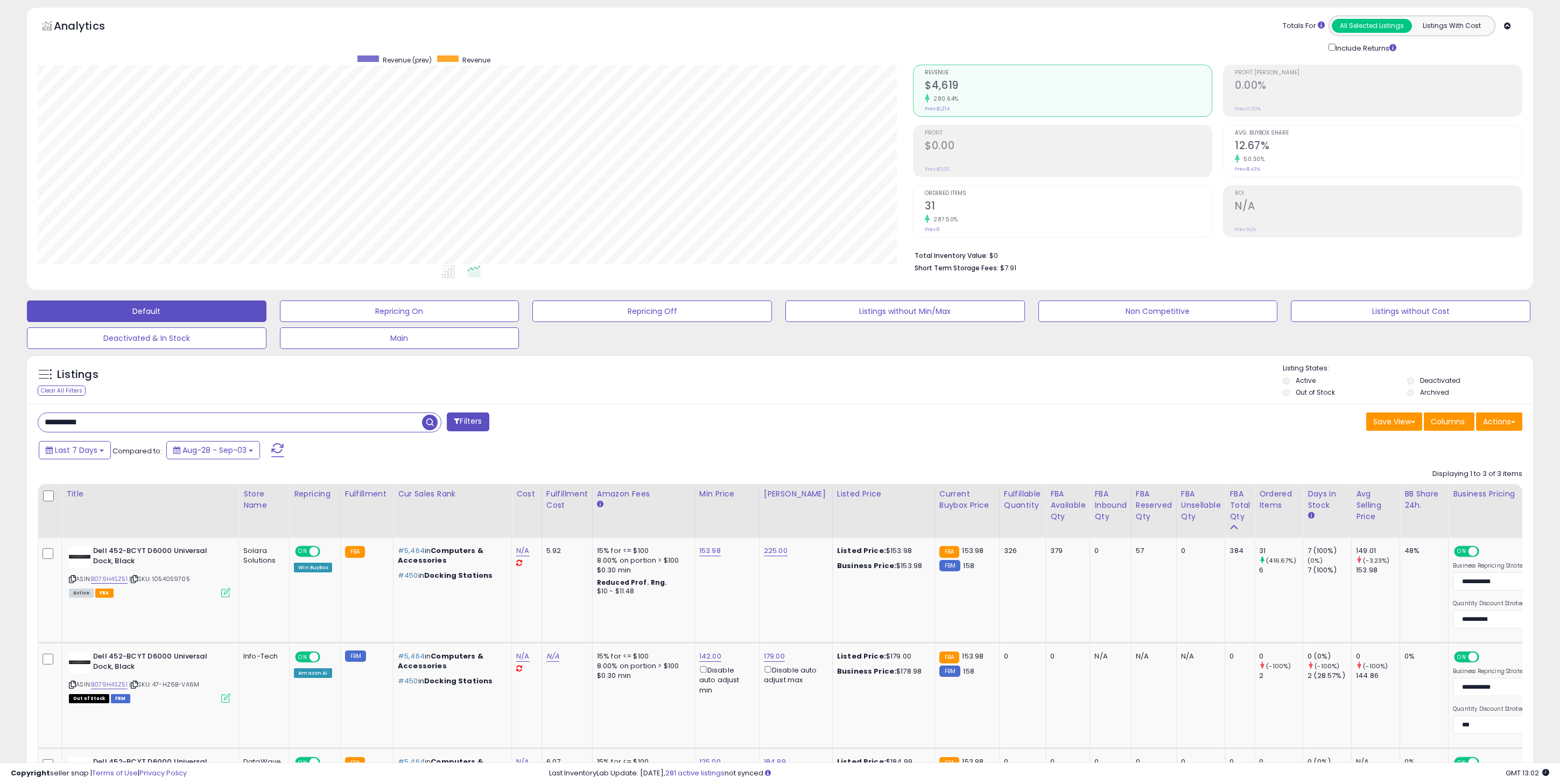
scroll to position [40, 0]
paste input "text"
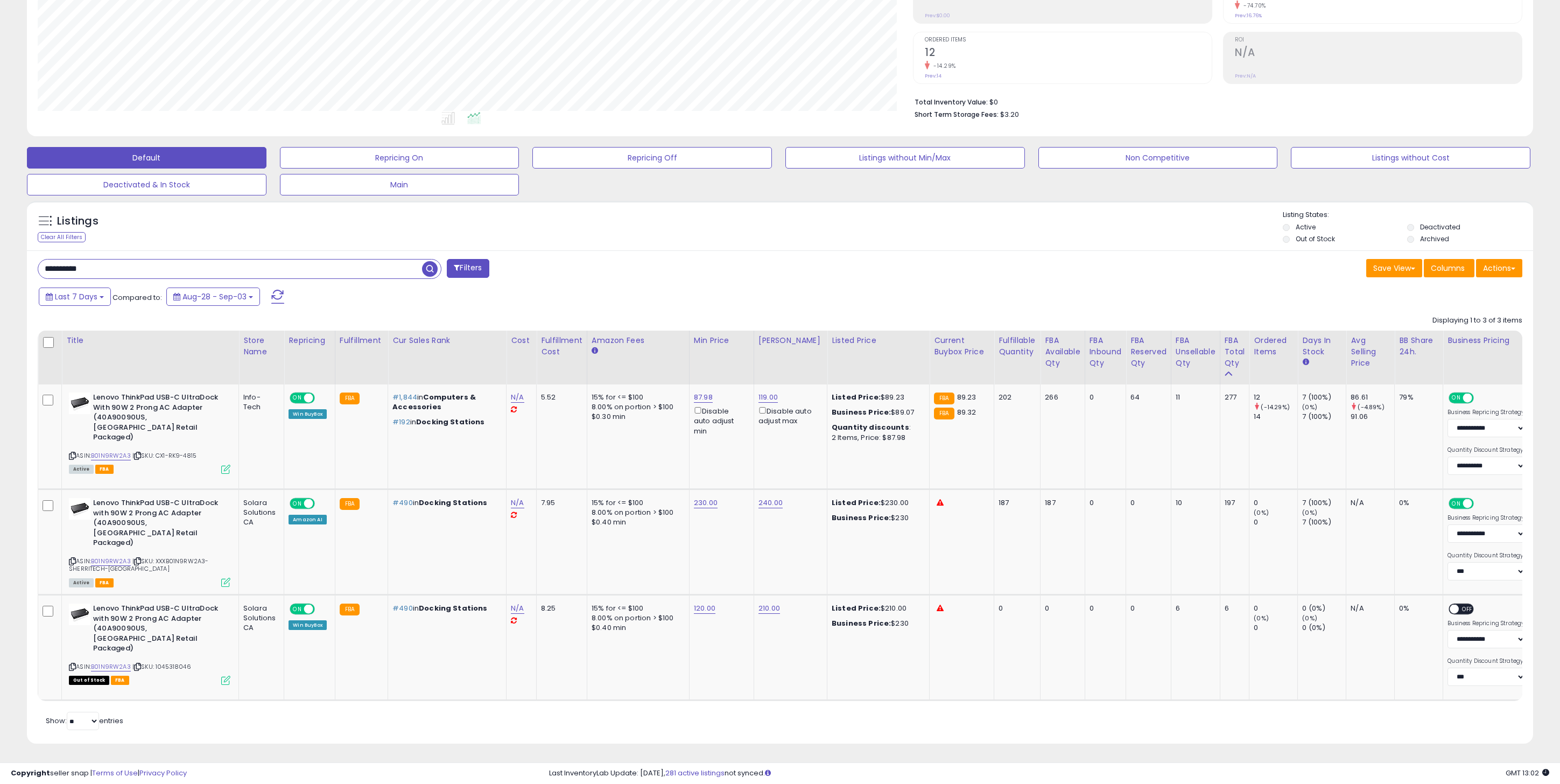
scroll to position [167, 0]
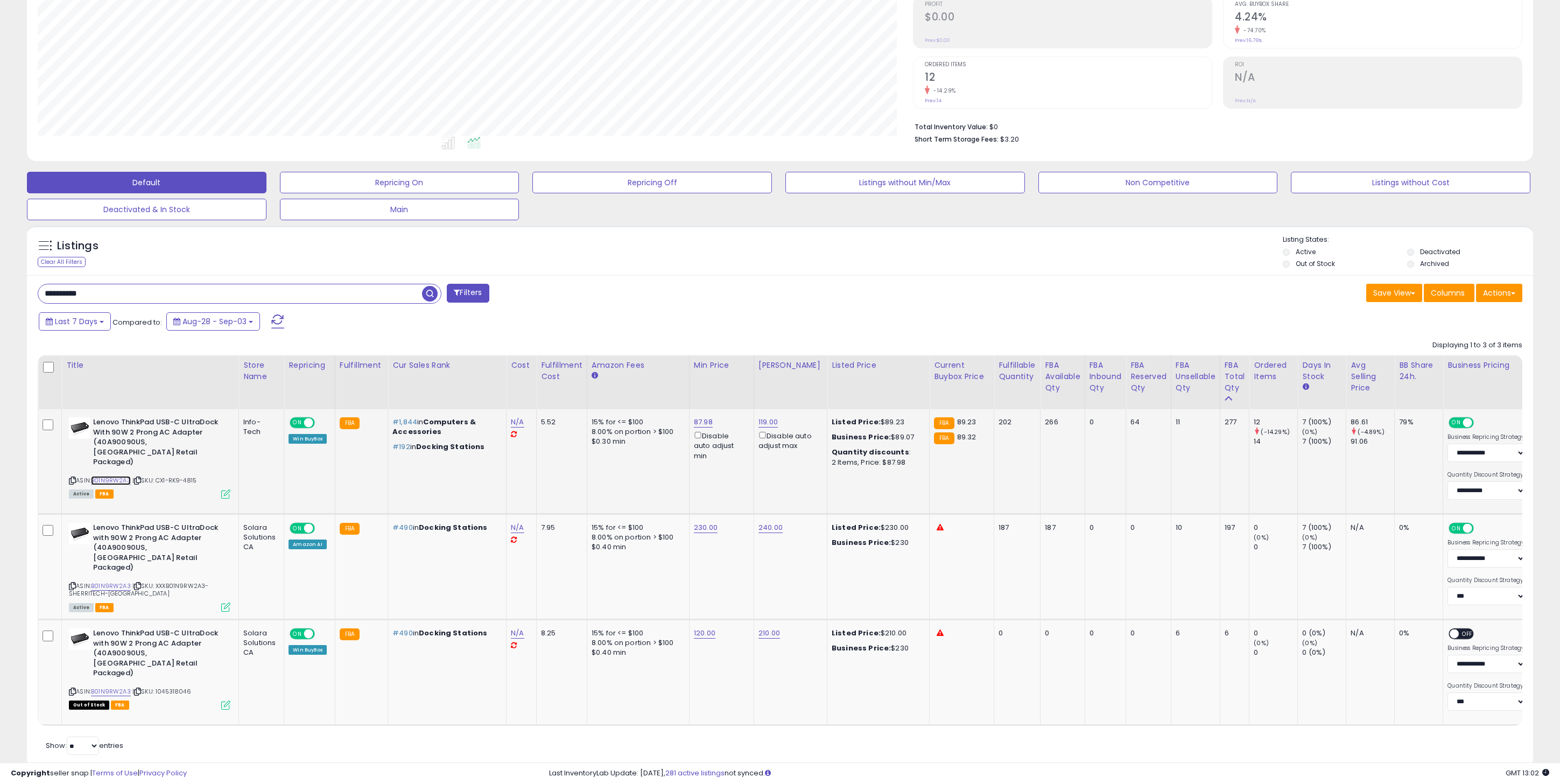
click at [117, 476] on link "B01N9RW2A3" at bounding box center [111, 480] width 40 height 9
click at [110, 476] on link "B01N9RW2A3" at bounding box center [111, 480] width 40 height 9
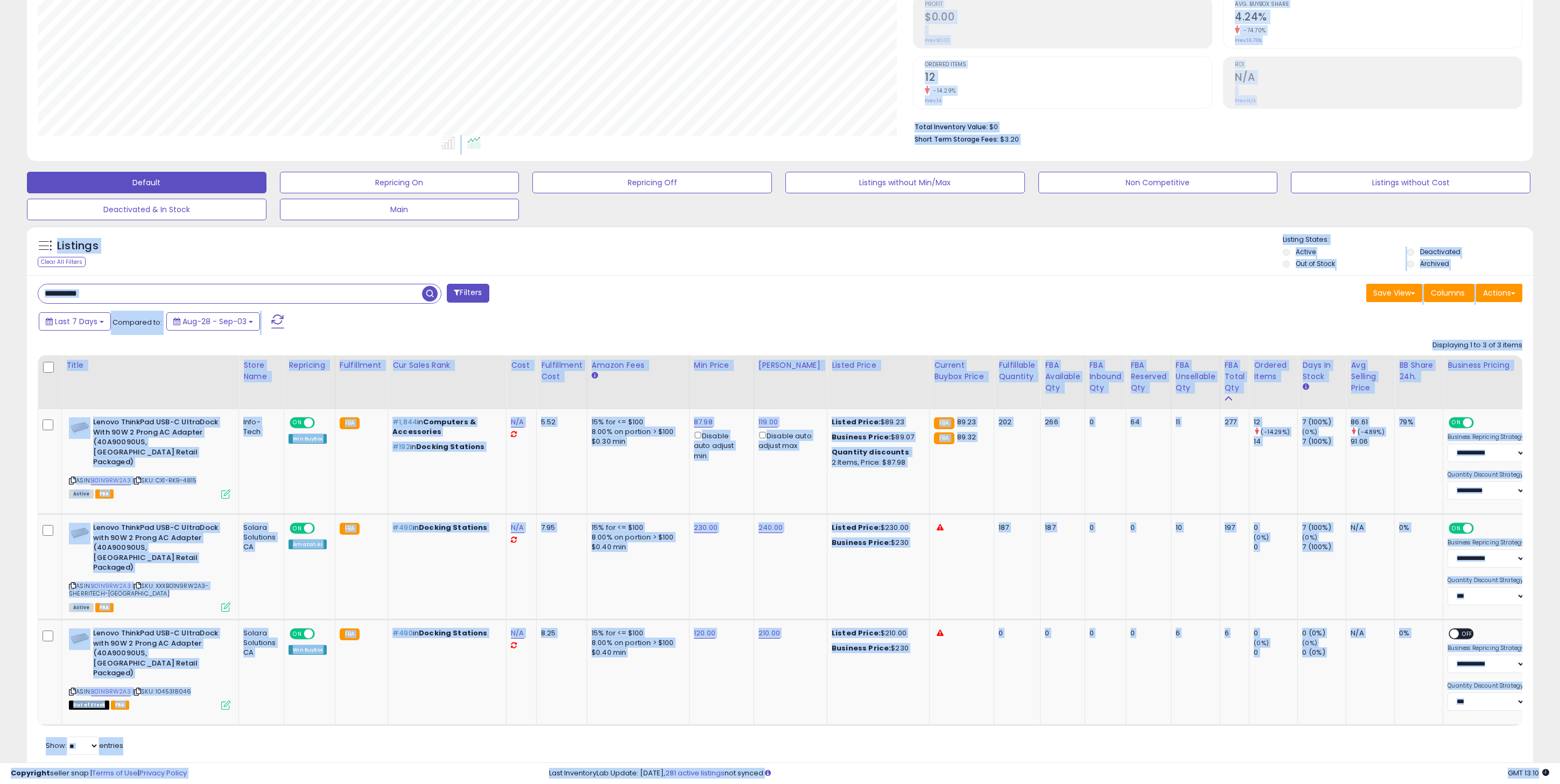
click at [376, 290] on input "**********" at bounding box center [230, 293] width 384 height 19
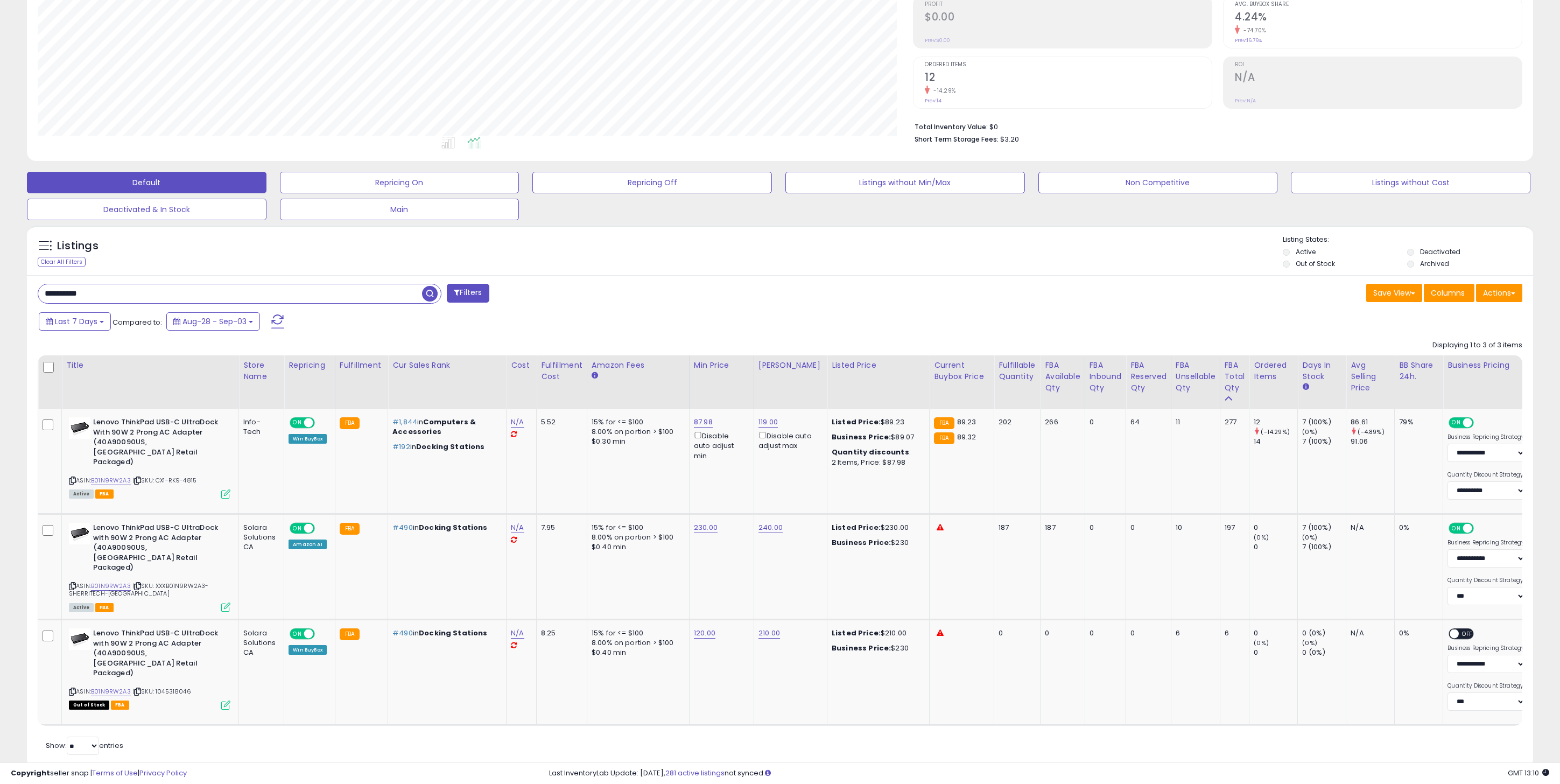
paste input "text"
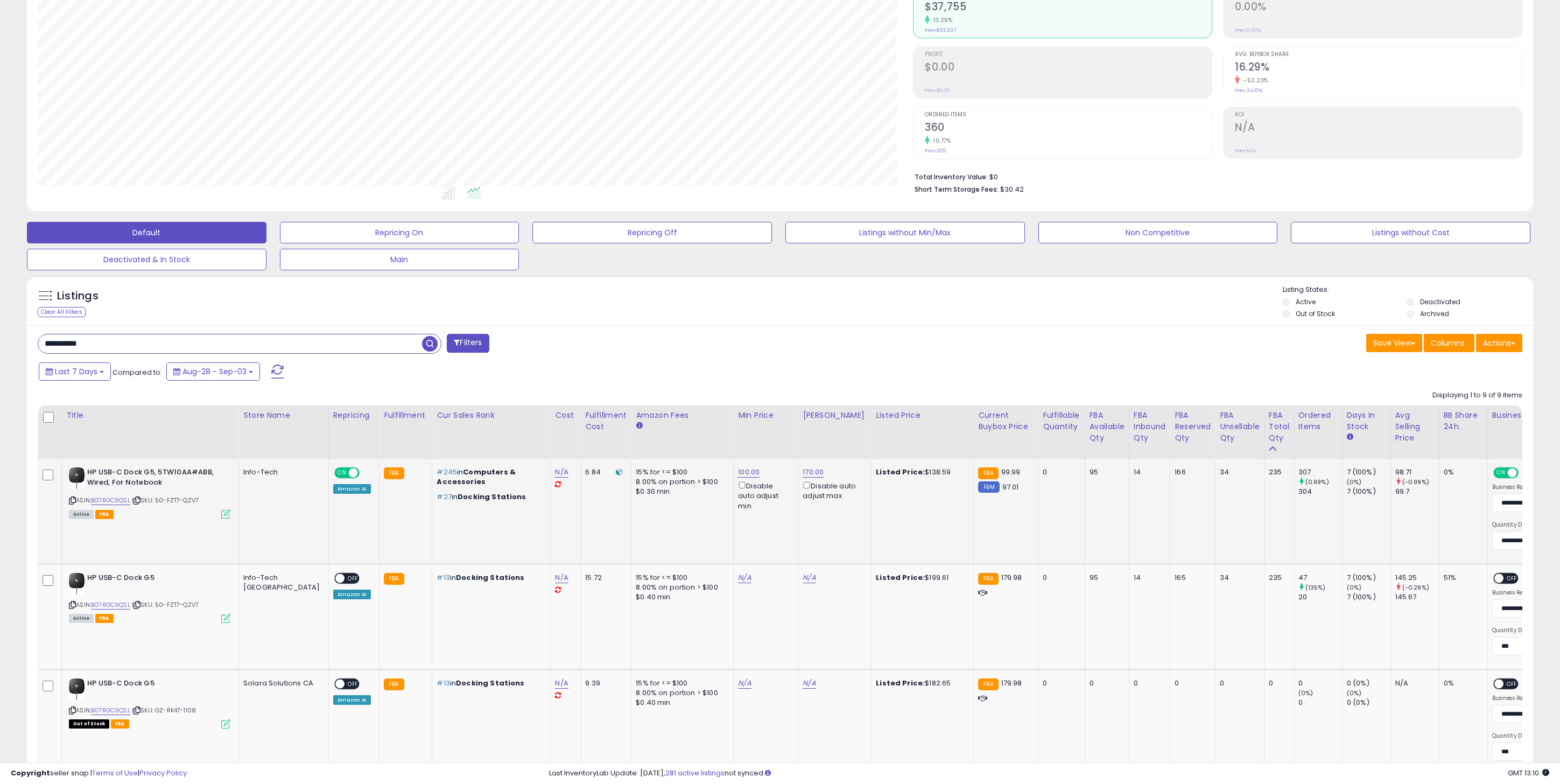
scroll to position [131, 0]
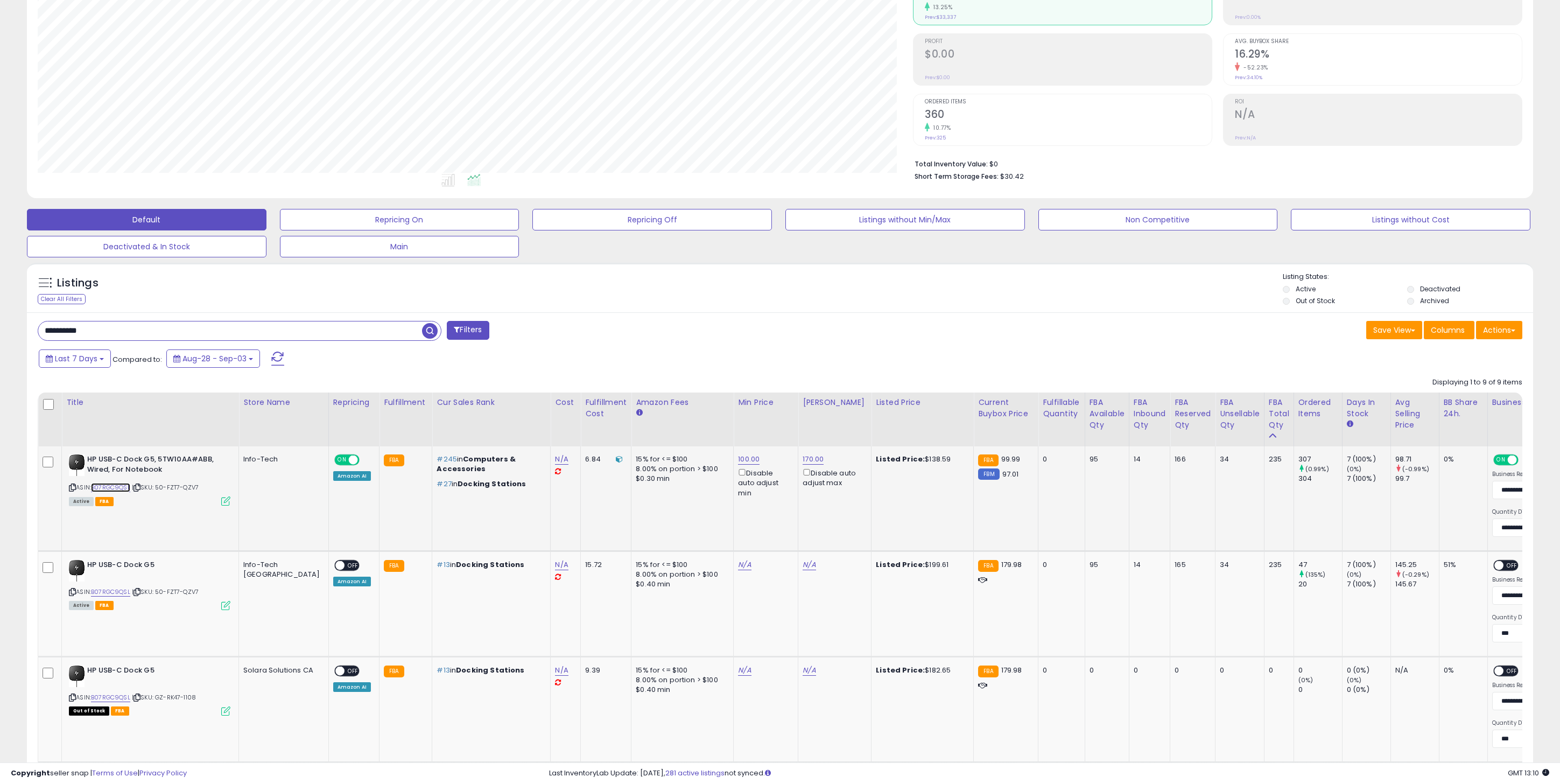
click at [126, 485] on link "B07RGC9QSL" at bounding box center [110, 487] width 39 height 9
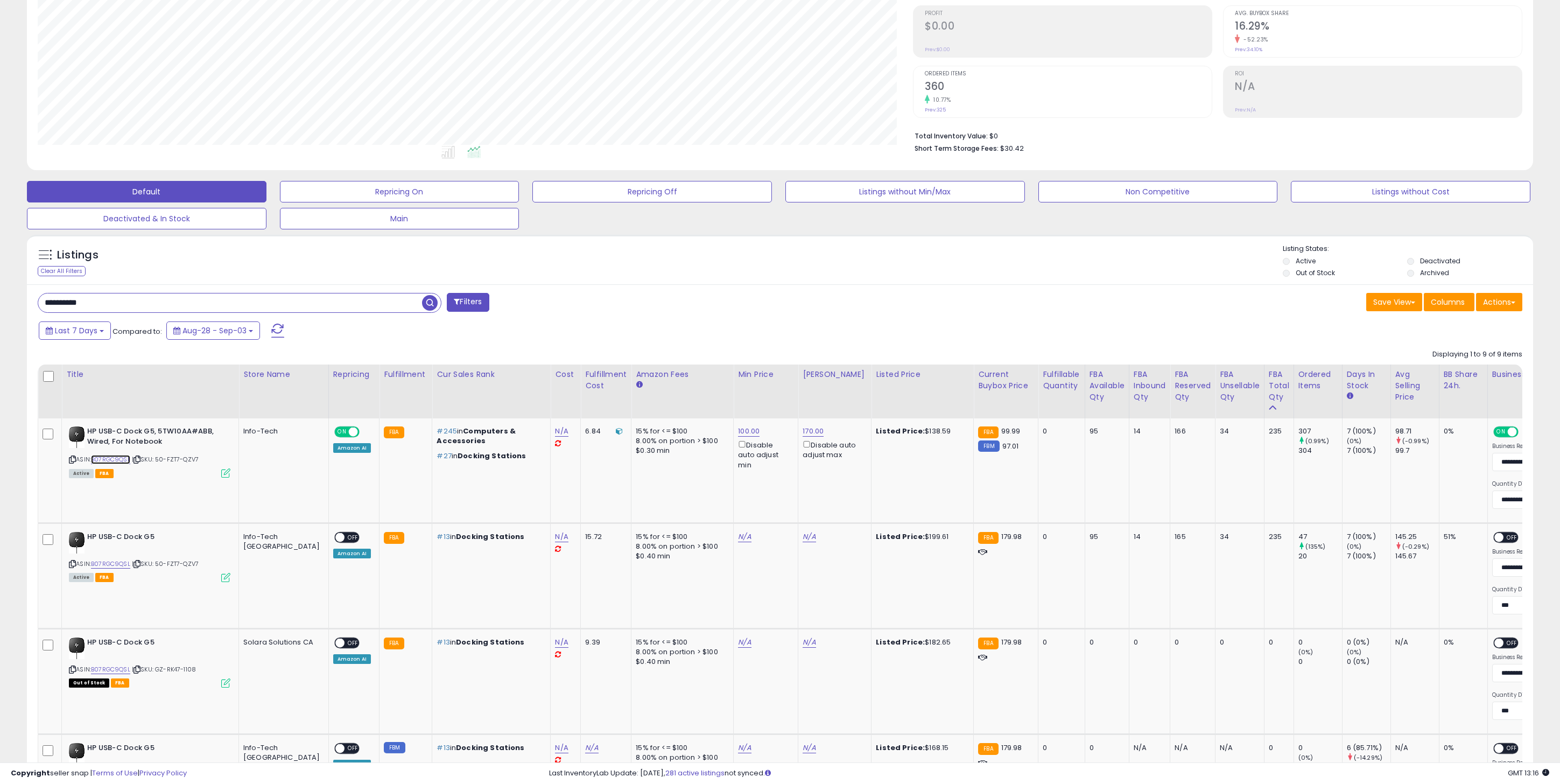
scroll to position [171, 0]
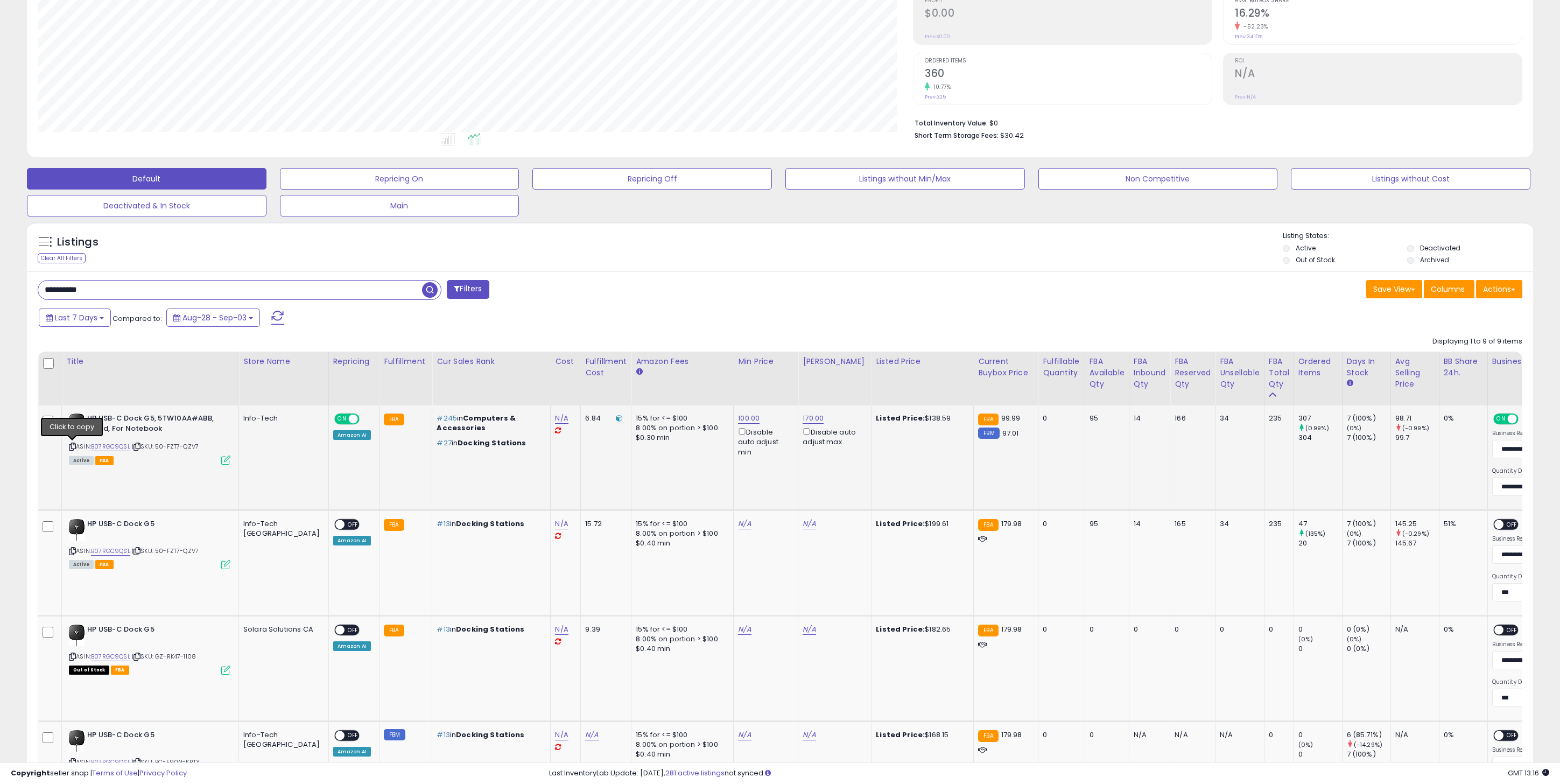
click at [75, 444] on icon at bounding box center [72, 446] width 7 height 6
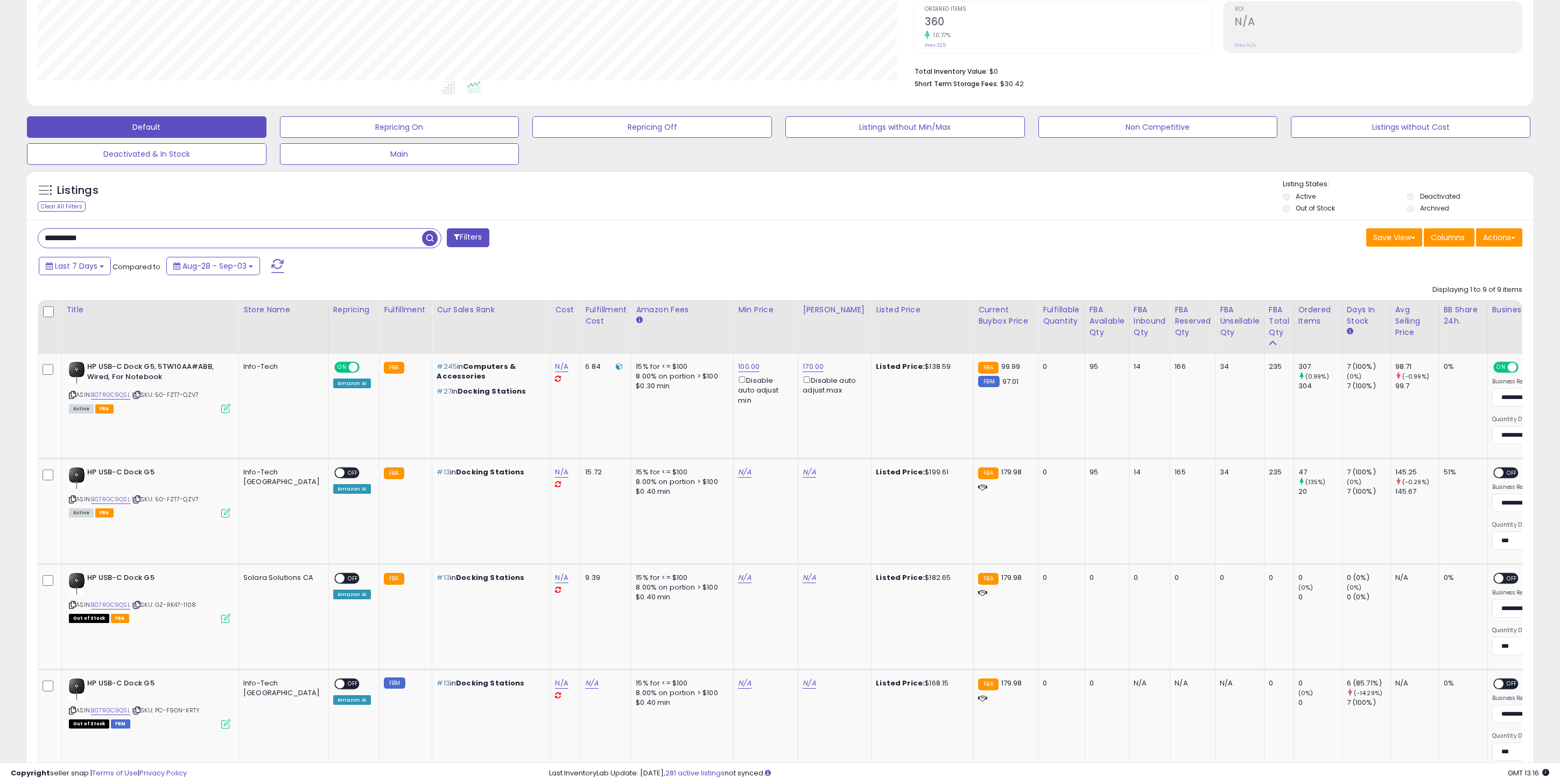
scroll to position [212, 0]
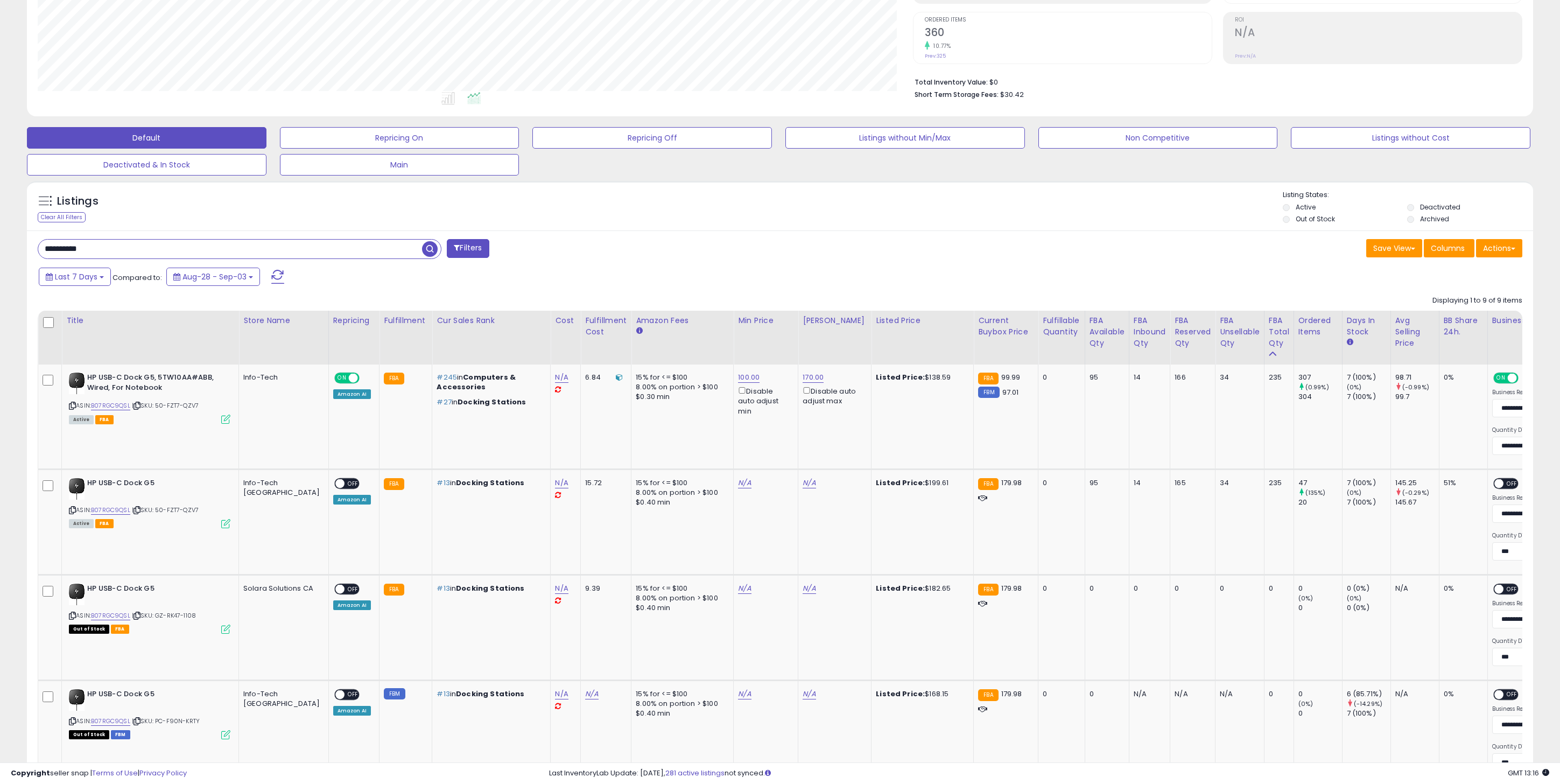
click at [180, 245] on input "**********" at bounding box center [230, 249] width 384 height 19
paste input "text"
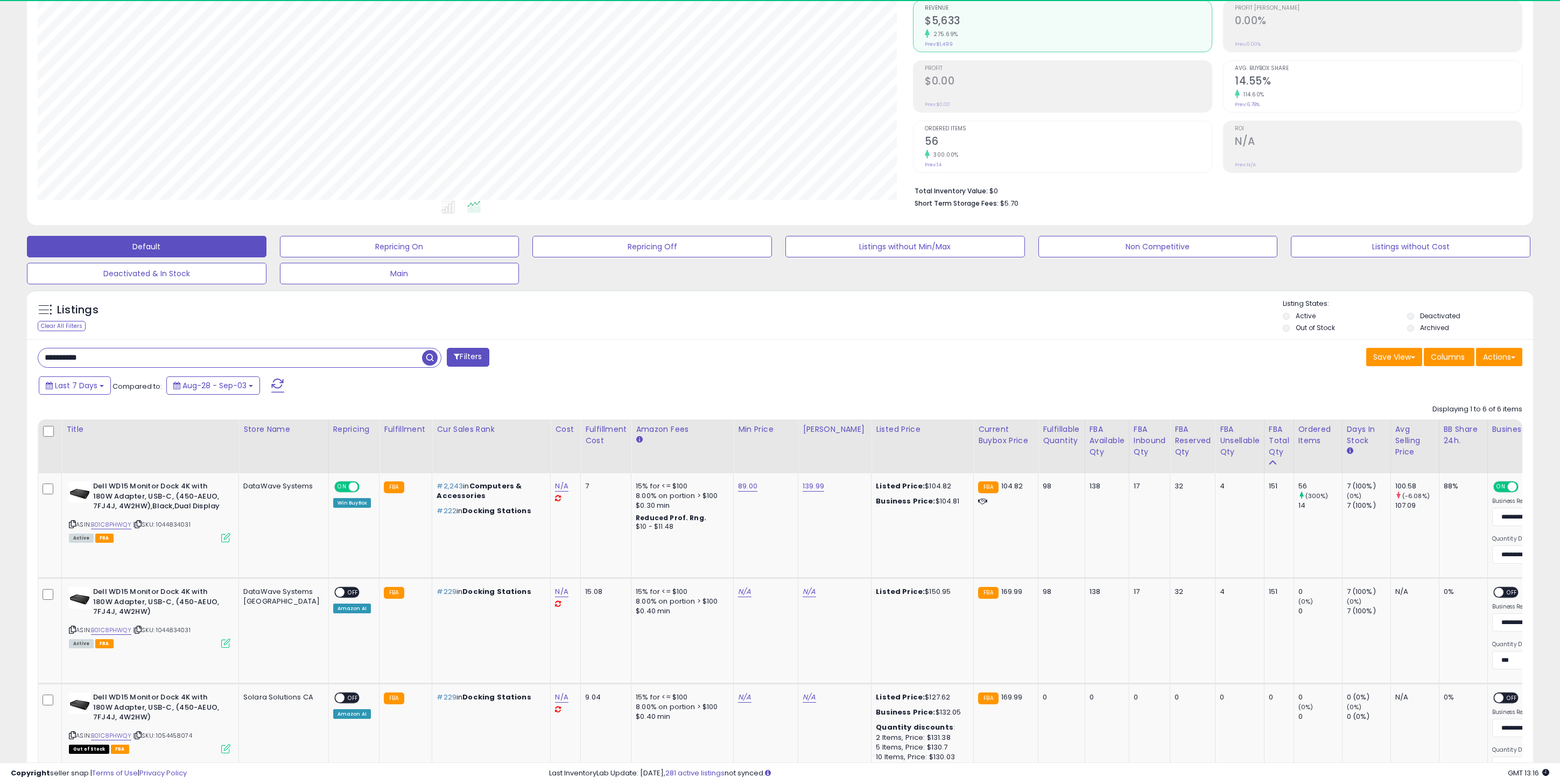
scroll to position [220, 876]
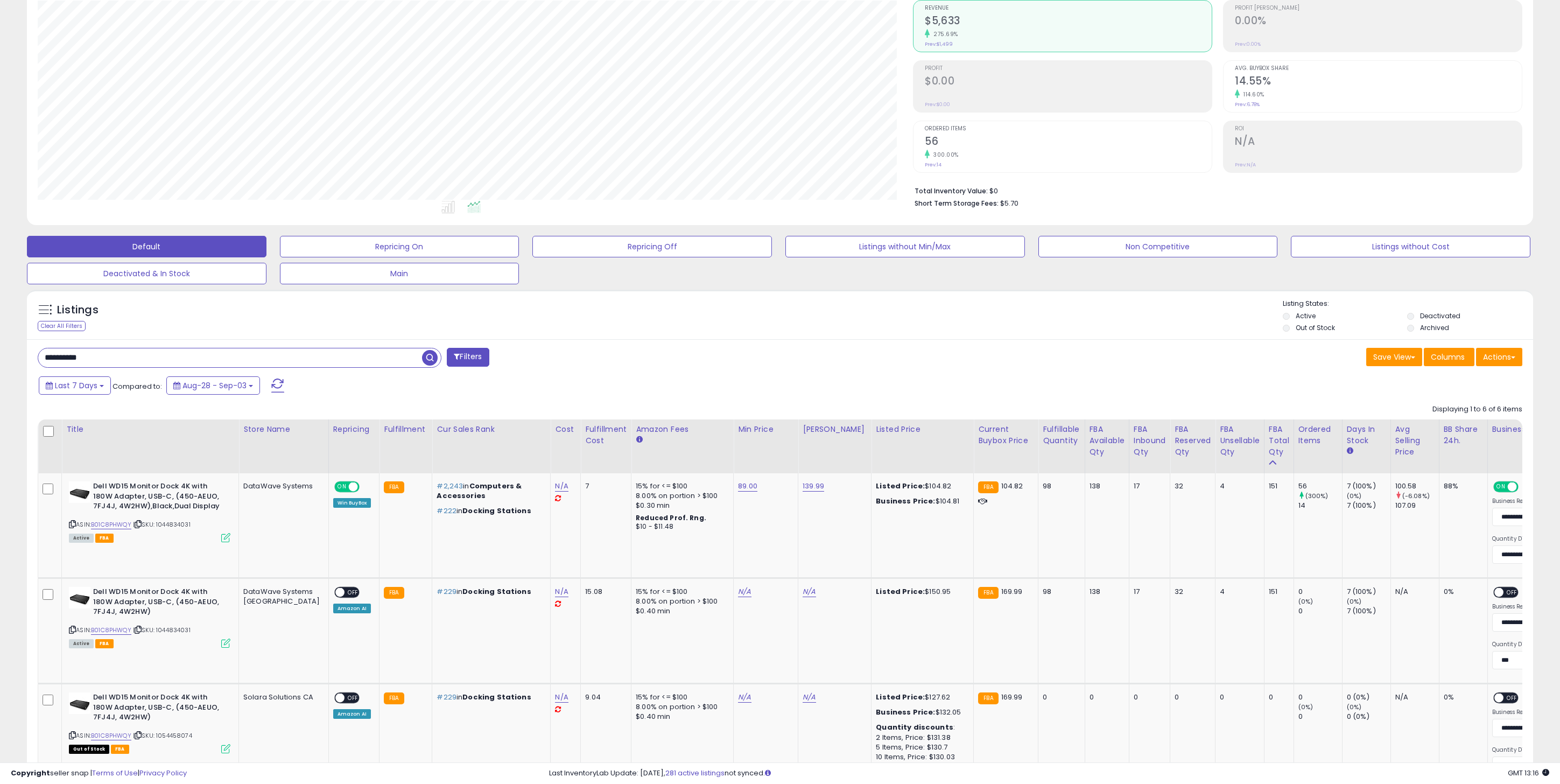
paste input "text"
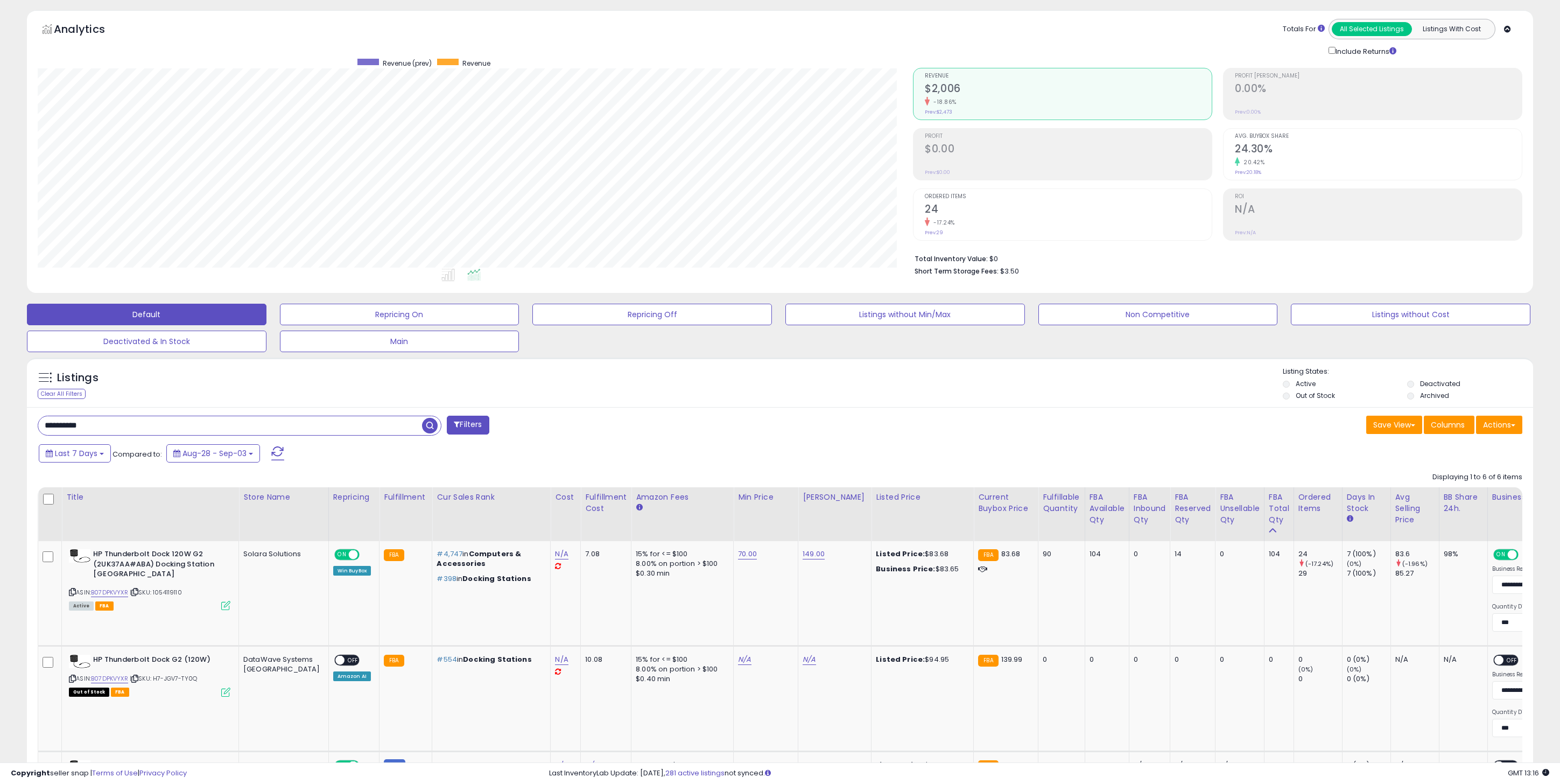
paste input "text"
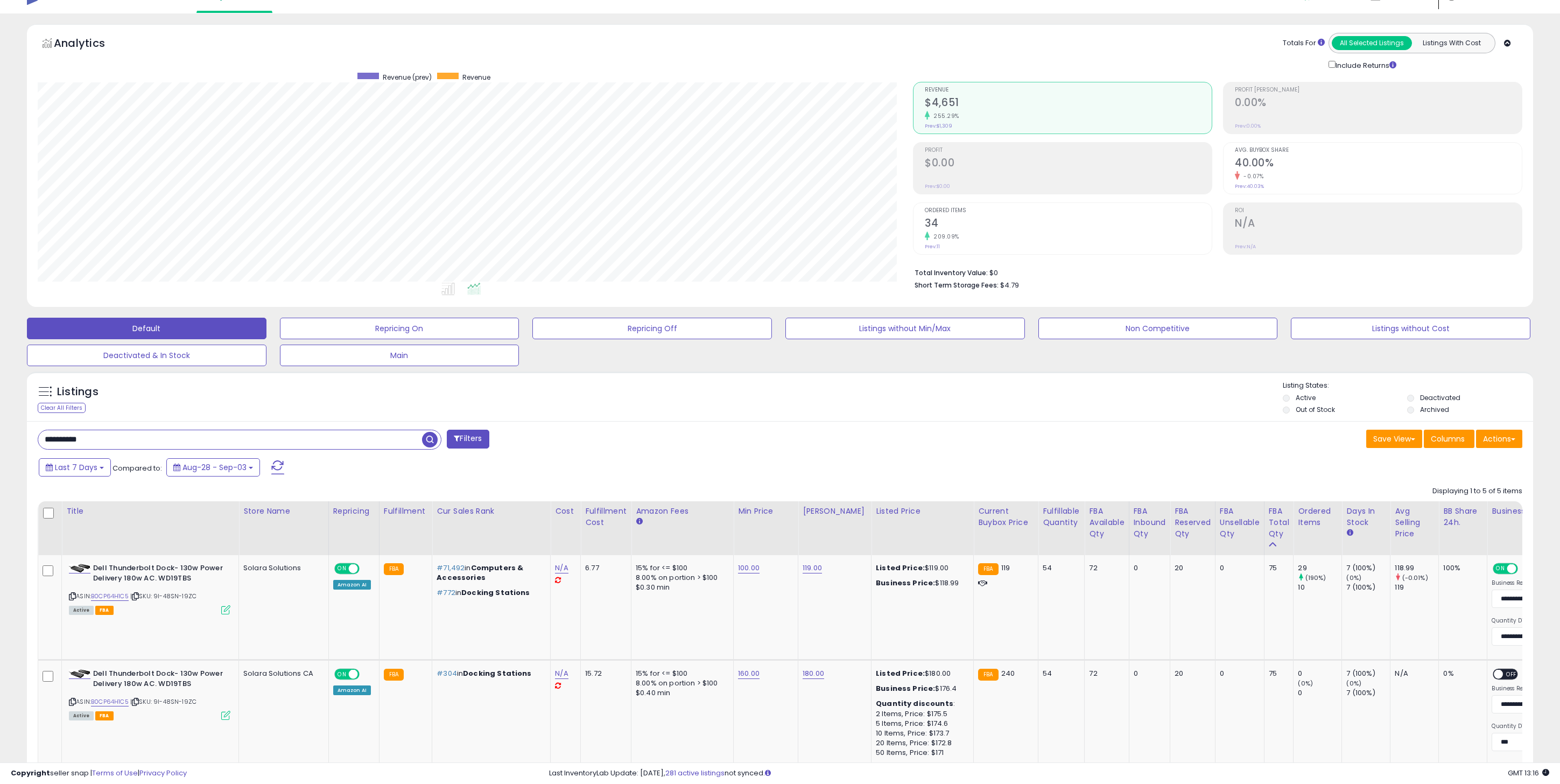
paste input "text"
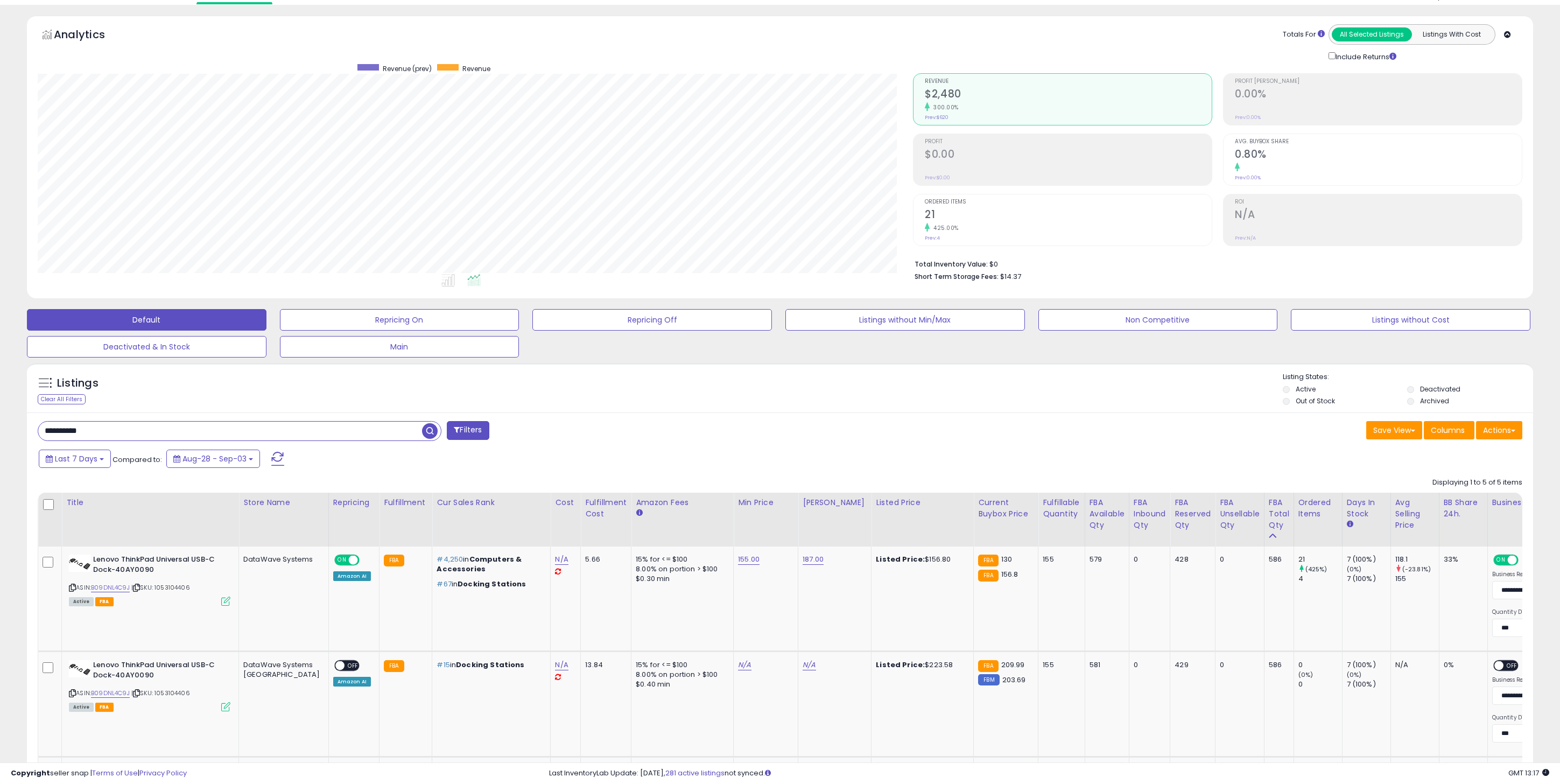
paste input "text"
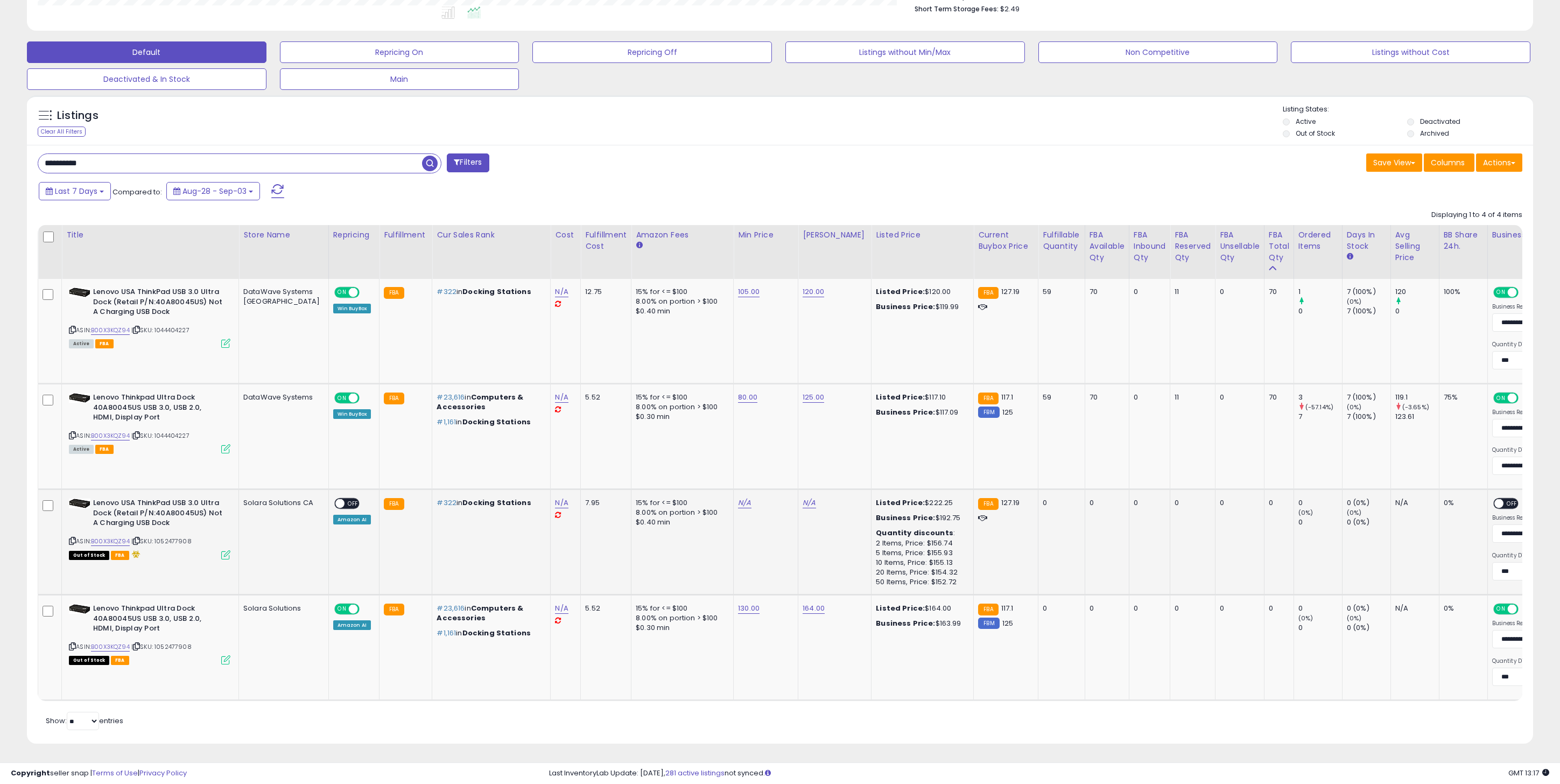
paste input "text"
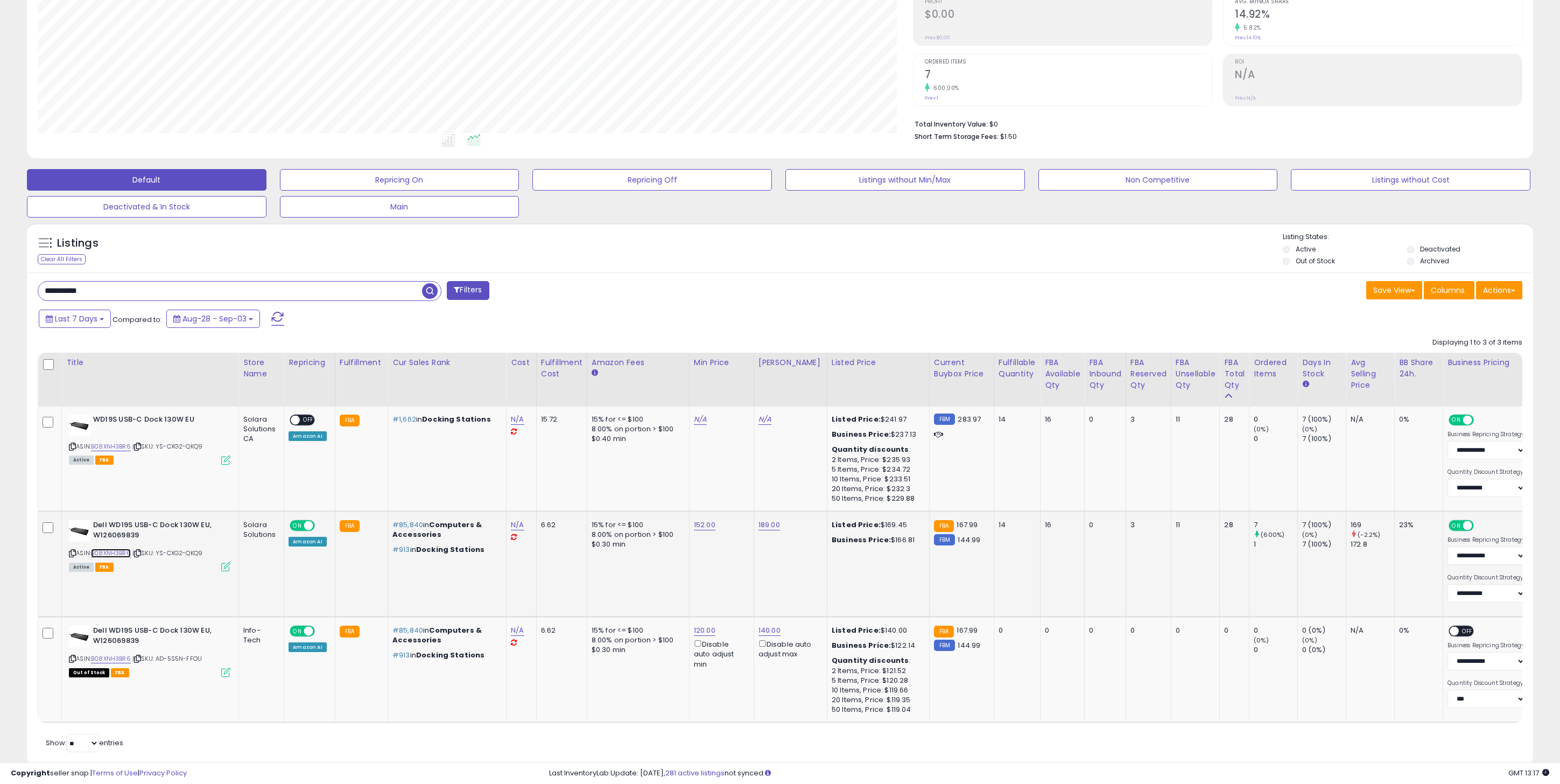
click at [114, 555] on link "B08XNH3BR6" at bounding box center [111, 553] width 40 height 9
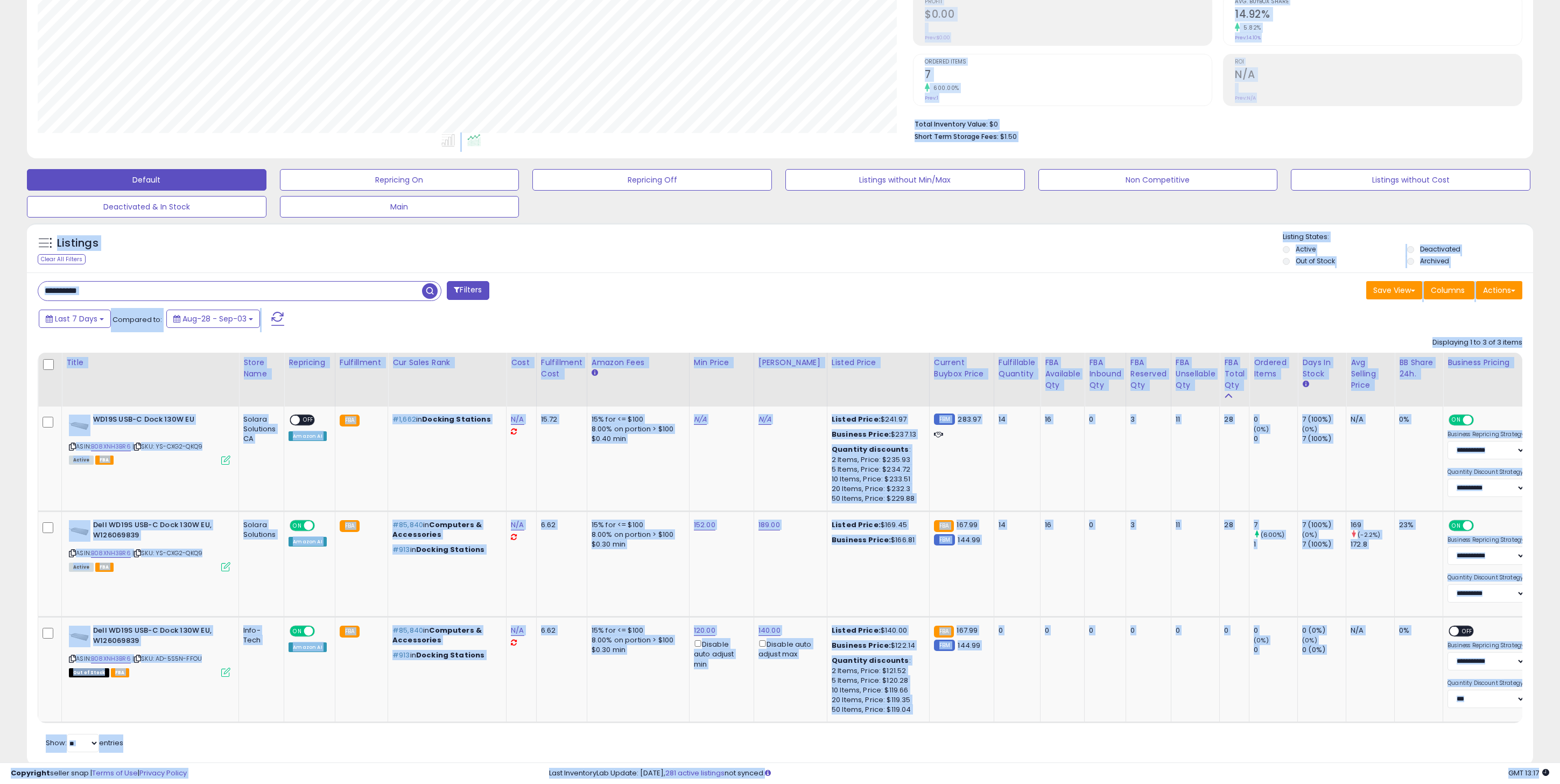
click at [220, 284] on input "**********" at bounding box center [230, 291] width 384 height 19
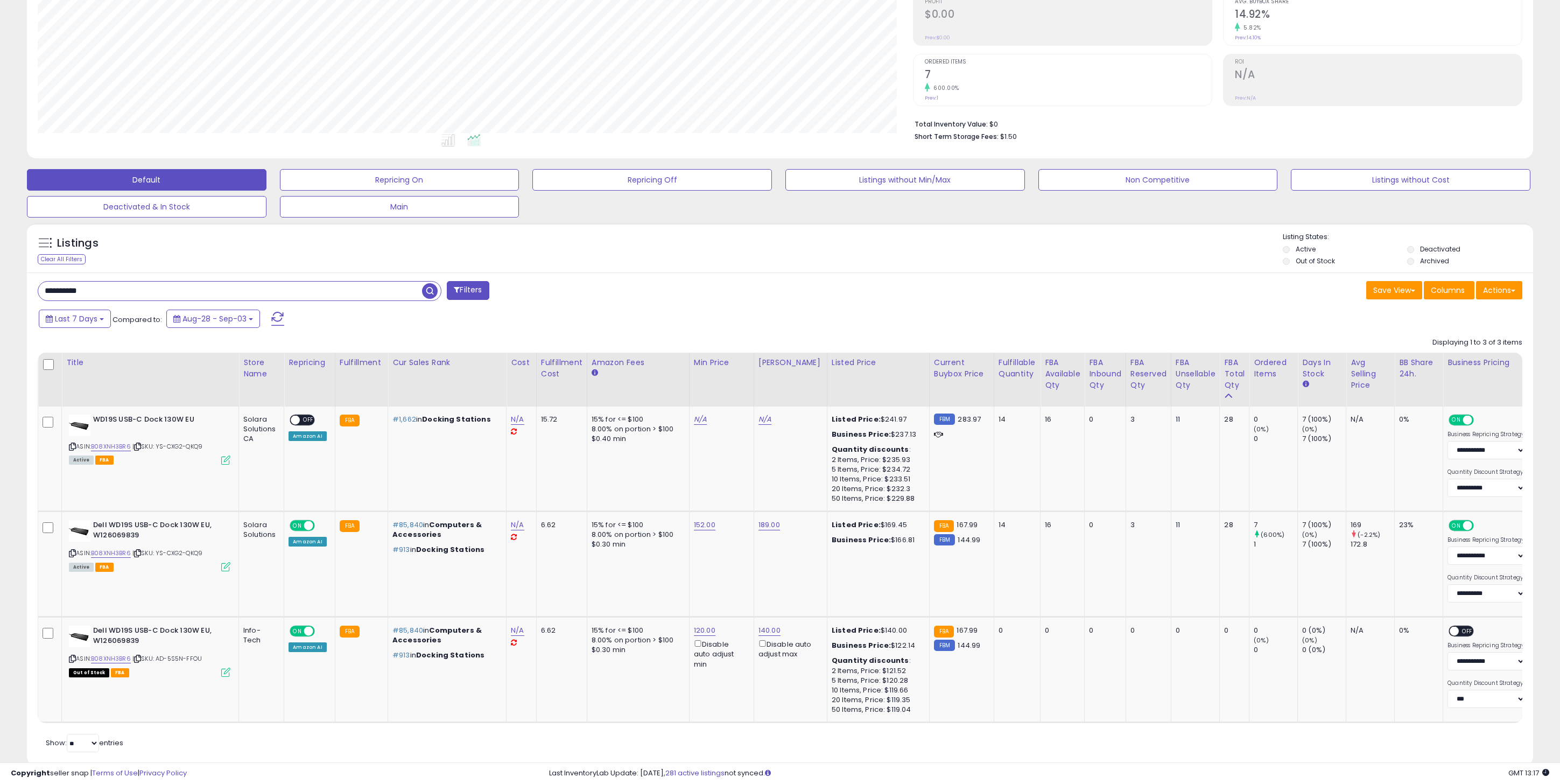
paste input "text"
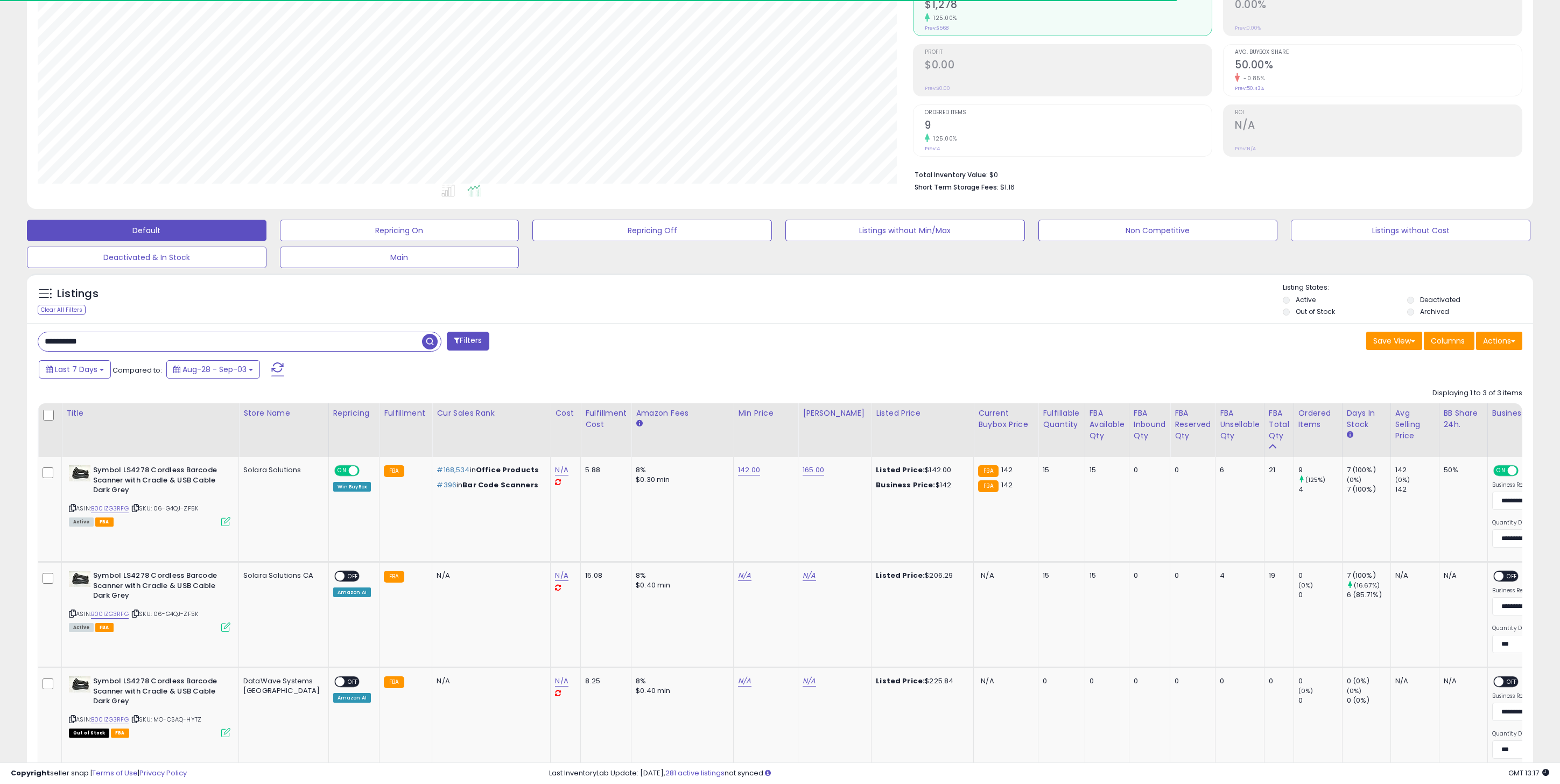
scroll to position [107, 0]
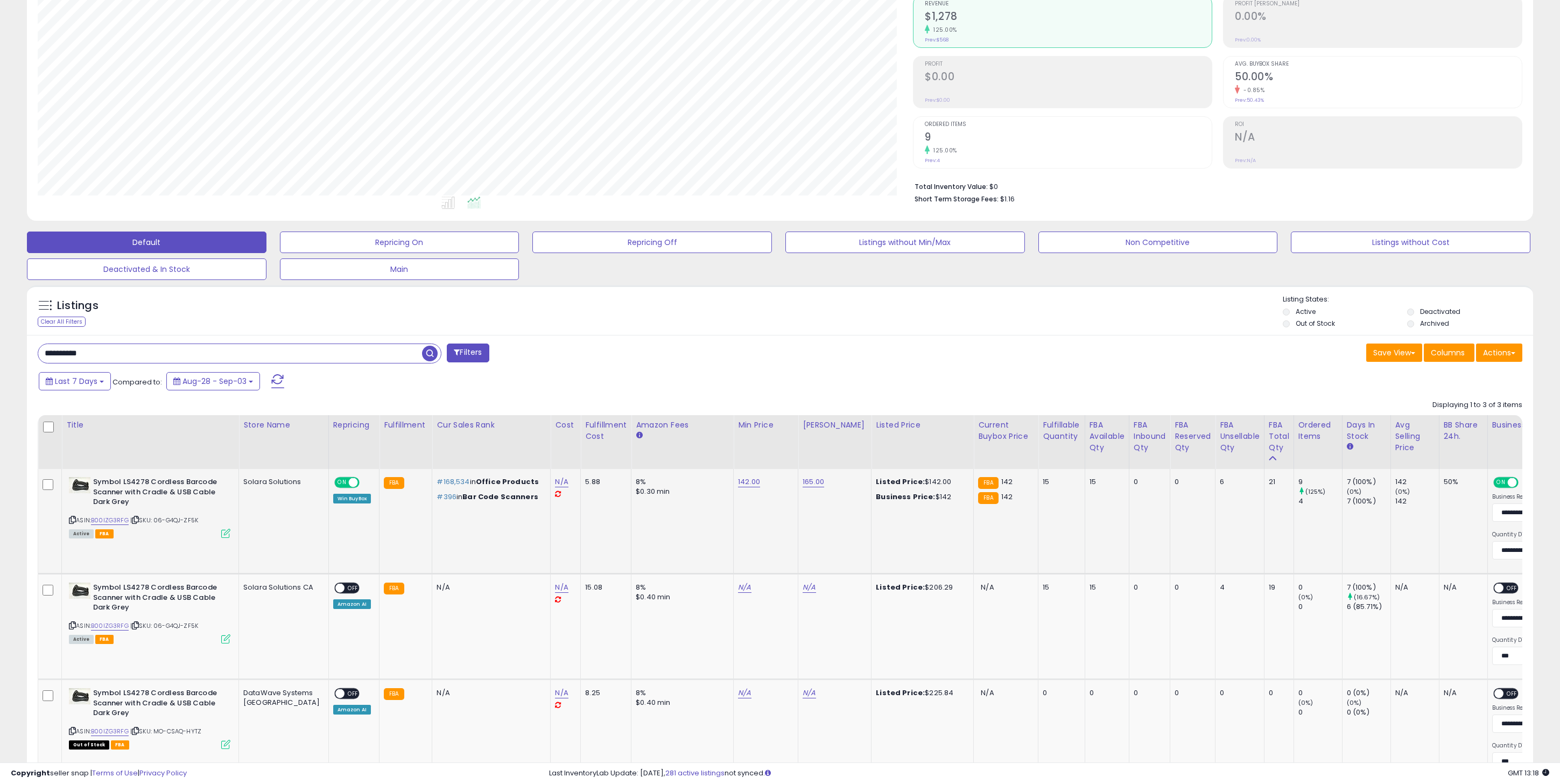
paste input "text"
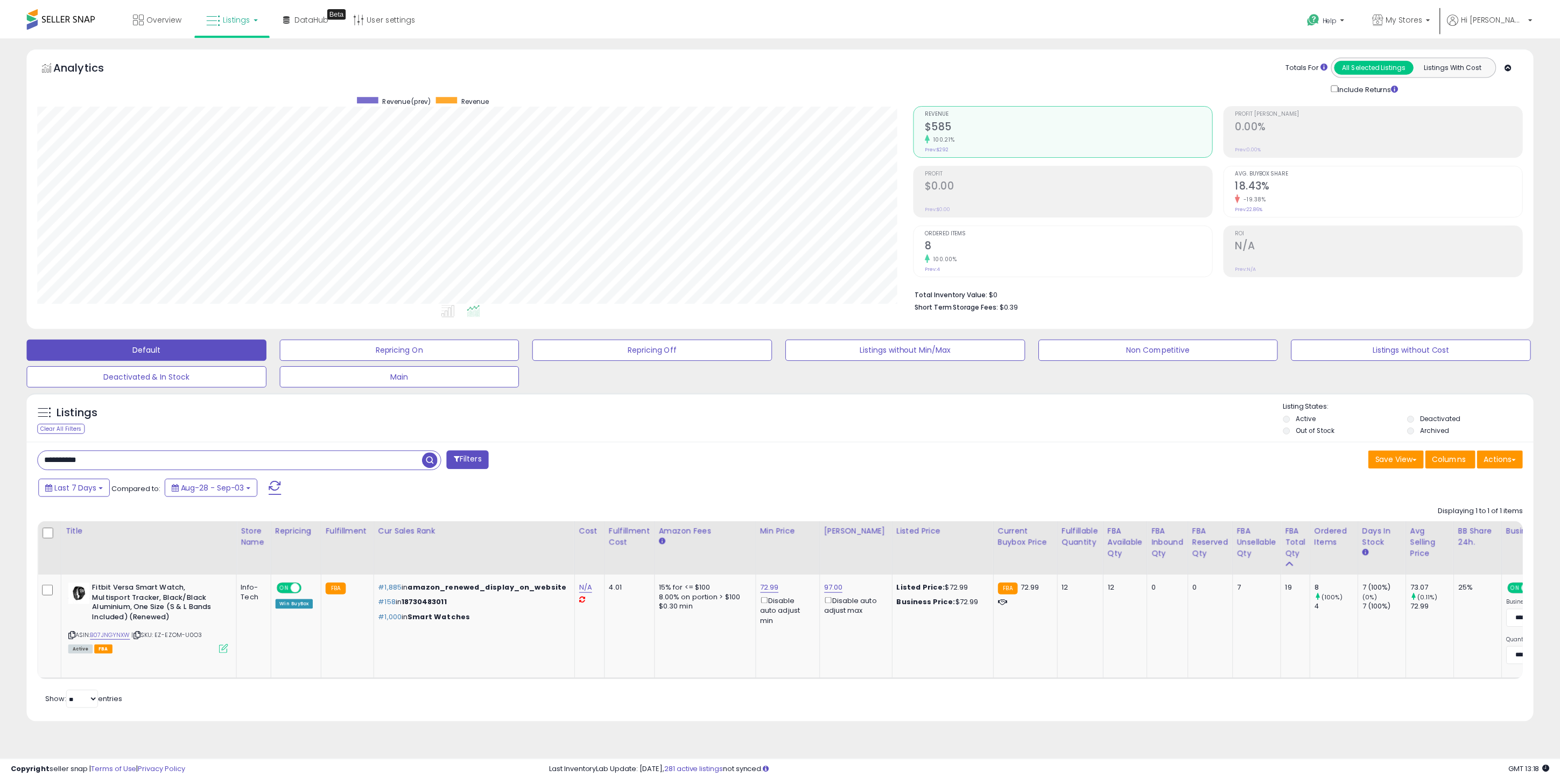
scroll to position [220, 885]
paste input "text"
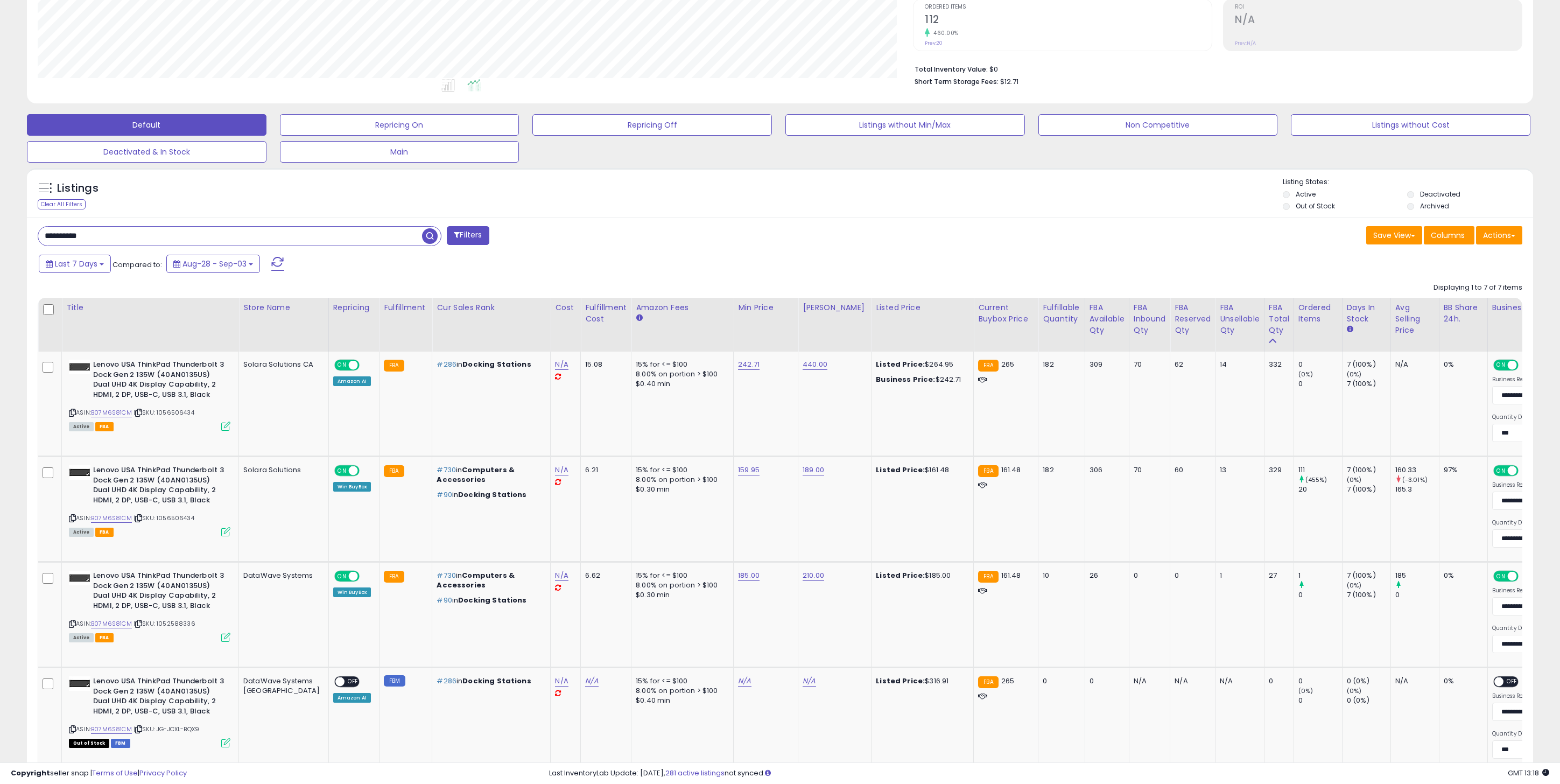
scroll to position [230, 0]
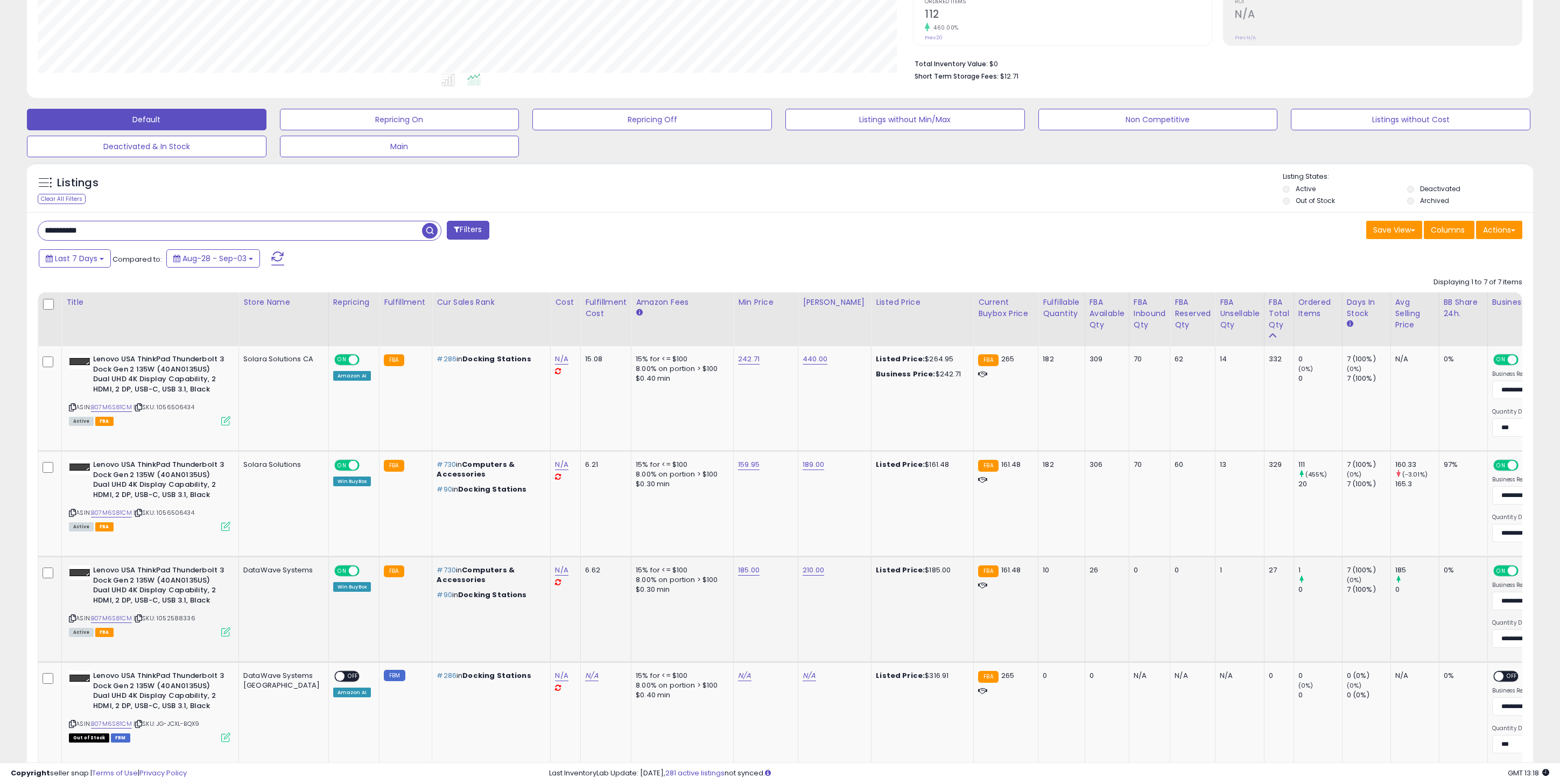
paste input "text"
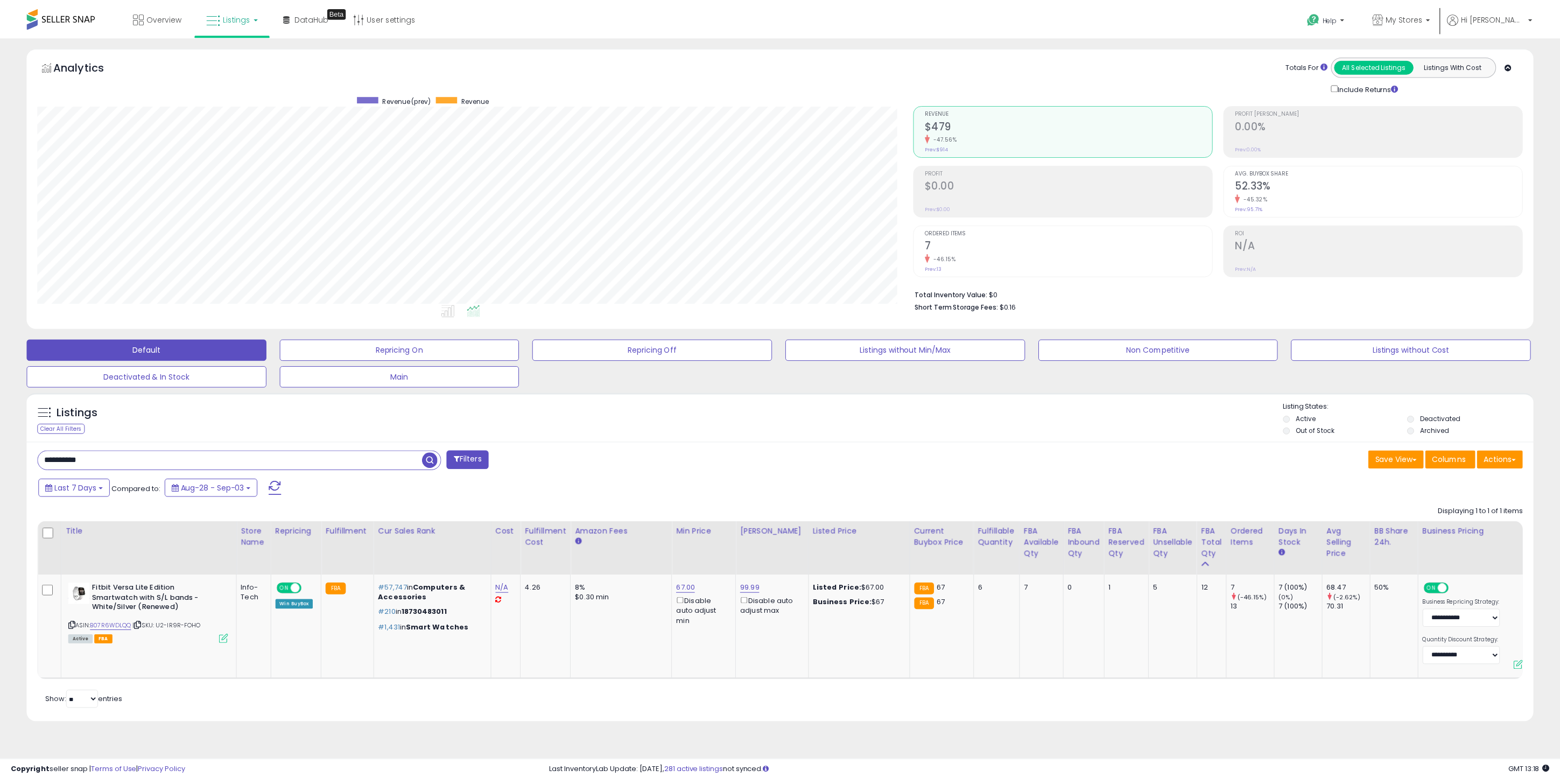
scroll to position [220, 885]
paste input "text"
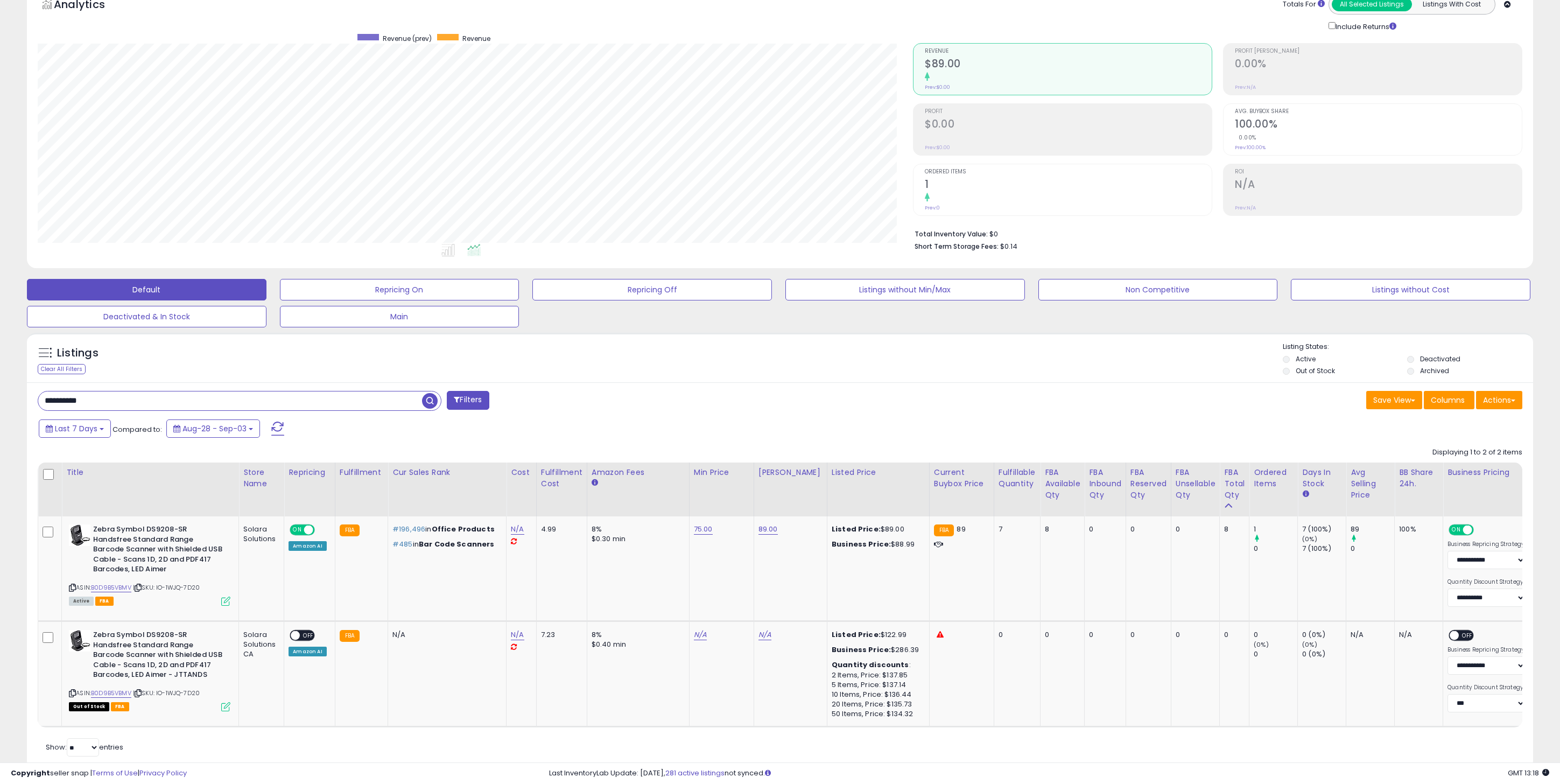
scroll to position [103, 0]
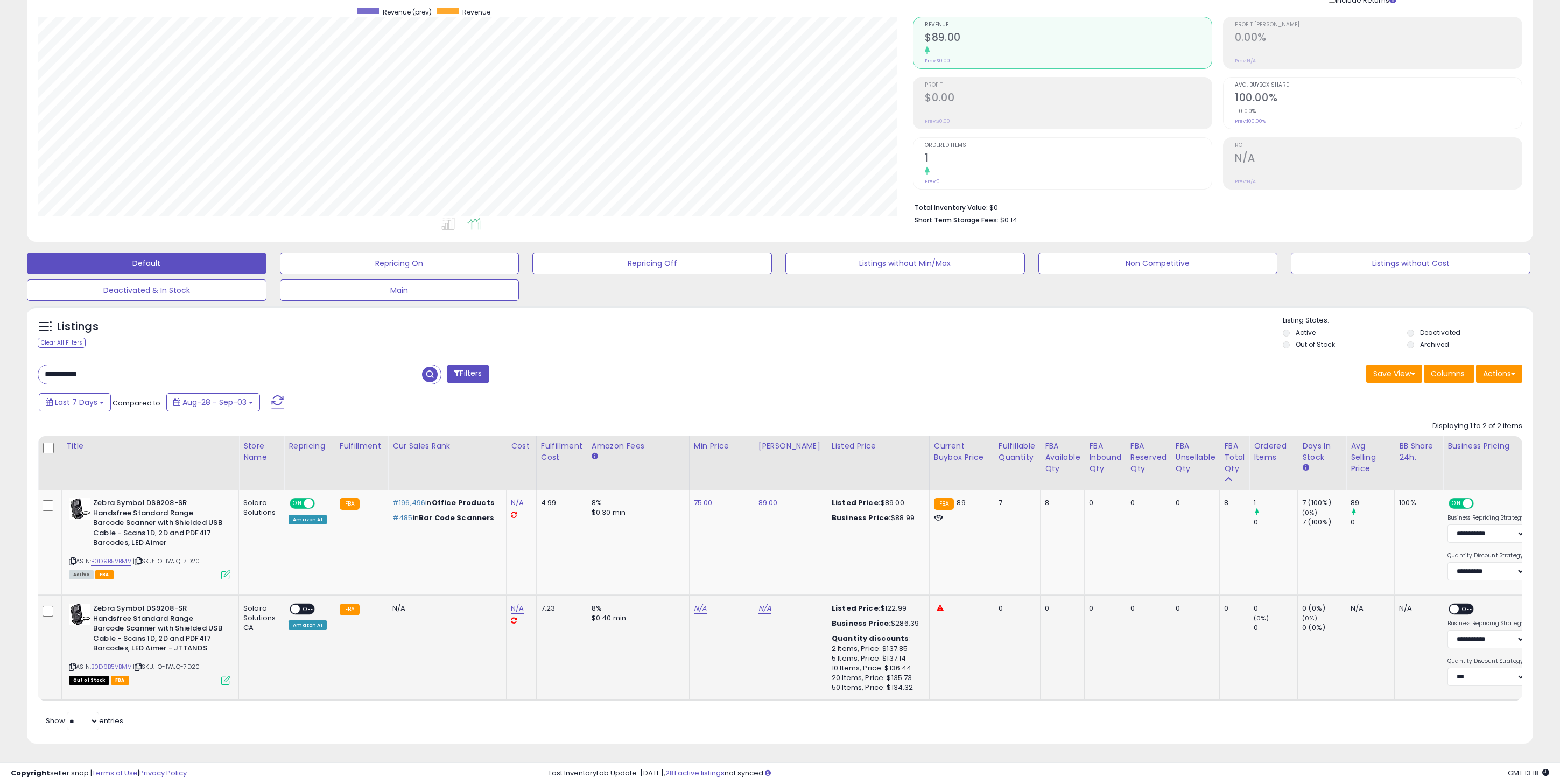
paste input "text"
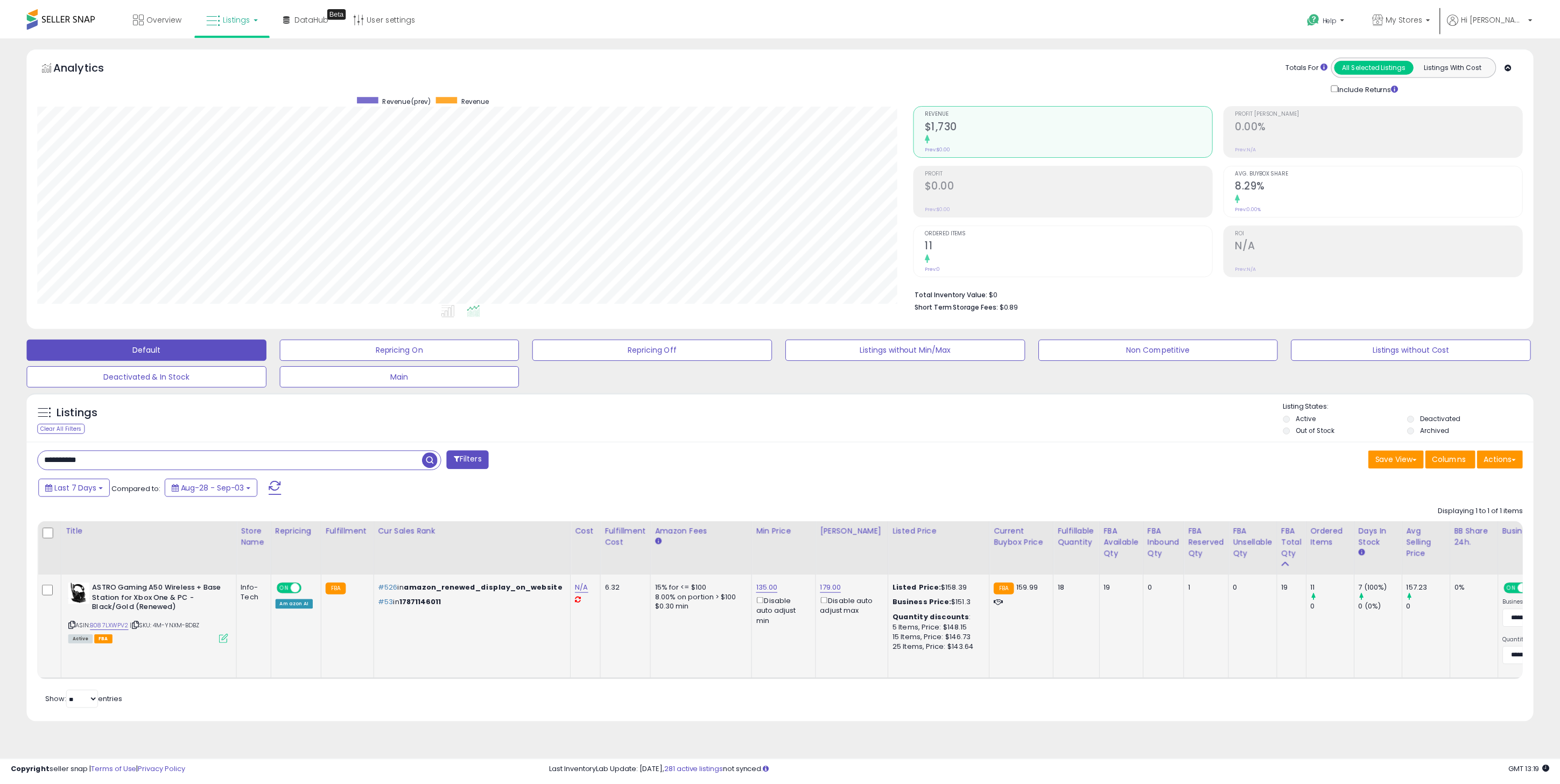
scroll to position [220, 885]
paste input "text"
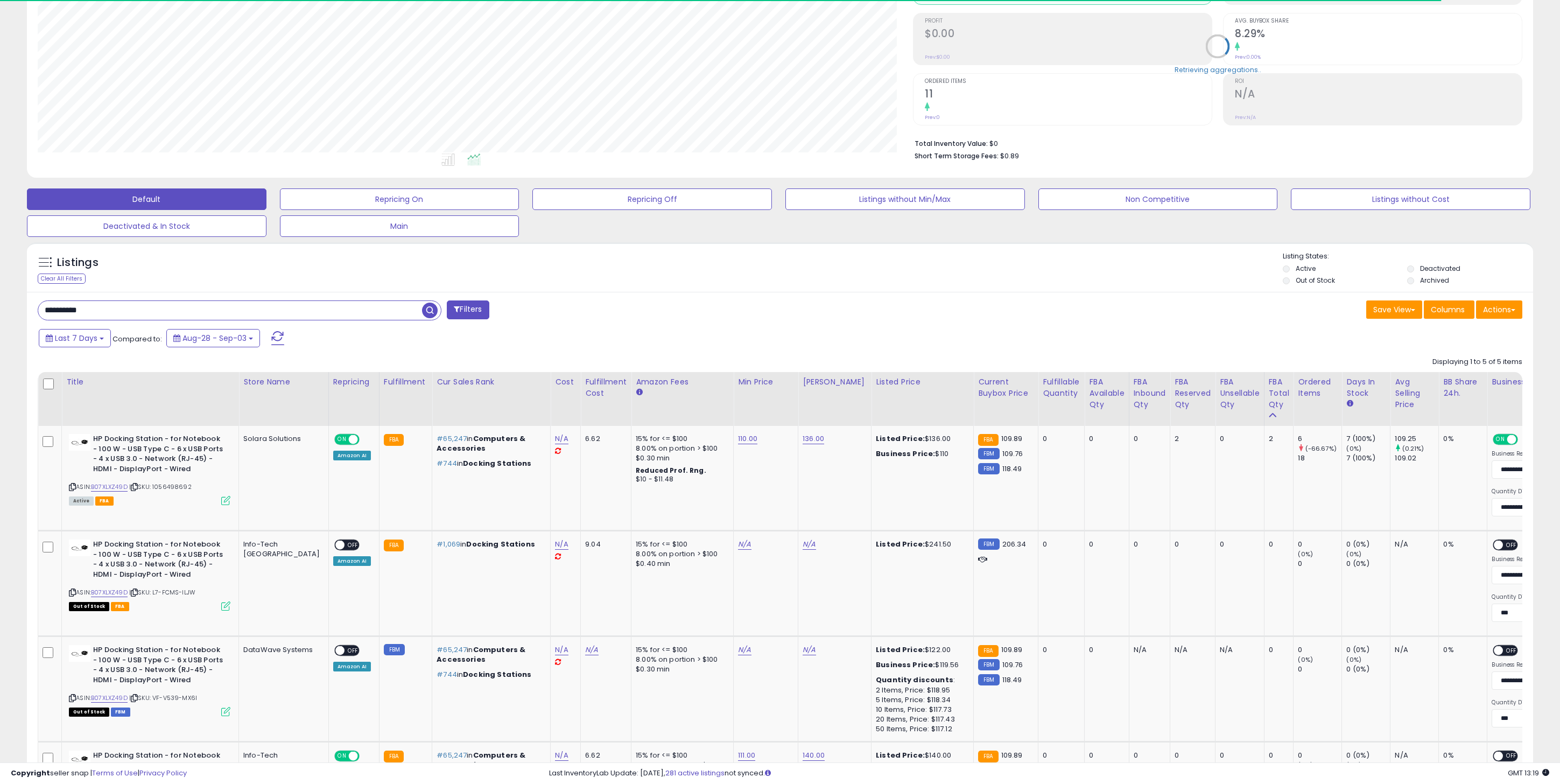
scroll to position [220, 876]
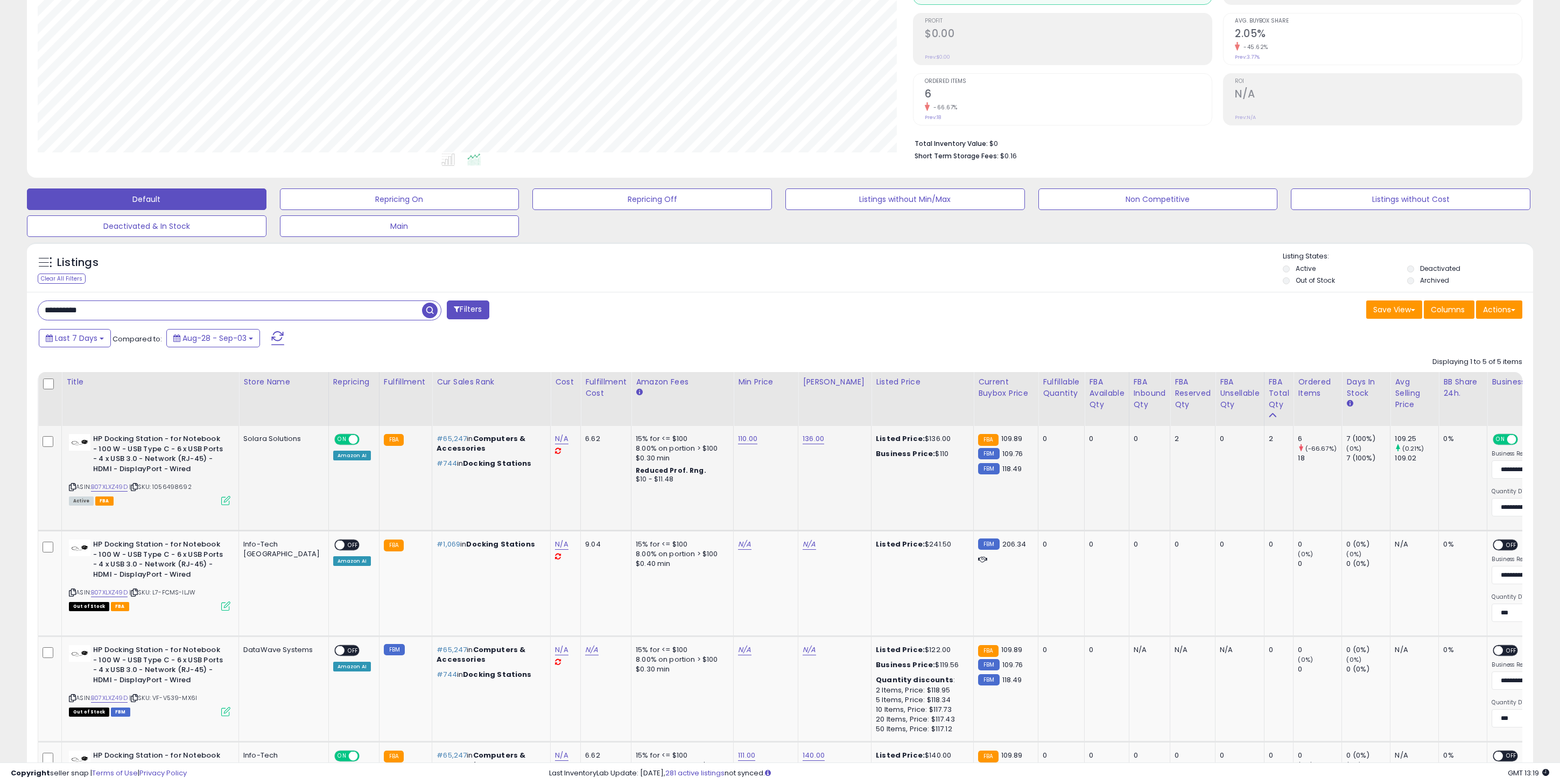
paste input "text"
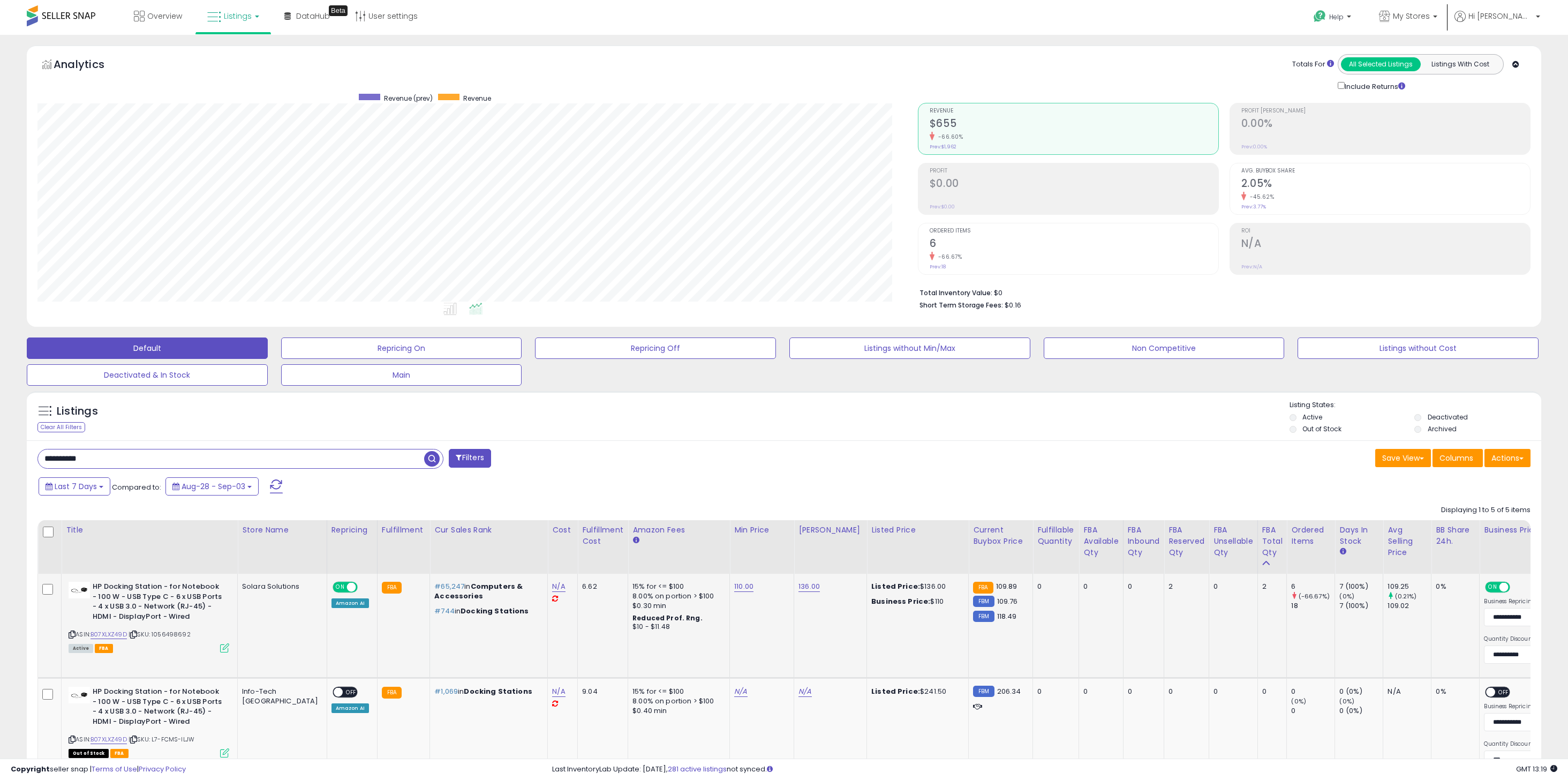
scroll to position [535339, 534585]
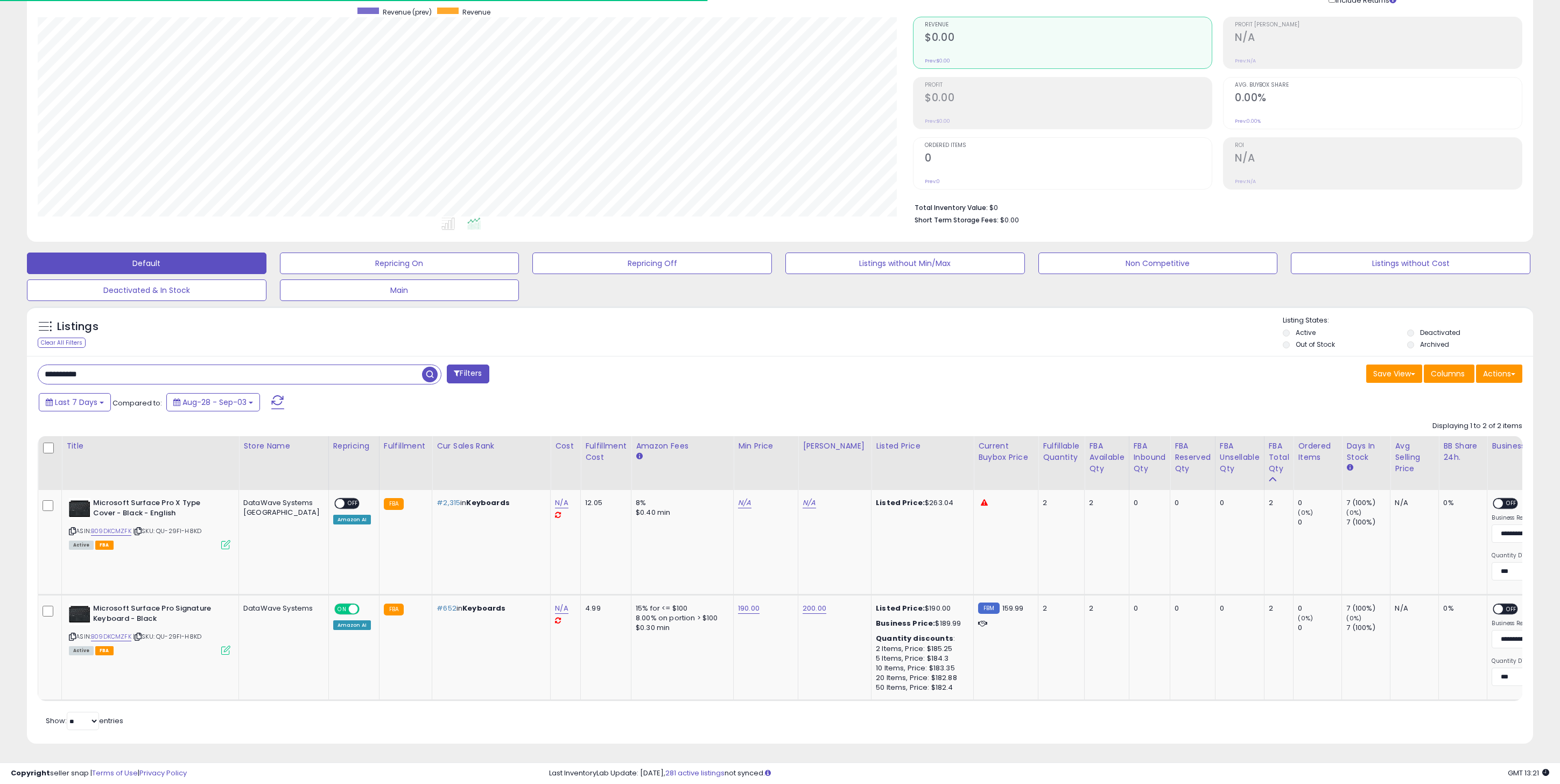
paste input "text"
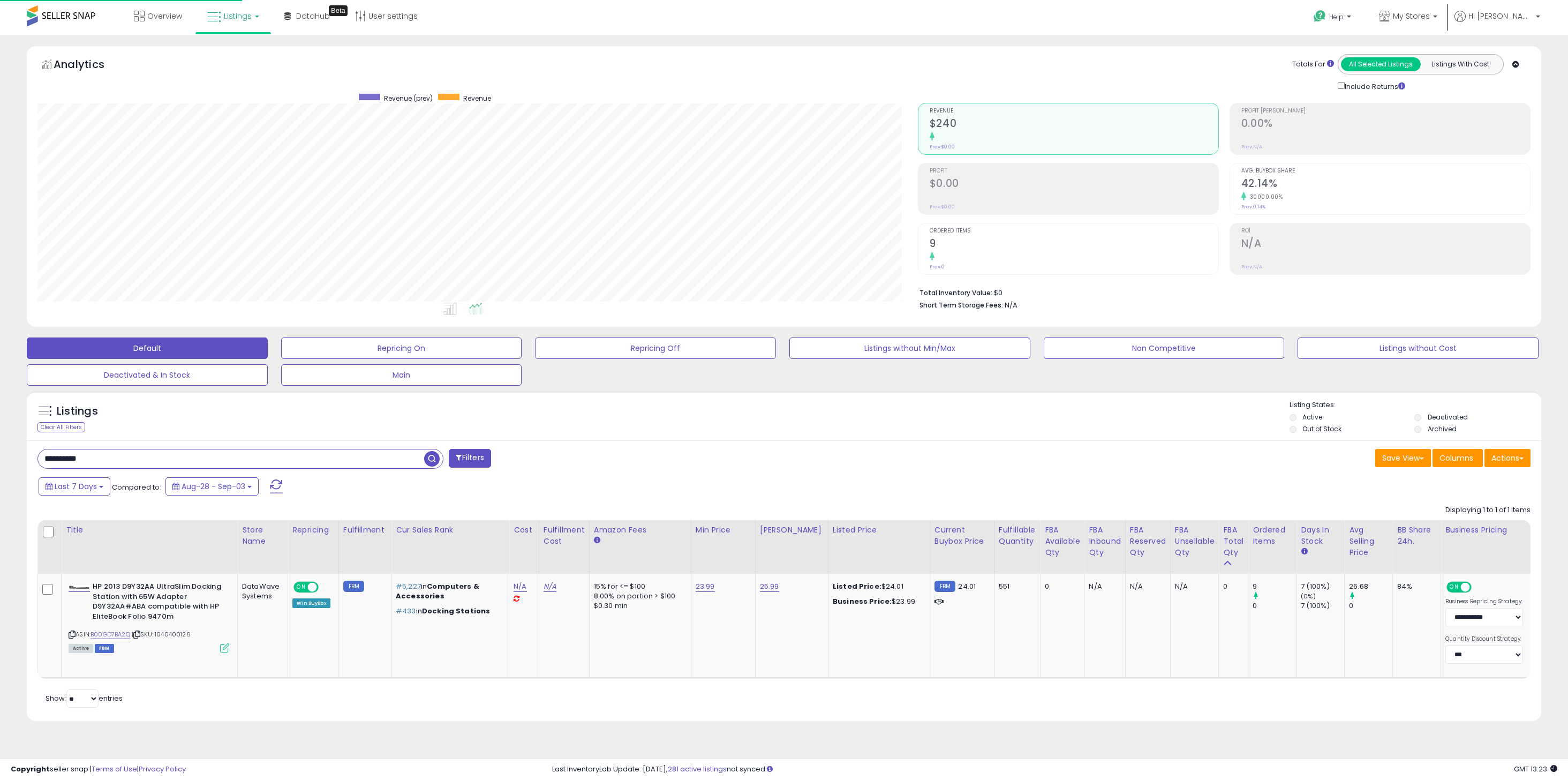
scroll to position [219, 880]
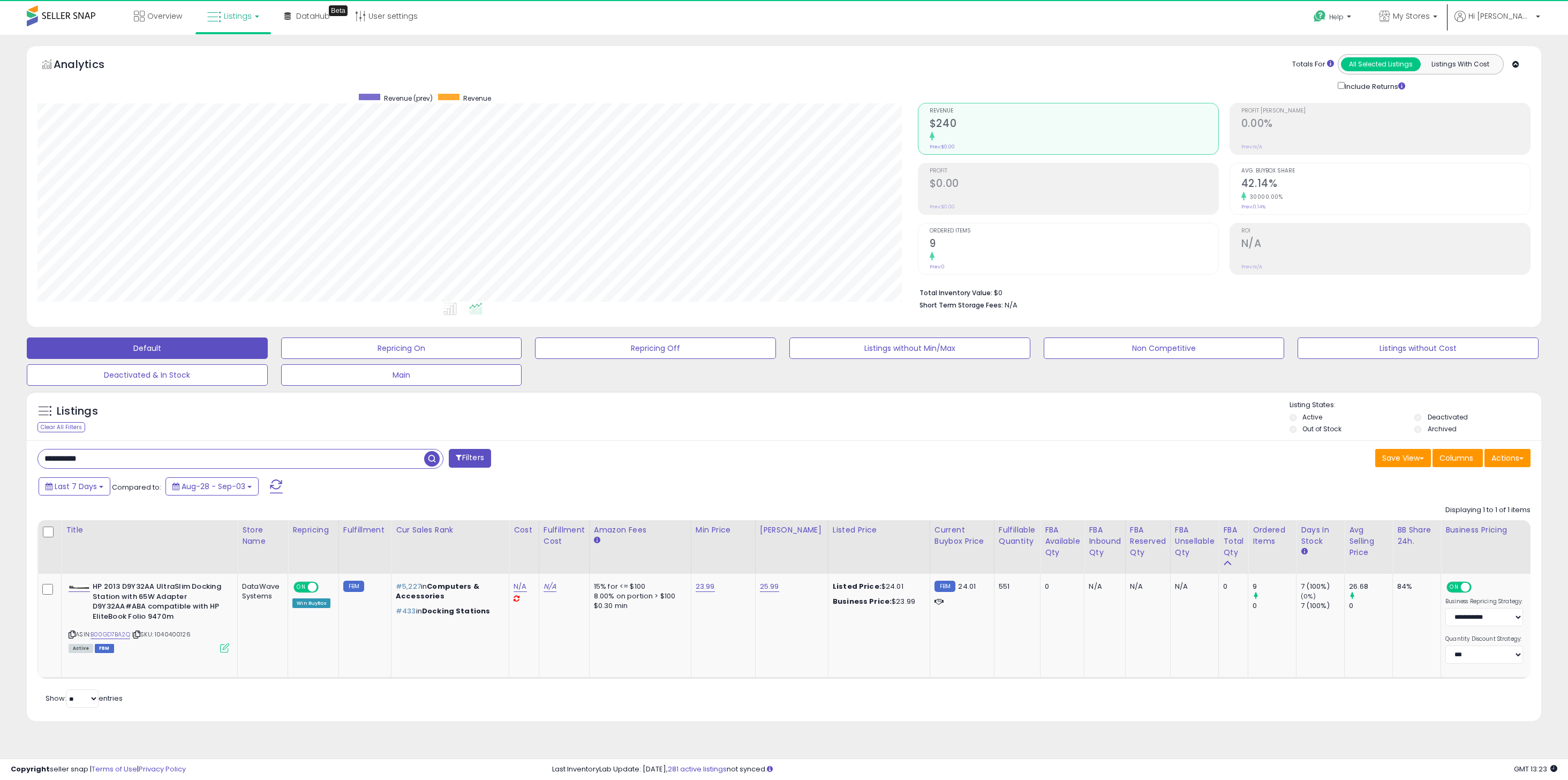
click at [171, 462] on input "**********" at bounding box center [231, 458] width 386 height 19
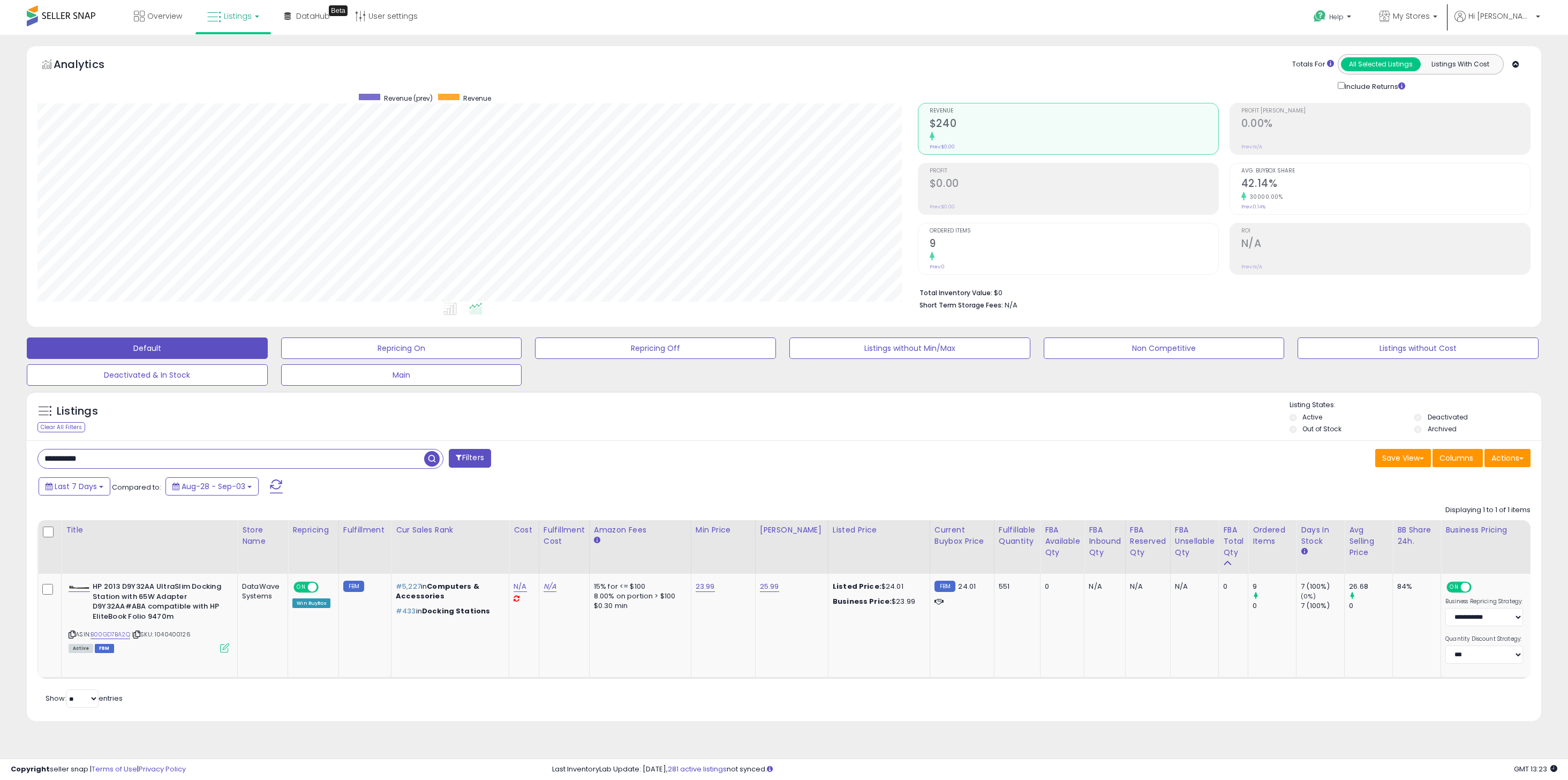
paste input "text"
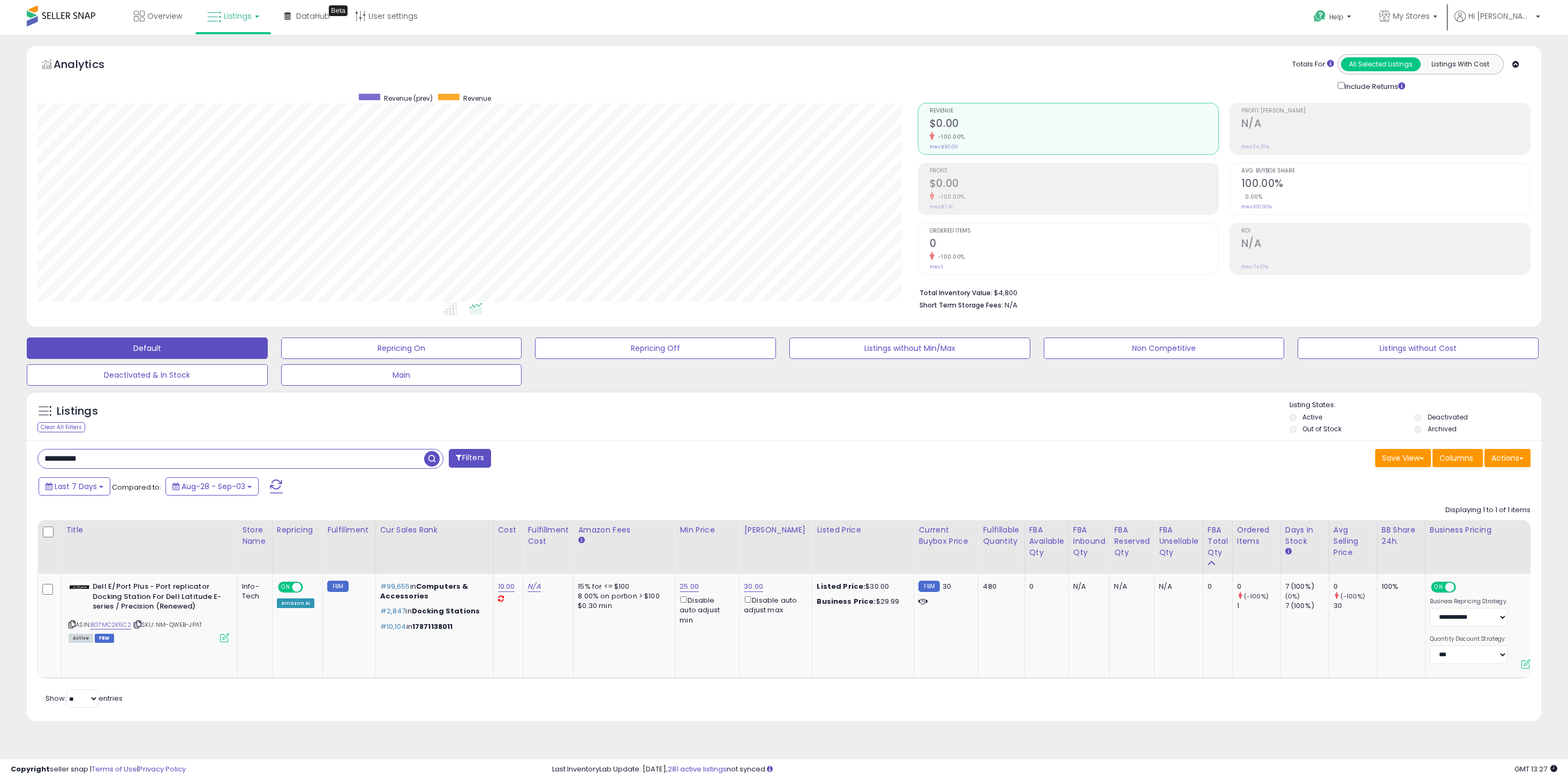
paste input "text"
type input "**********"
